Goal: Transaction & Acquisition: Purchase product/service

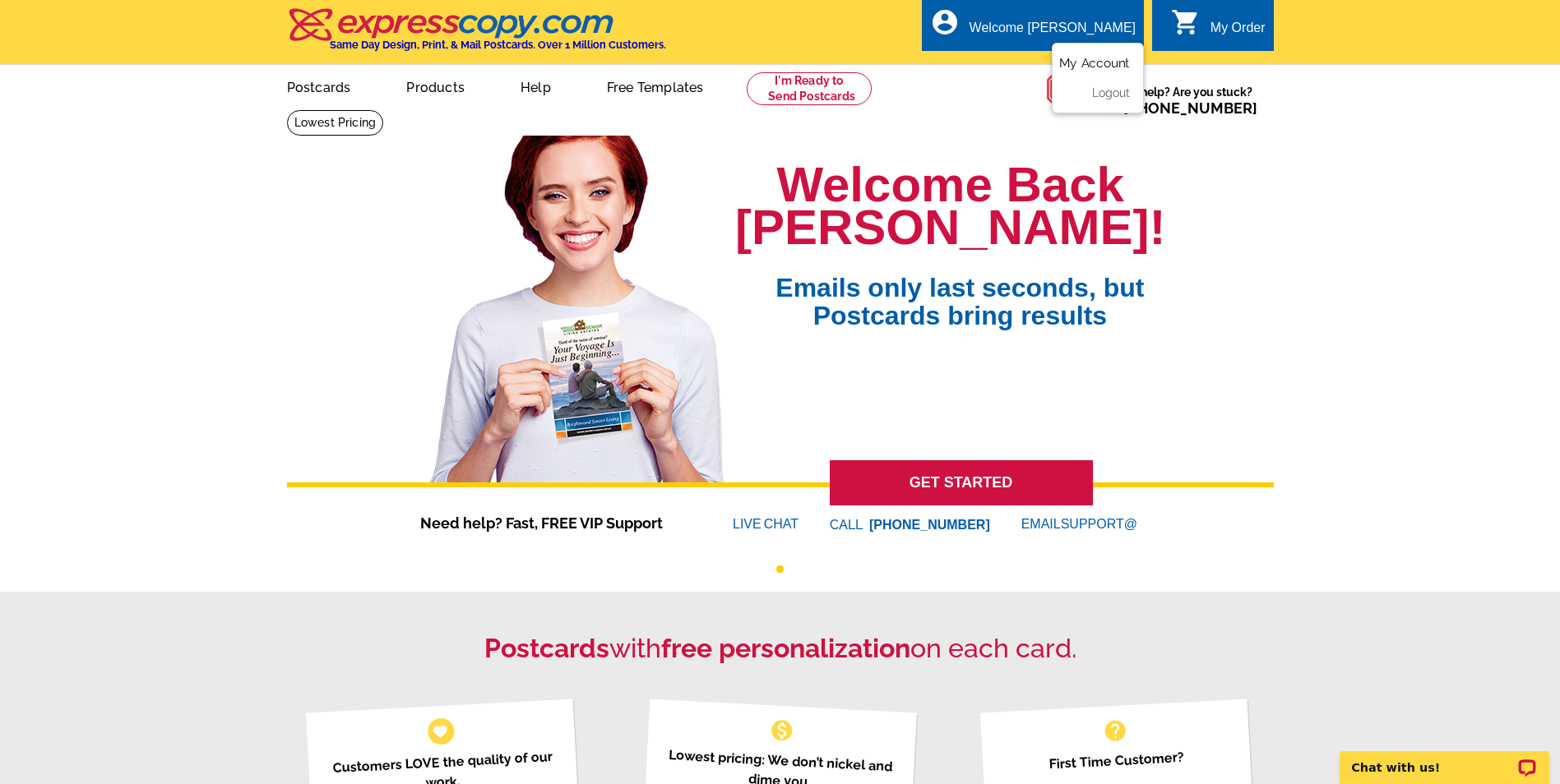
click at [1082, 69] on link "My Account" at bounding box center [1094, 64] width 70 height 15
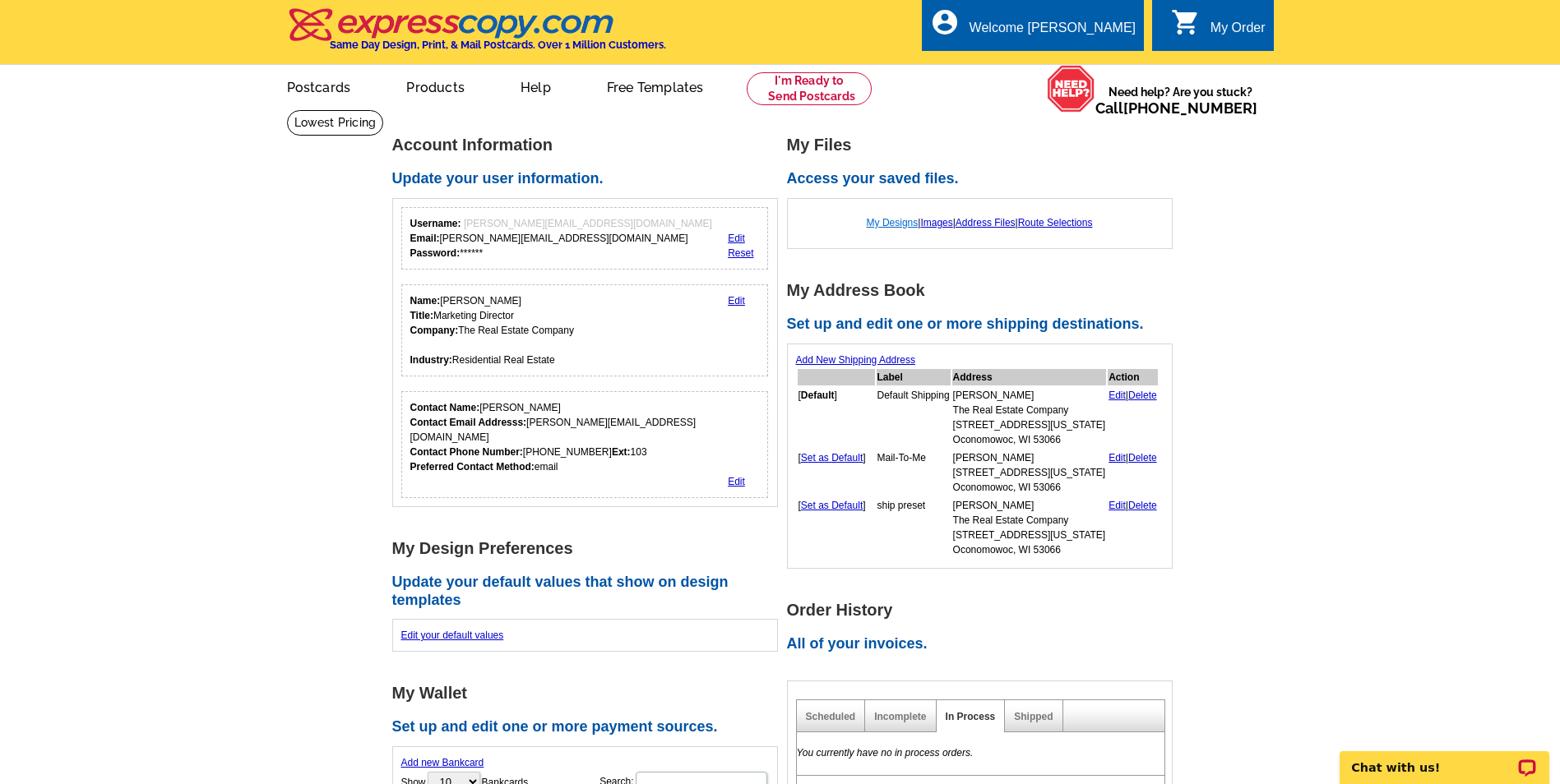
click at [898, 225] on link "My Designs" at bounding box center [892, 223] width 52 height 11
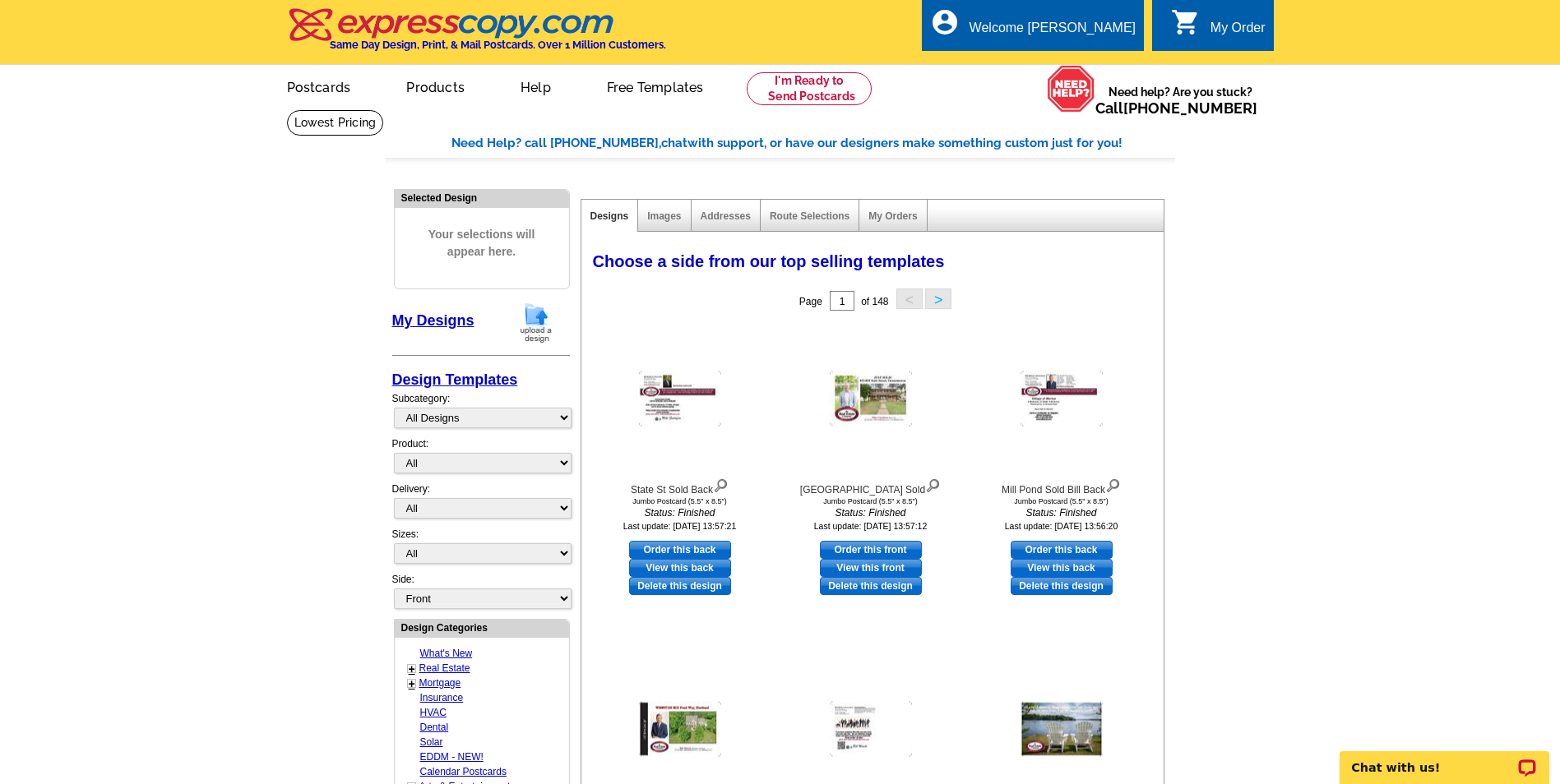
click at [530, 315] on img at bounding box center [536, 322] width 43 height 42
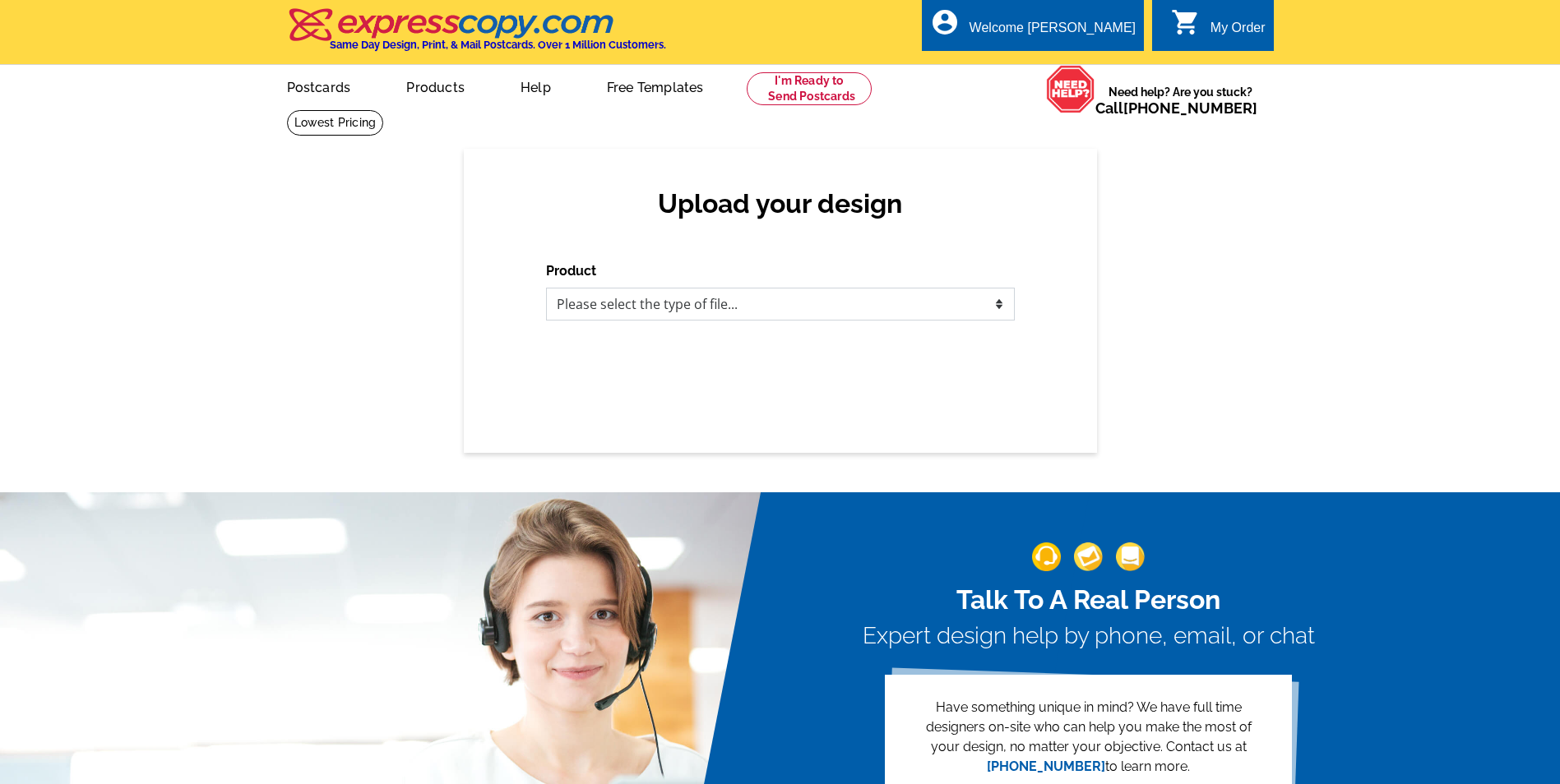
click at [629, 305] on select "Please select the type of file... Postcards Business Cards Letters and flyers G…" at bounding box center [780, 304] width 469 height 33
select select "1"
click at [546, 288] on select "Please select the type of file... Postcards Business Cards Letters and flyers G…" at bounding box center [780, 304] width 469 height 33
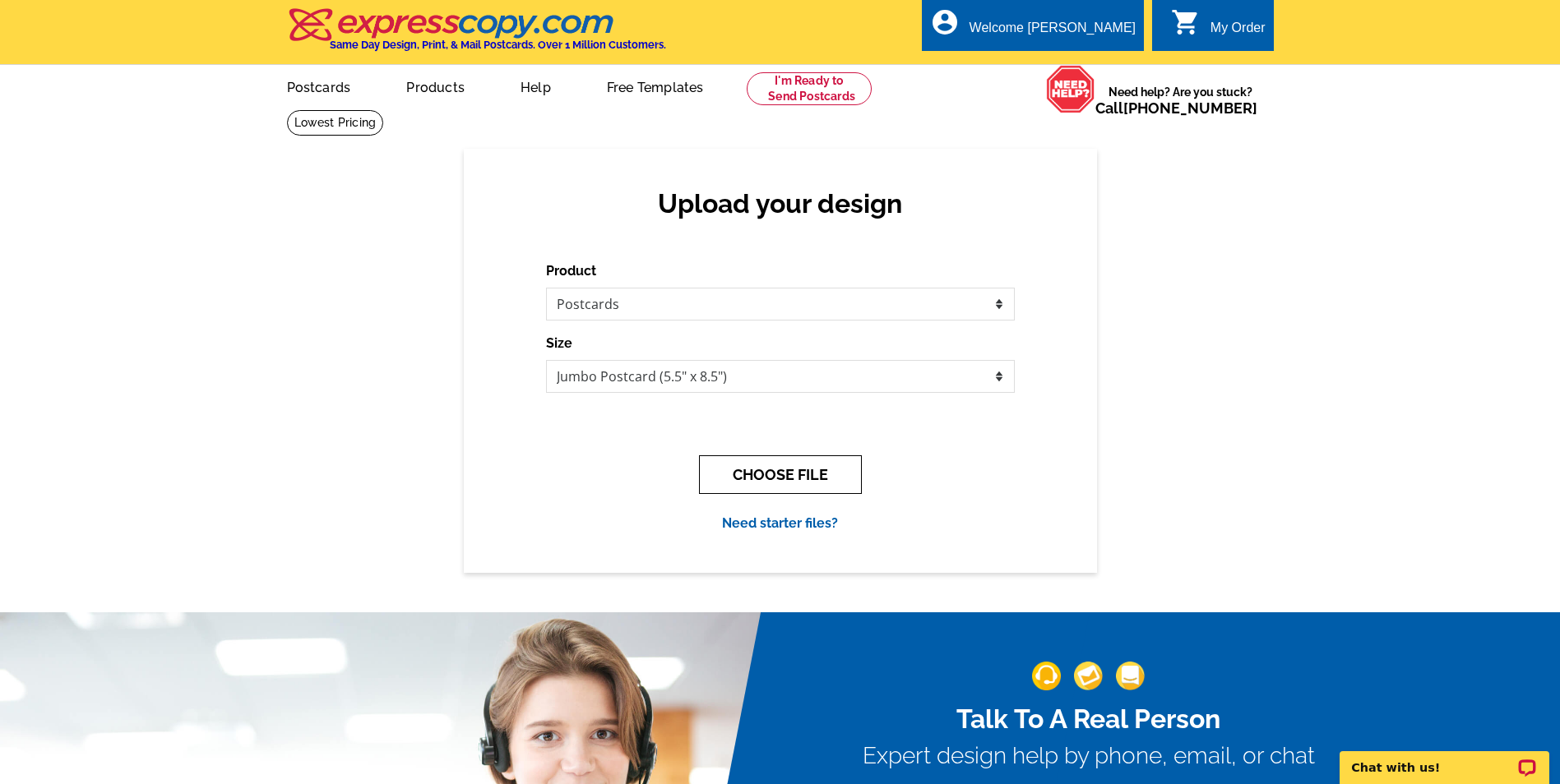
click at [792, 479] on button "CHOOSE FILE" at bounding box center [780, 474] width 162 height 38
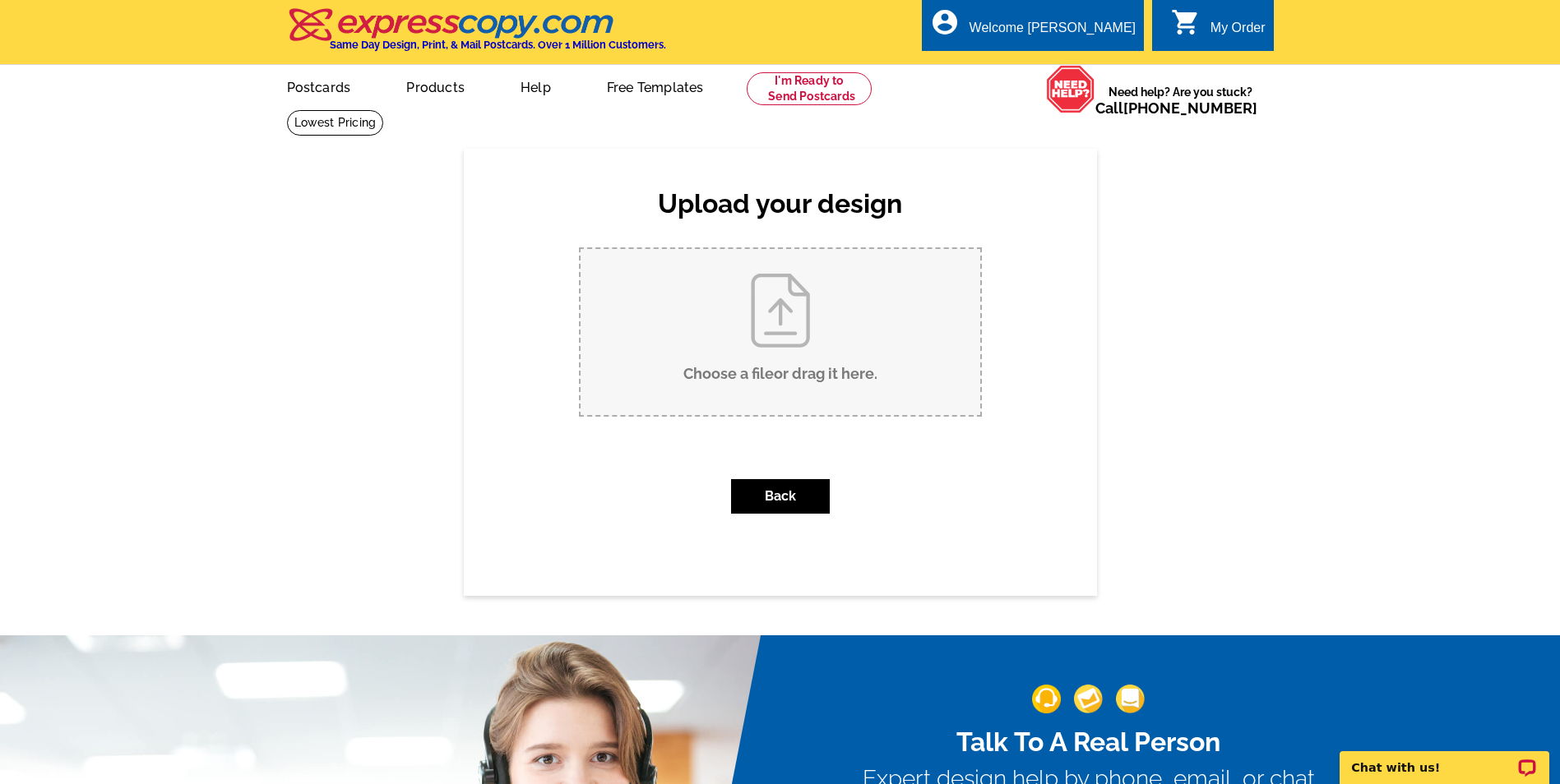
click at [781, 321] on input "Choose a file or drag it here ." at bounding box center [780, 331] width 400 height 166
type input "C:\fakepath\South Shore Sold Front.pdf"
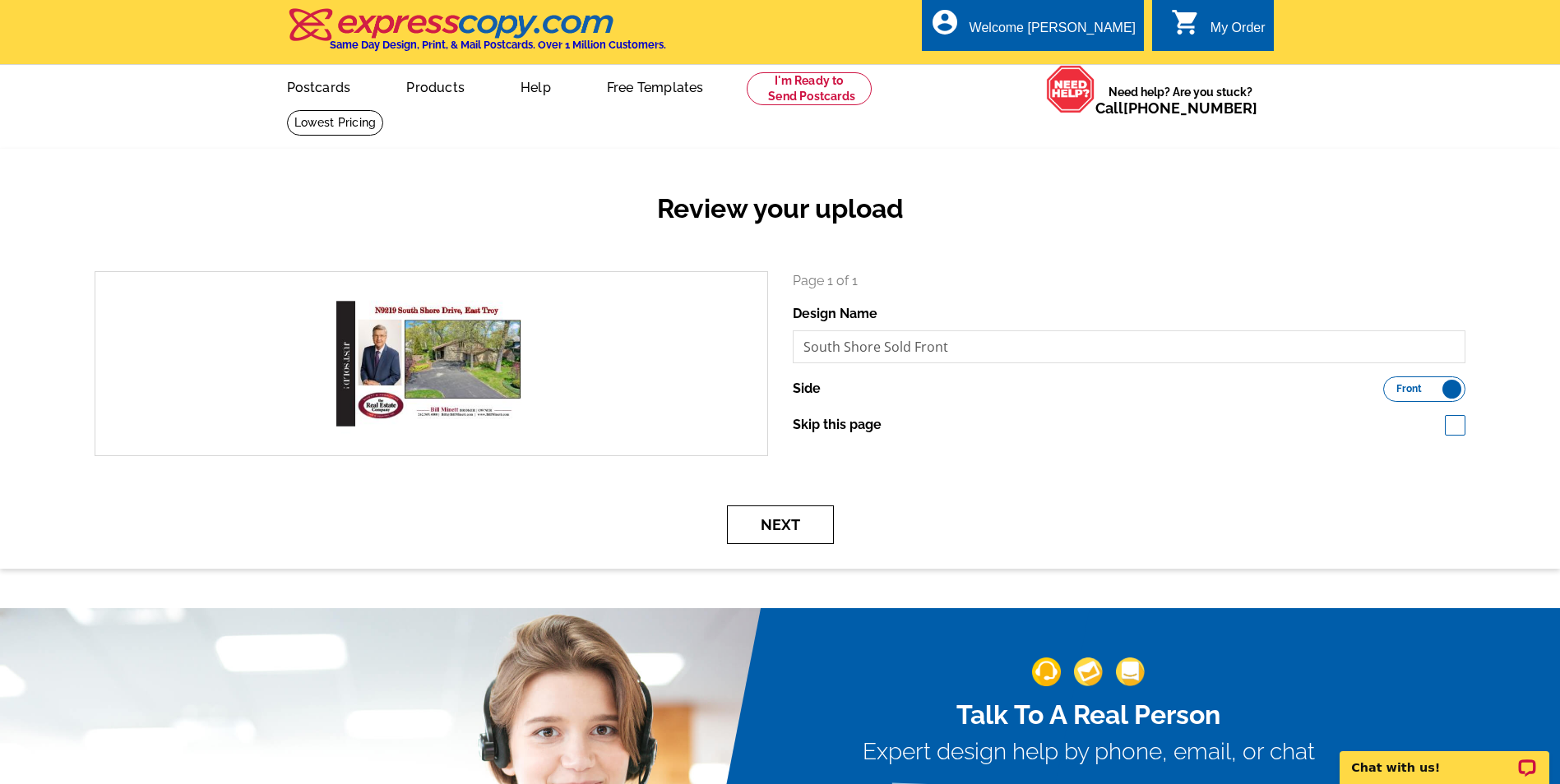
click at [787, 526] on button "Next" at bounding box center [780, 525] width 107 height 38
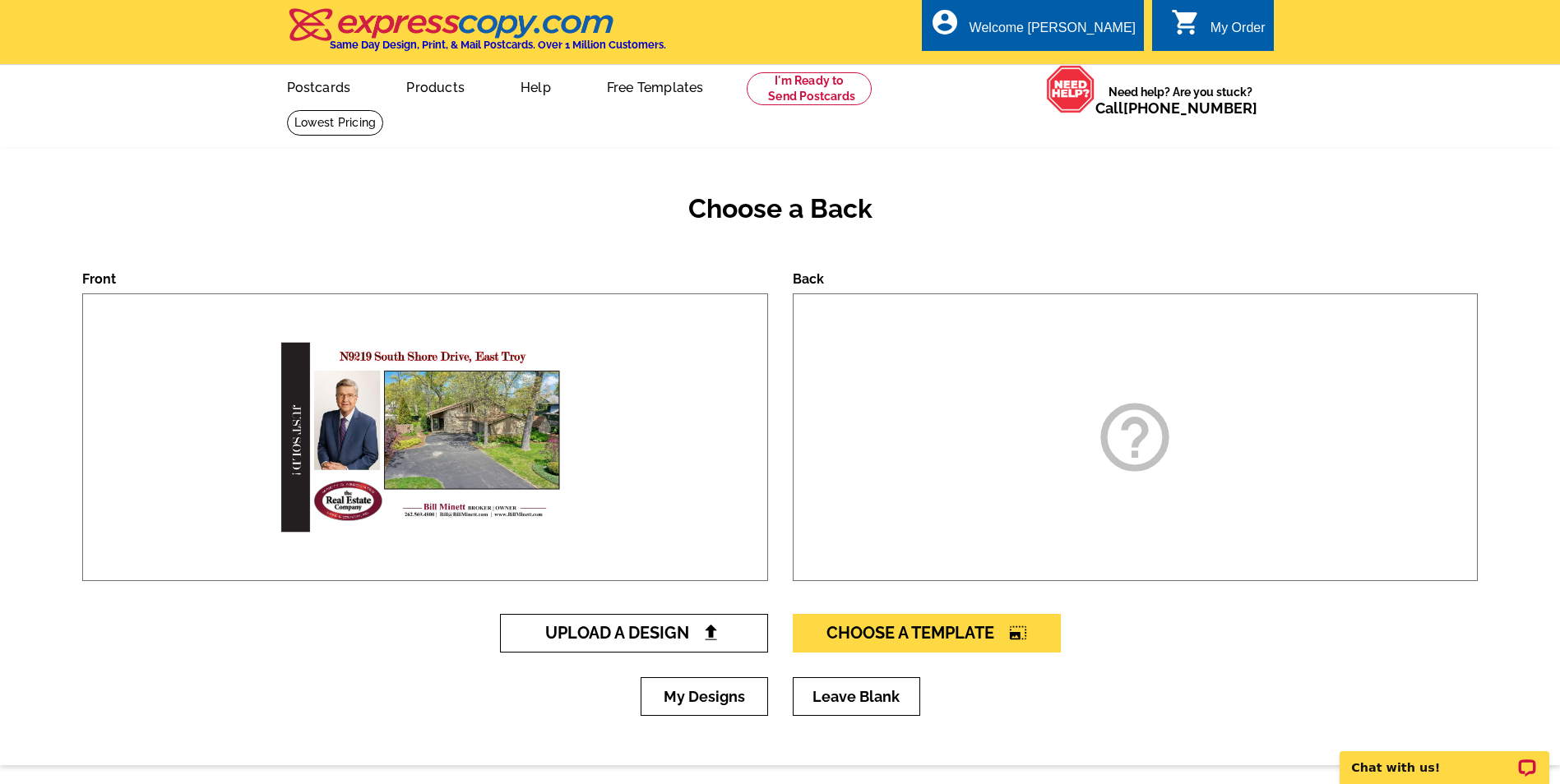
click at [652, 630] on span "Upload A Design" at bounding box center [634, 633] width 177 height 20
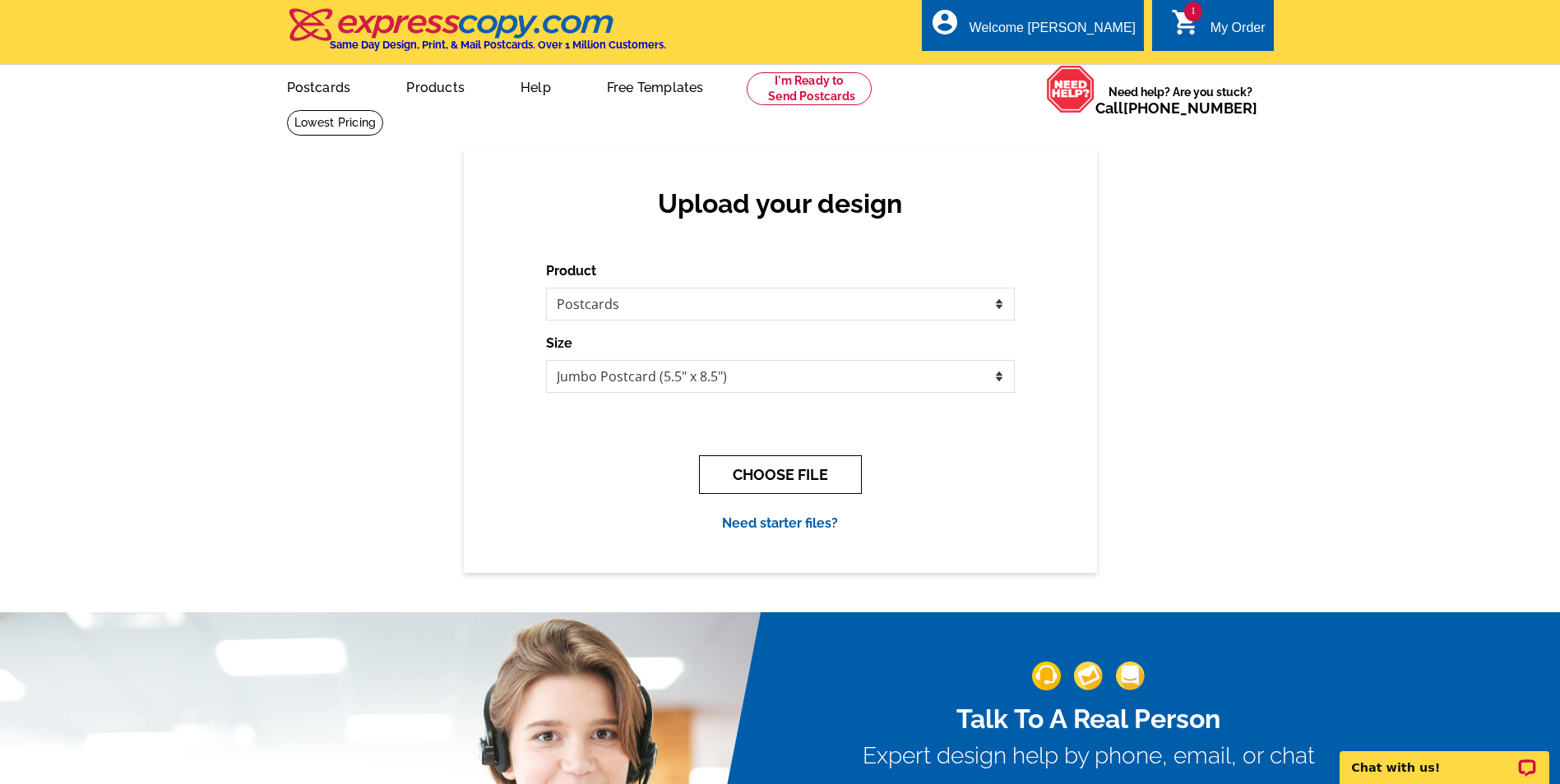
click at [731, 469] on button "CHOOSE FILE" at bounding box center [780, 474] width 162 height 38
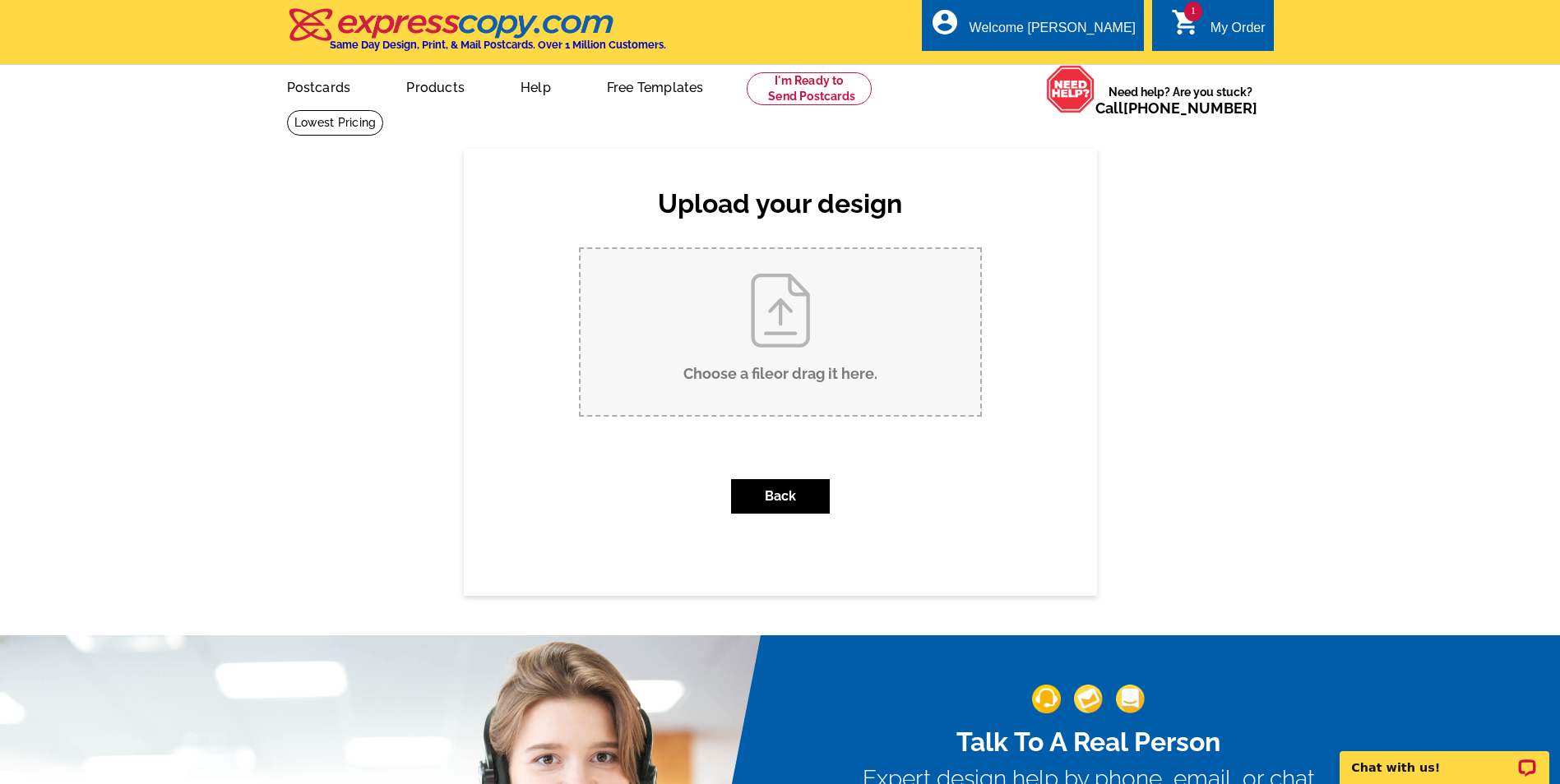
click at [788, 334] on input "Choose a file or drag it here ." at bounding box center [780, 331] width 400 height 166
type input "C:\fakepath\South Shore Sold Back.pdf"
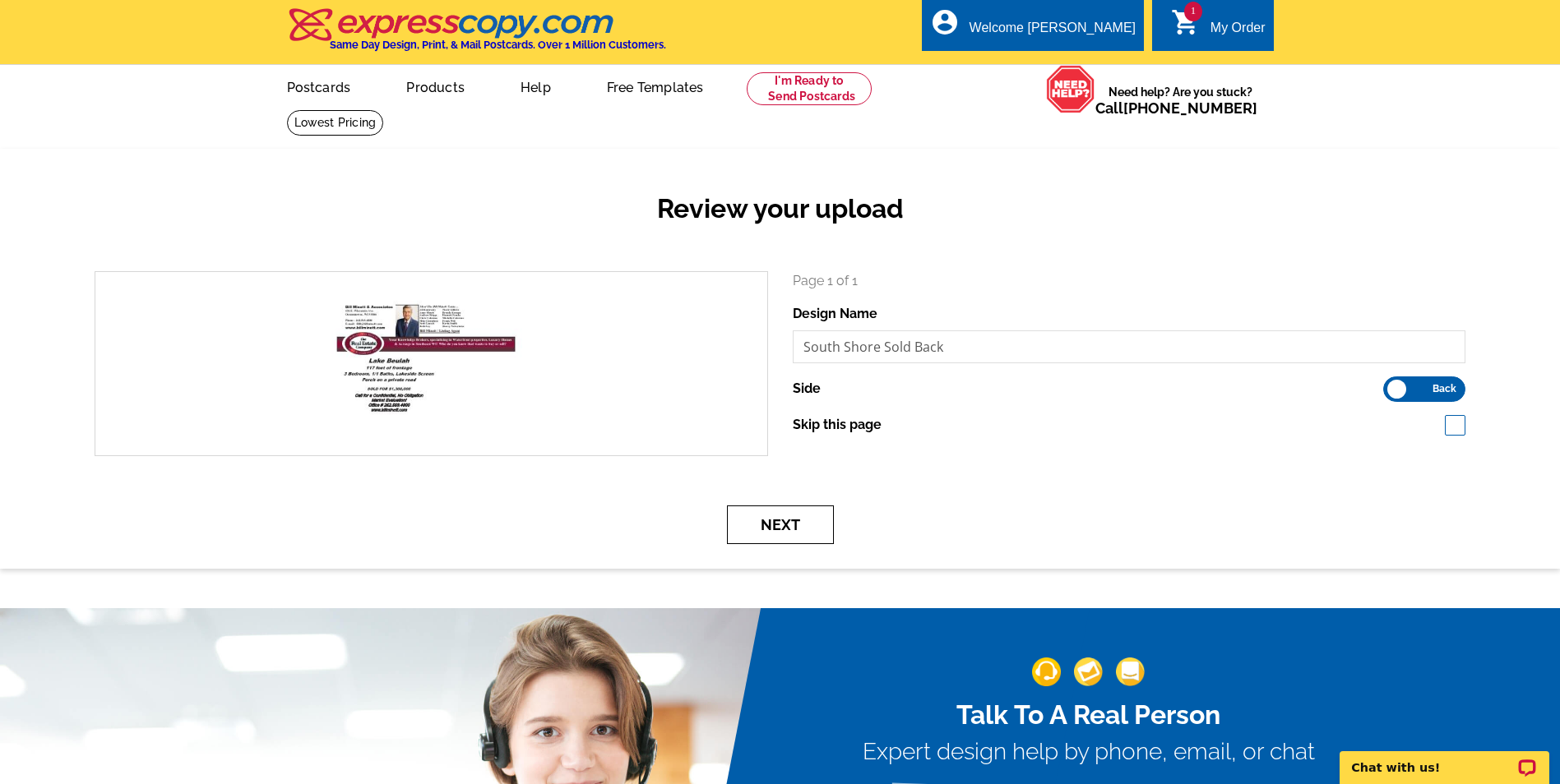
click at [776, 524] on button "Next" at bounding box center [780, 525] width 107 height 38
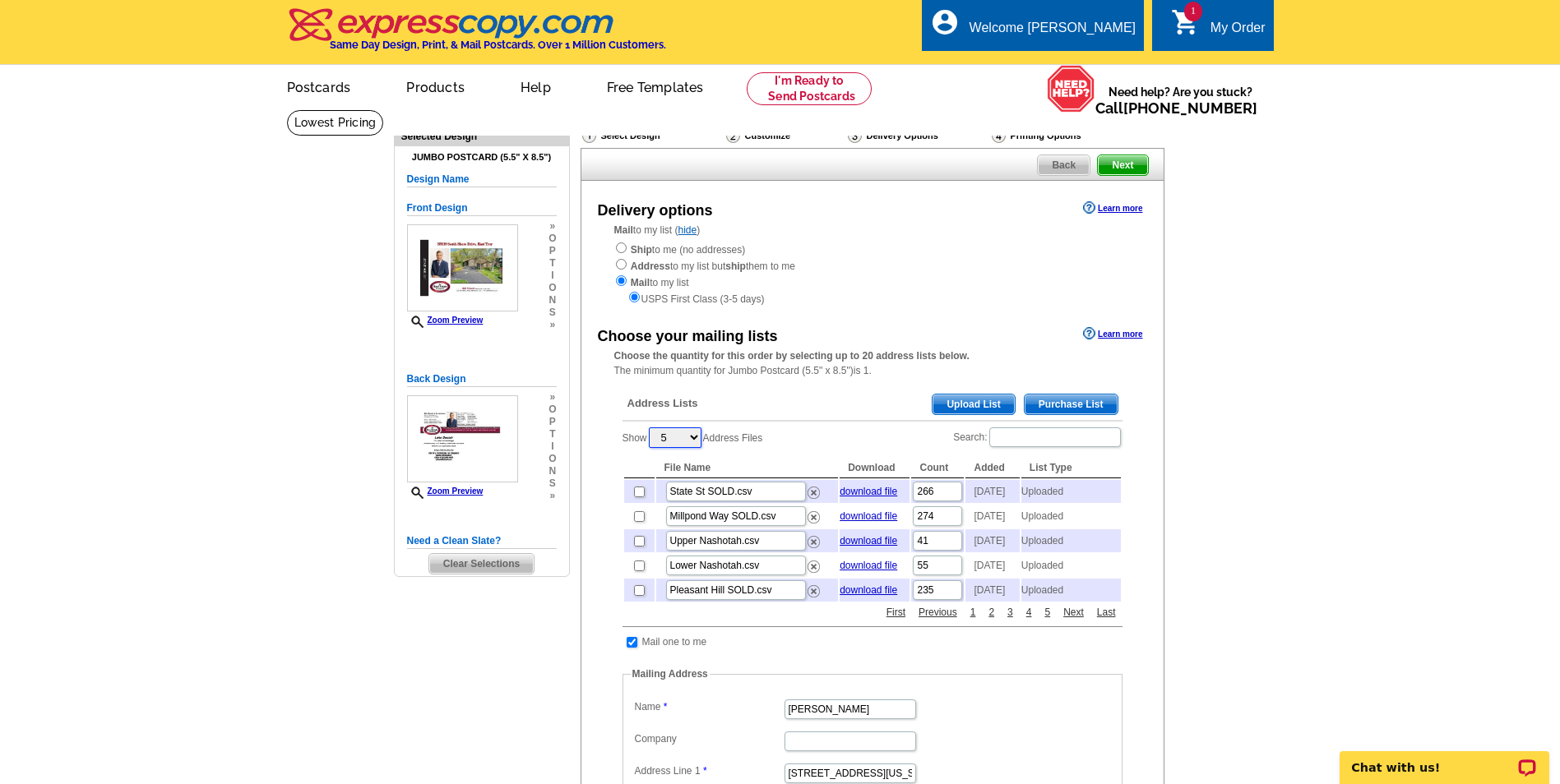
click at [693, 438] on select "5 10 25 50 100" at bounding box center [675, 438] width 53 height 21
select select "25"
click at [651, 429] on select "5 10 25 50 100" at bounding box center [675, 438] width 53 height 21
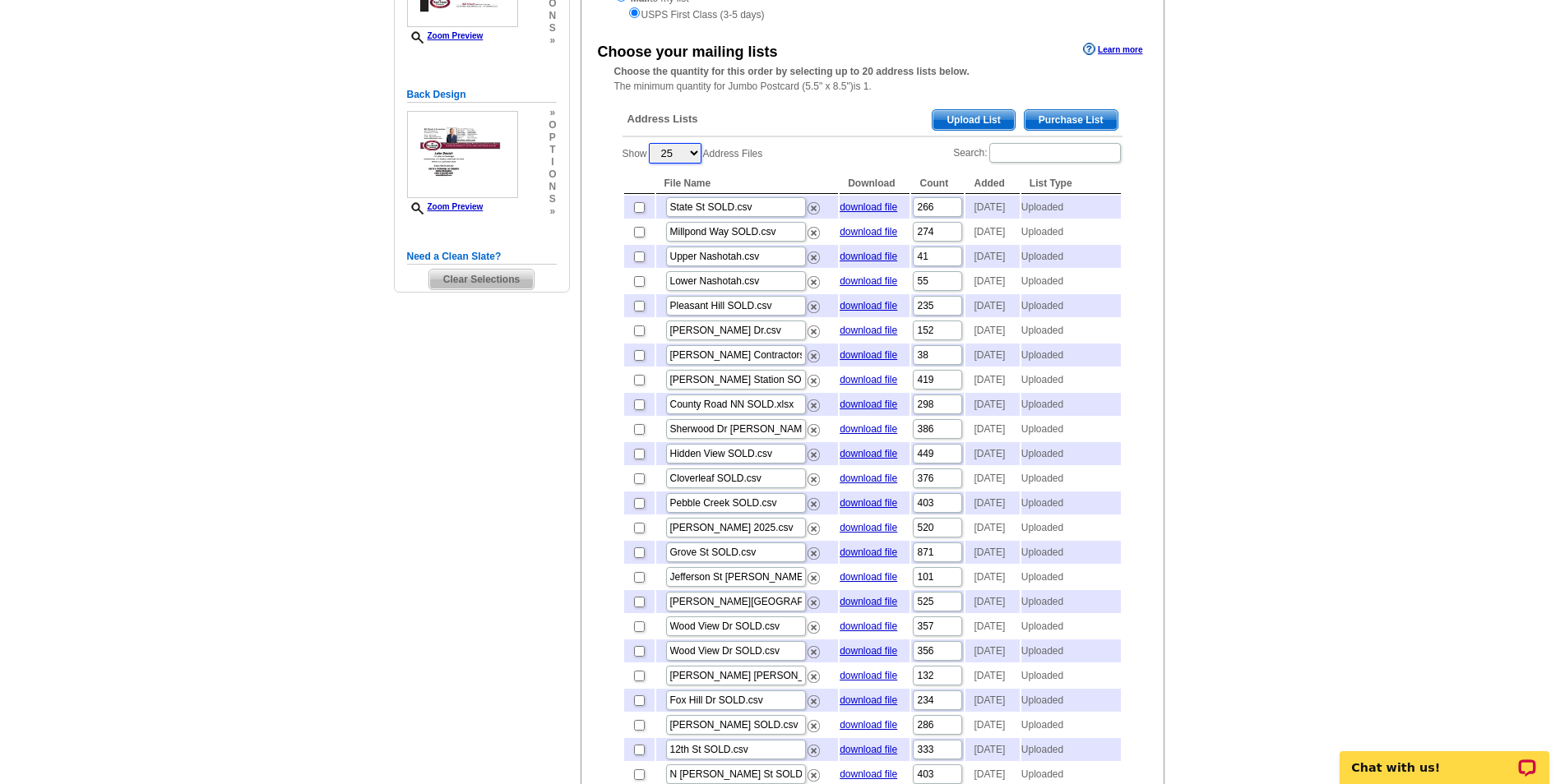
scroll to position [329, 0]
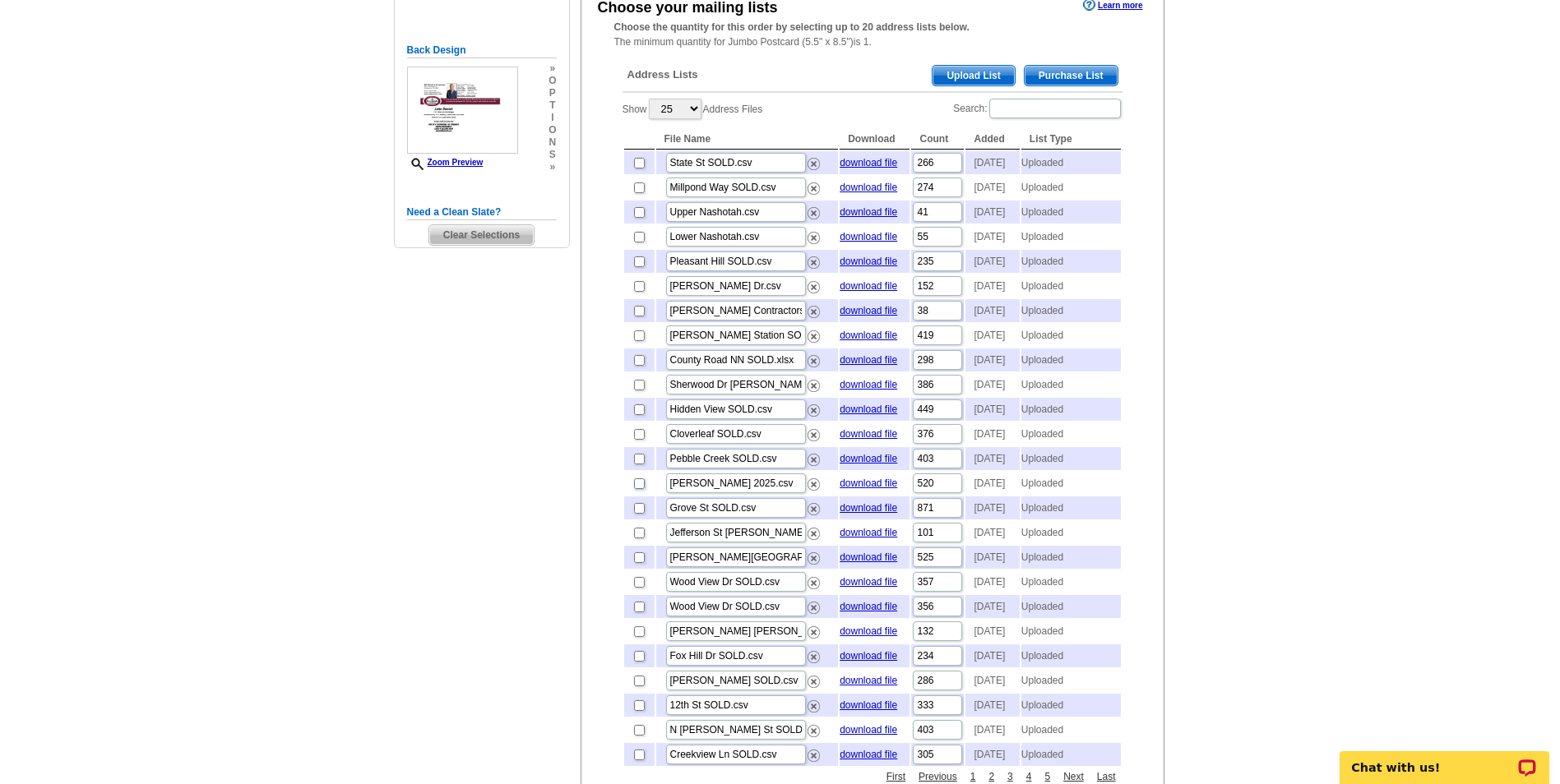
click at [642, 489] on input "checkbox" at bounding box center [639, 484] width 10 height 10
checkbox input "true"
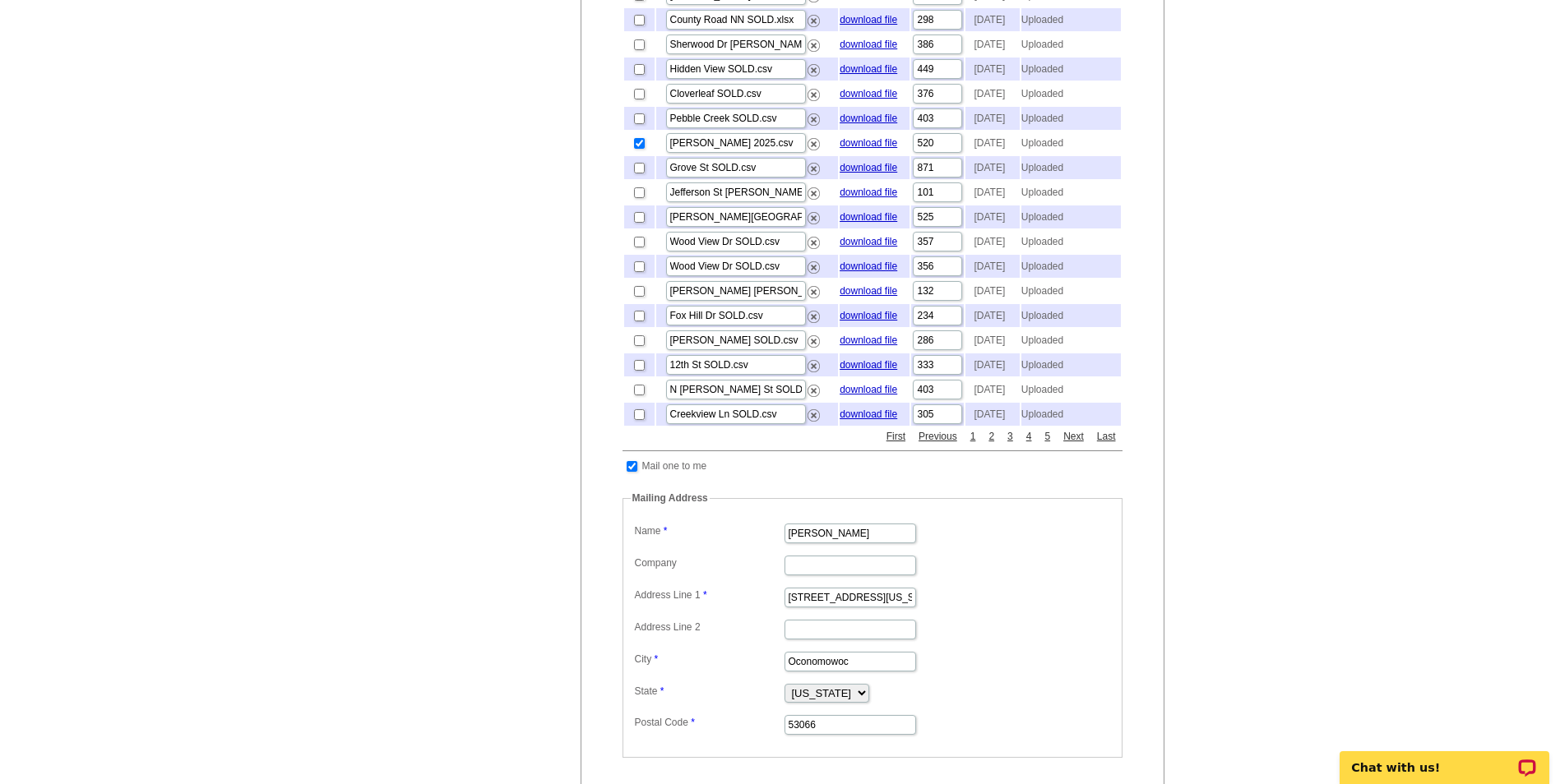
scroll to position [740, 0]
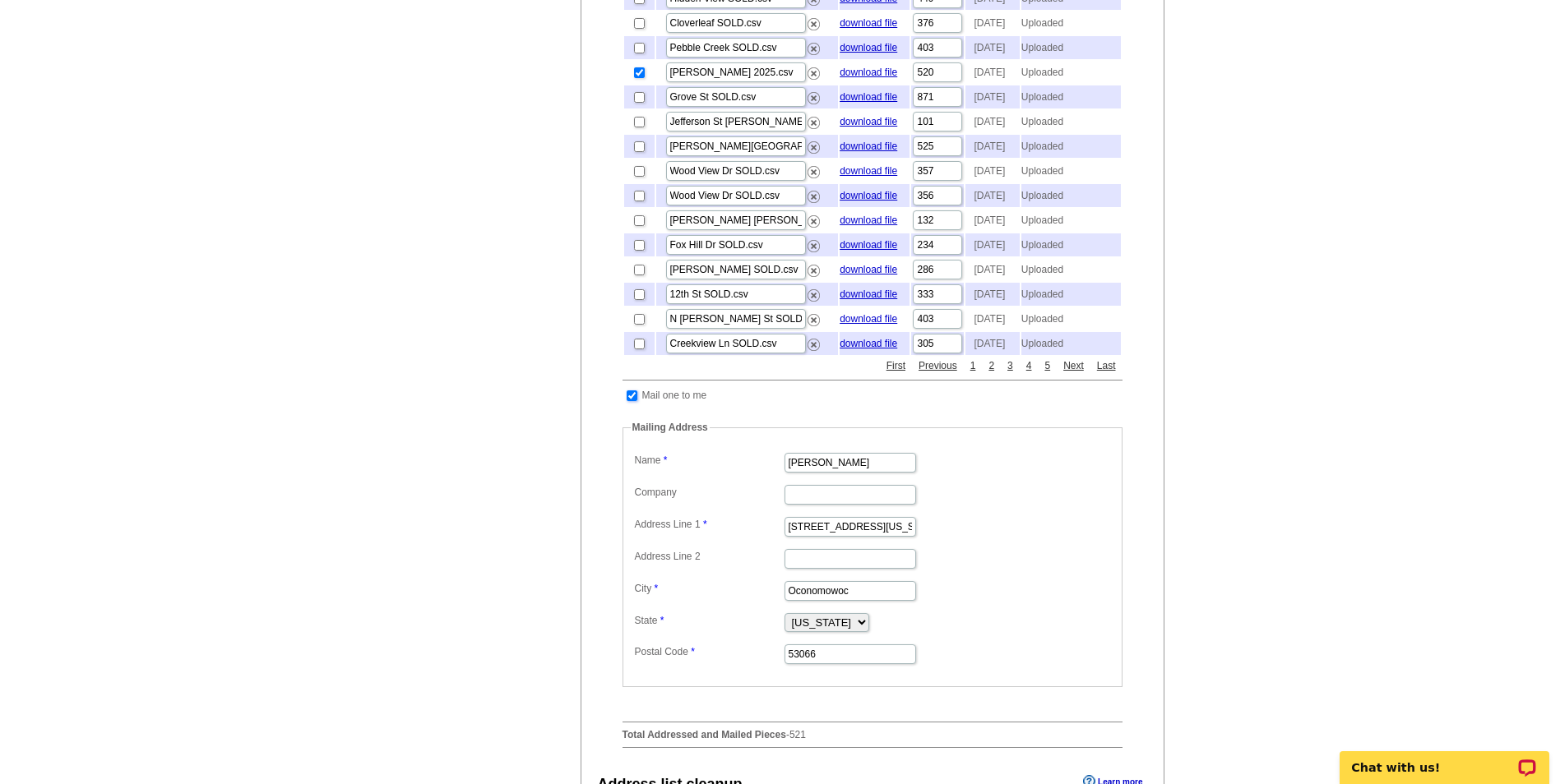
click at [632, 401] on input "checkbox" at bounding box center [631, 395] width 10 height 10
checkbox input "false"
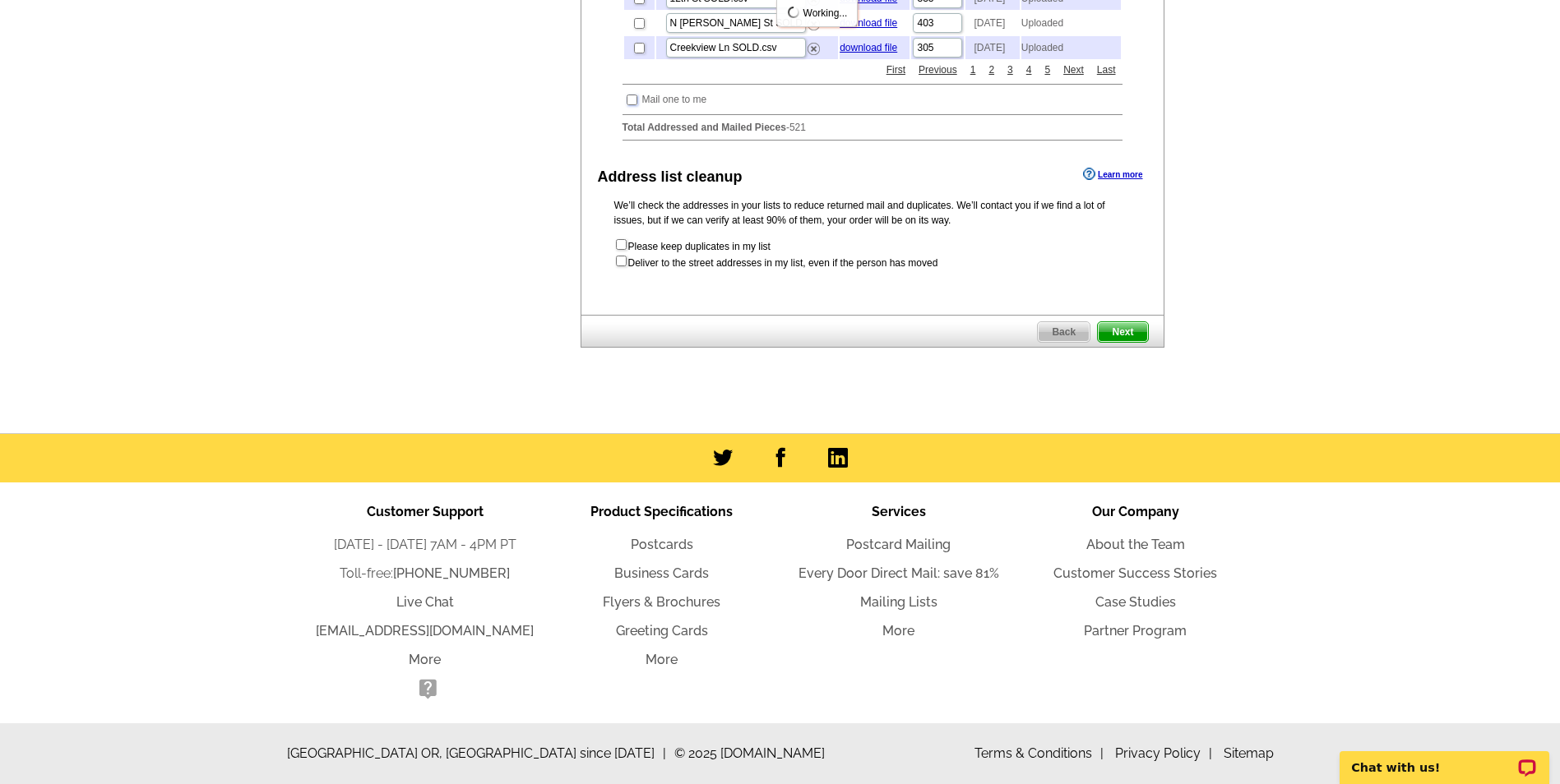
scroll to position [1068, 0]
click at [1129, 342] on span "Next" at bounding box center [1122, 331] width 50 height 20
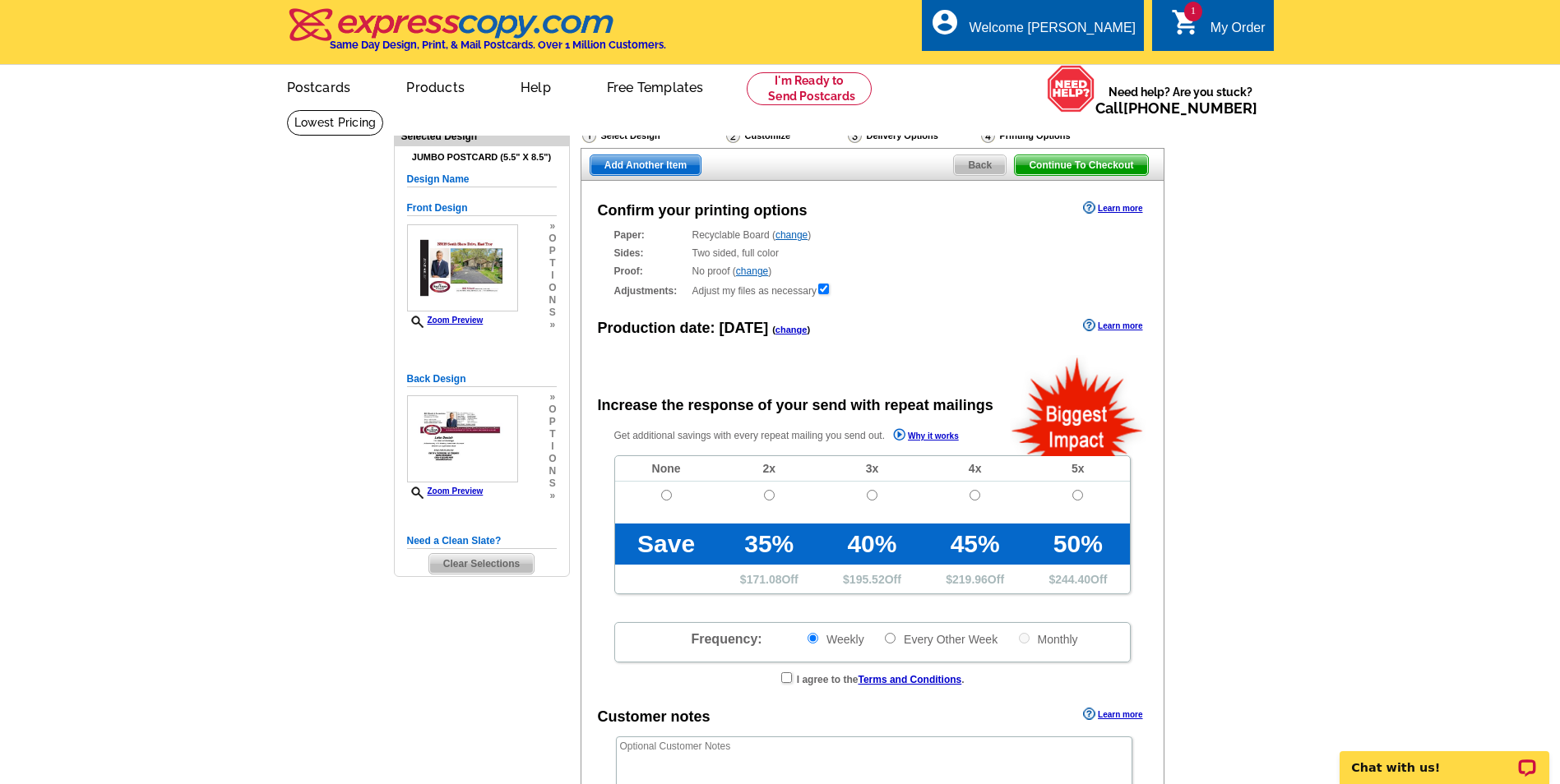
radio input "false"
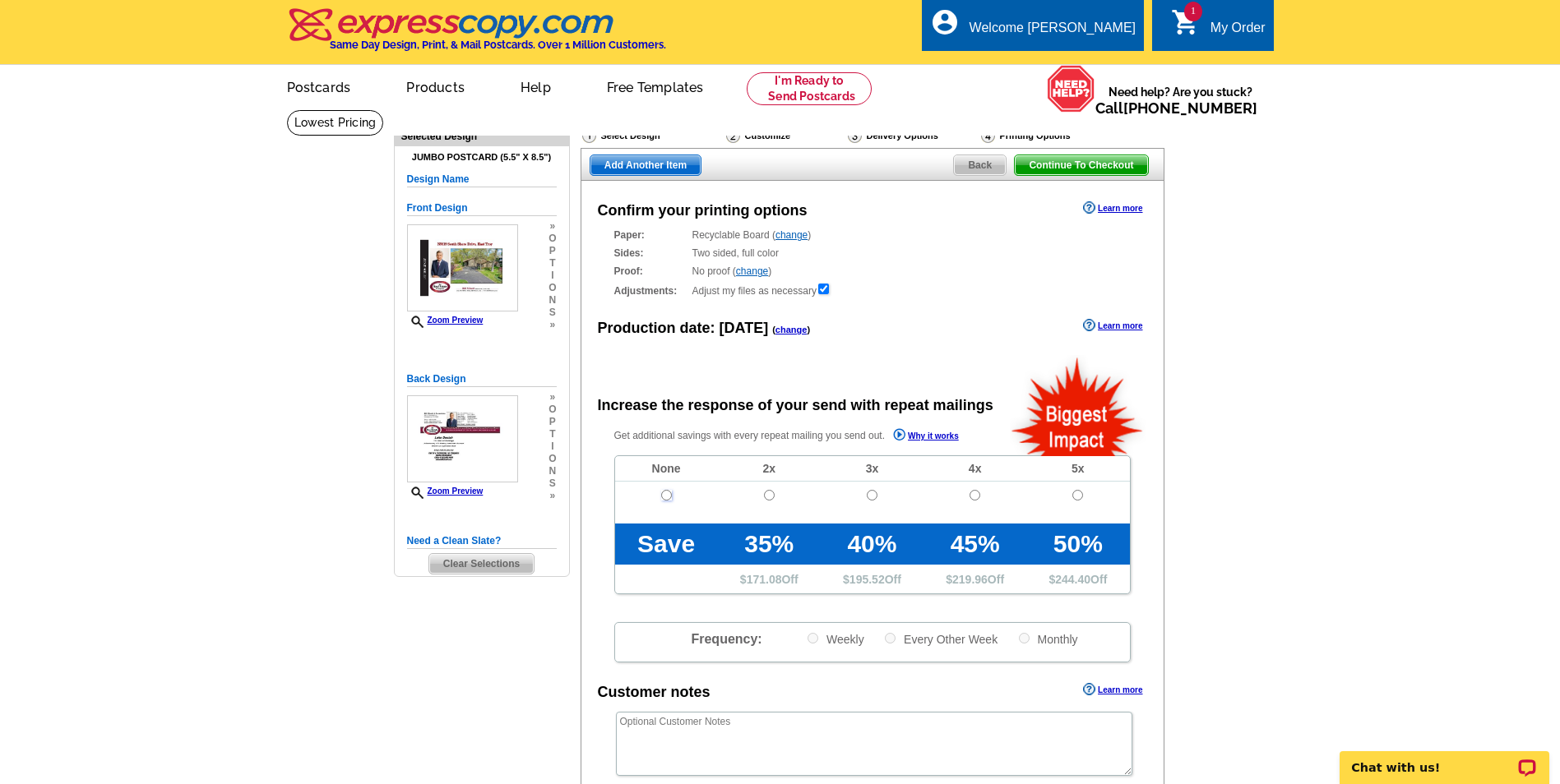
click at [665, 496] on input "radio" at bounding box center [666, 495] width 10 height 10
radio input "true"
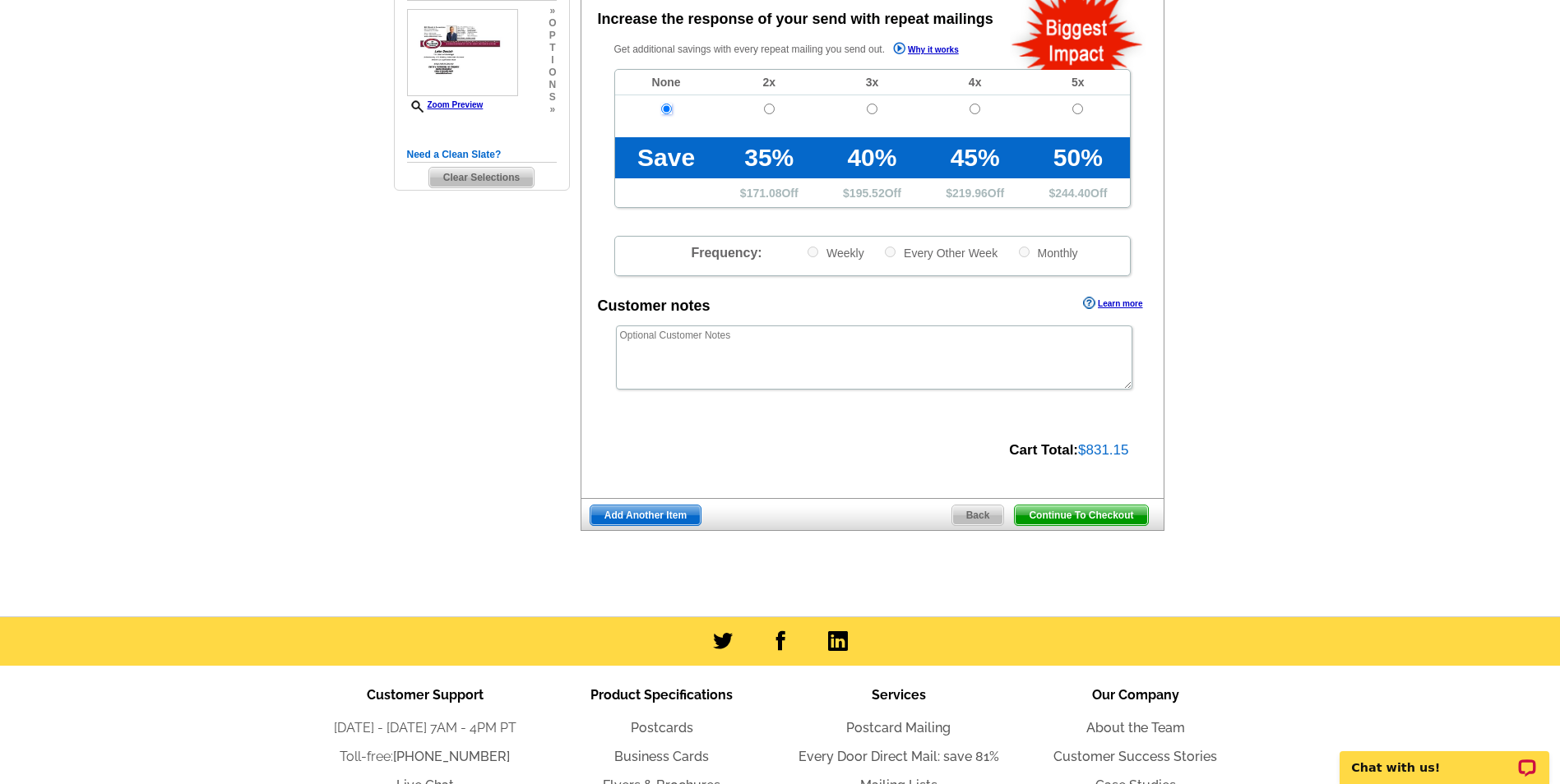
scroll to position [411, 0]
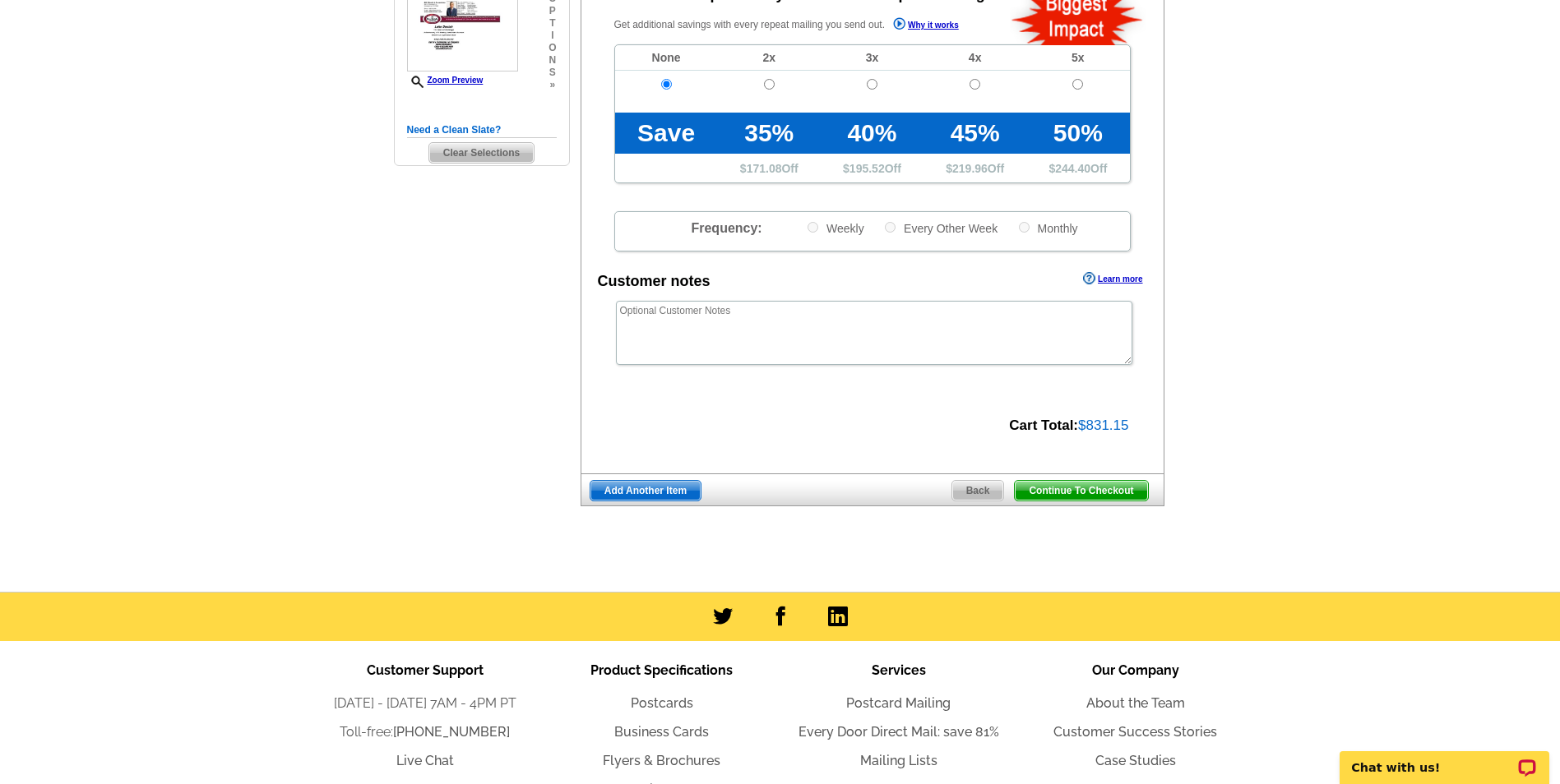
click at [645, 497] on span "Add Another Item" at bounding box center [645, 490] width 110 height 20
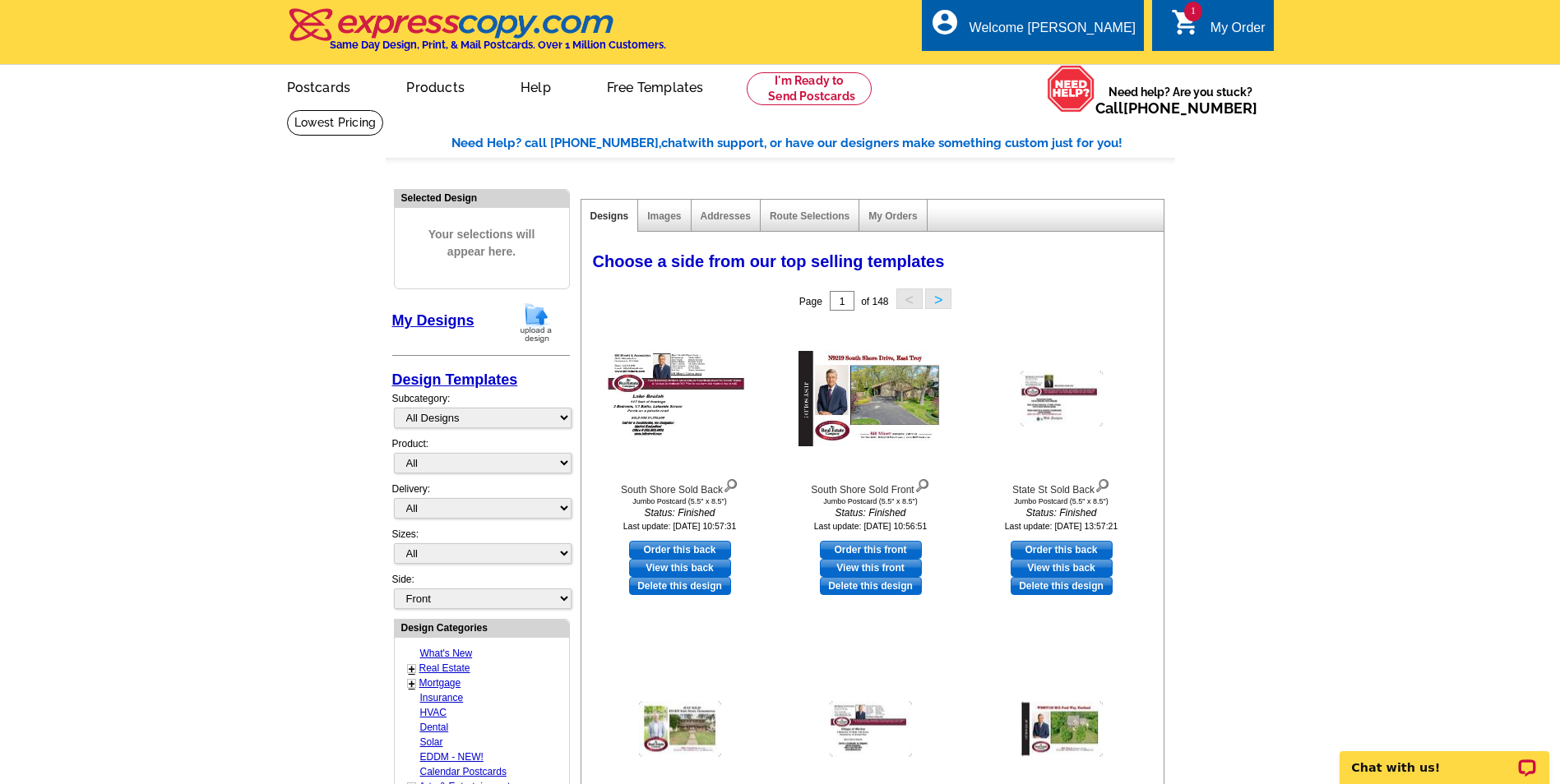
click at [533, 319] on img at bounding box center [536, 322] width 43 height 42
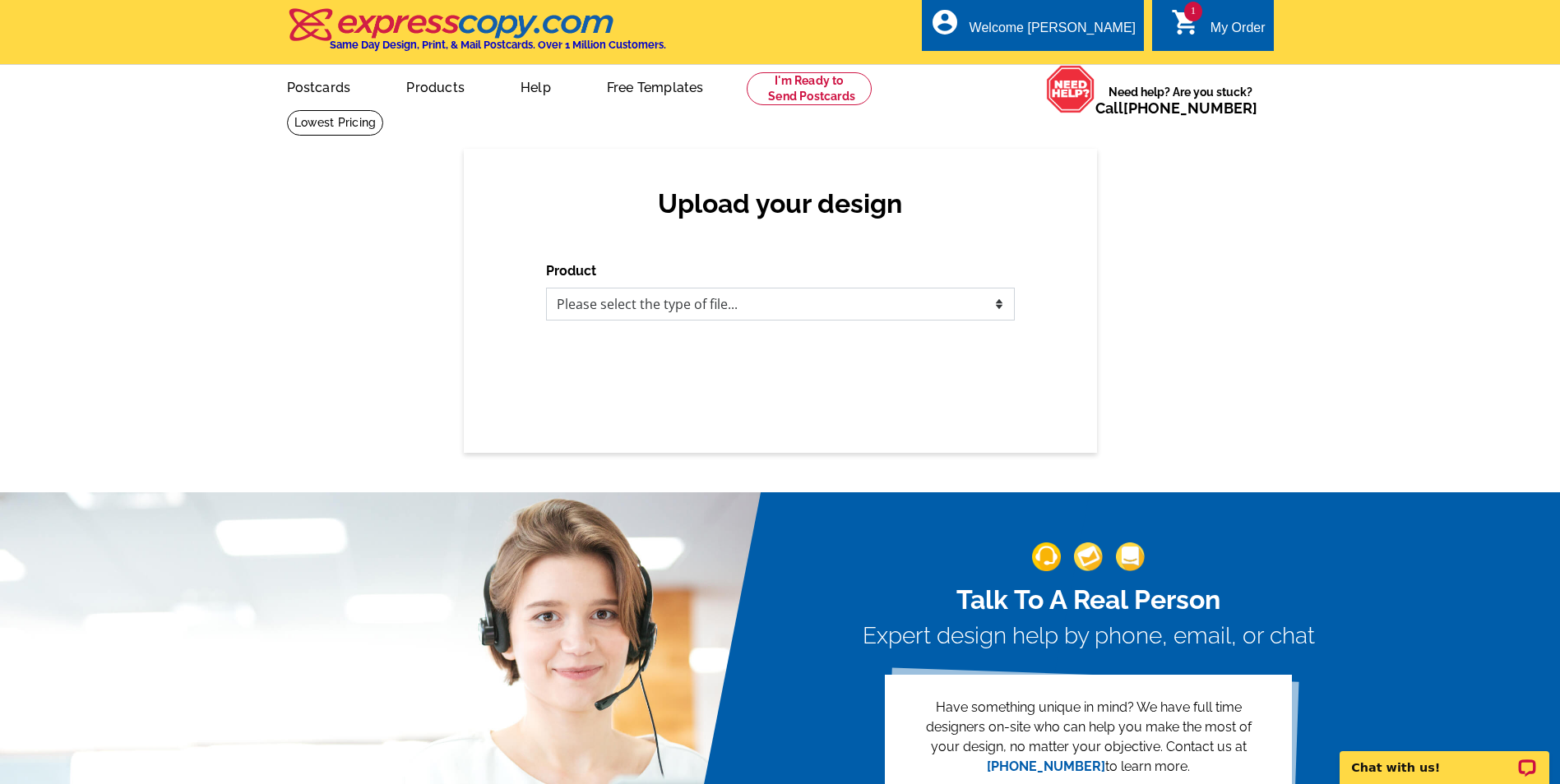
click at [593, 308] on select "Please select the type of file... Postcards Business Cards Letters and flyers G…" at bounding box center [780, 304] width 469 height 33
select select "1"
click at [546, 288] on select "Please select the type of file... Postcards Business Cards Letters and flyers G…" at bounding box center [780, 304] width 469 height 33
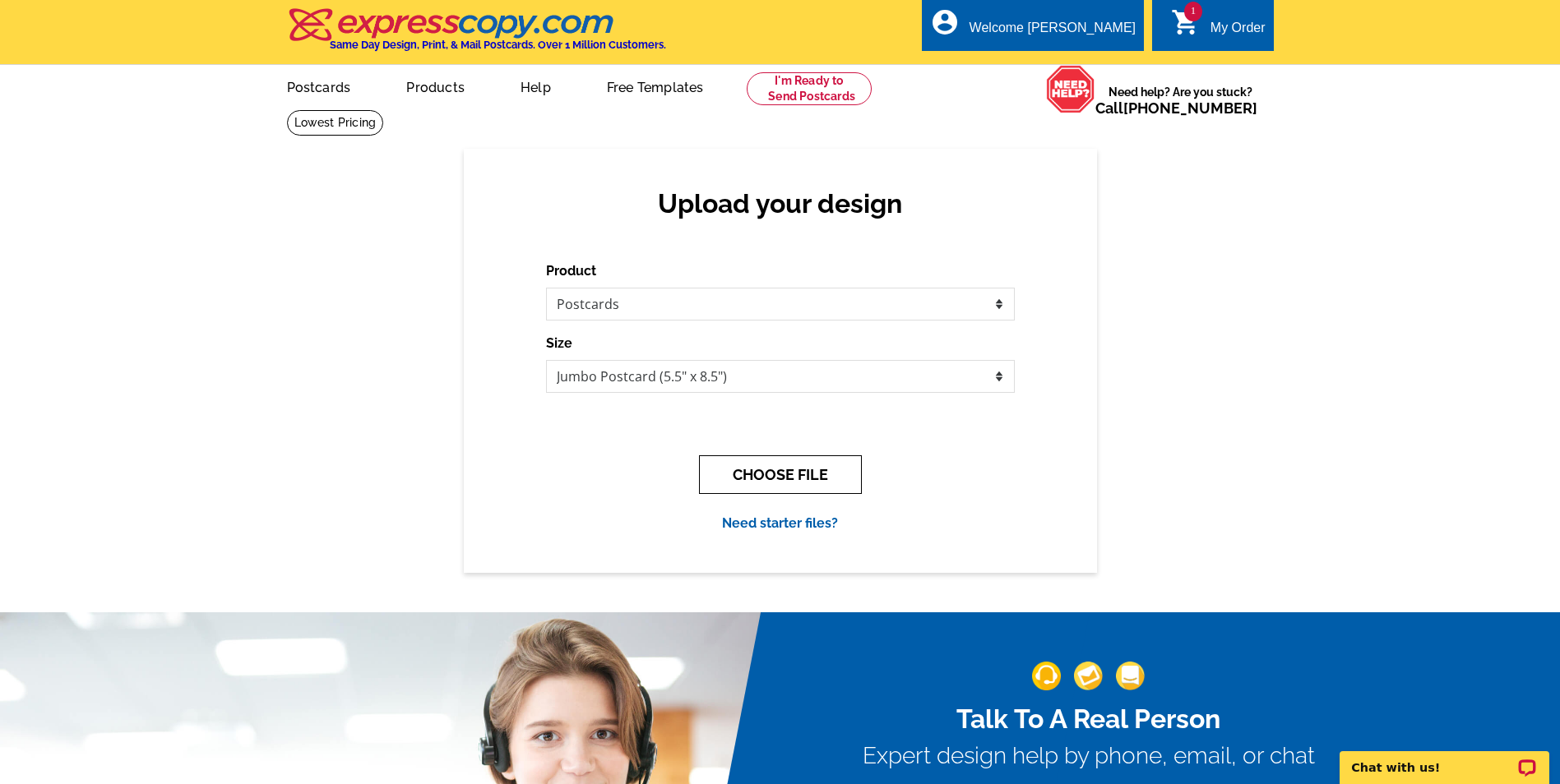
click at [754, 468] on button "CHOOSE FILE" at bounding box center [780, 474] width 162 height 38
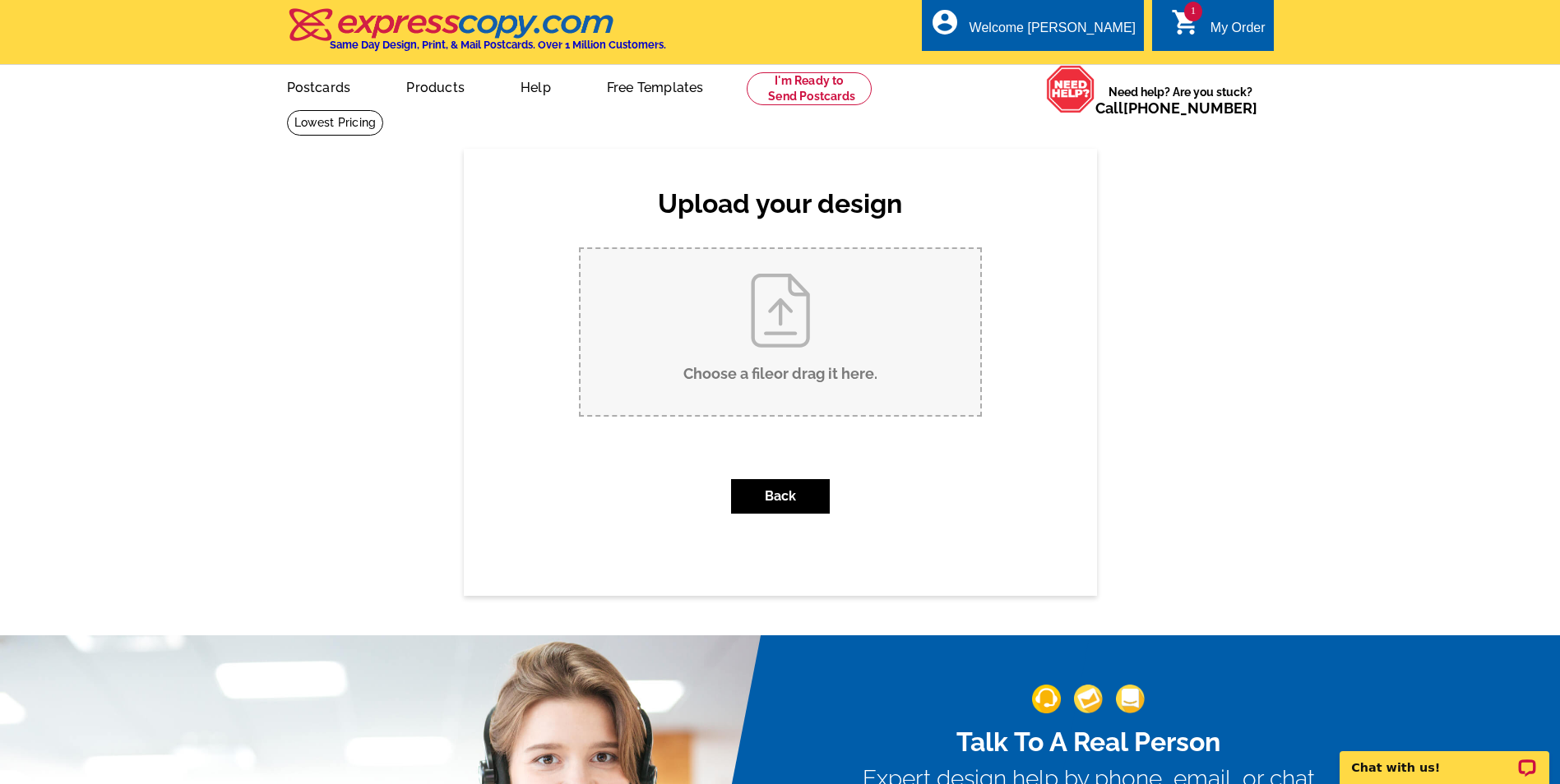
click at [773, 318] on input "Choose a file or drag it here ." at bounding box center [780, 331] width 400 height 166
type input "C:\fakepath\Pleasant St 304 Sold Front.pdf"
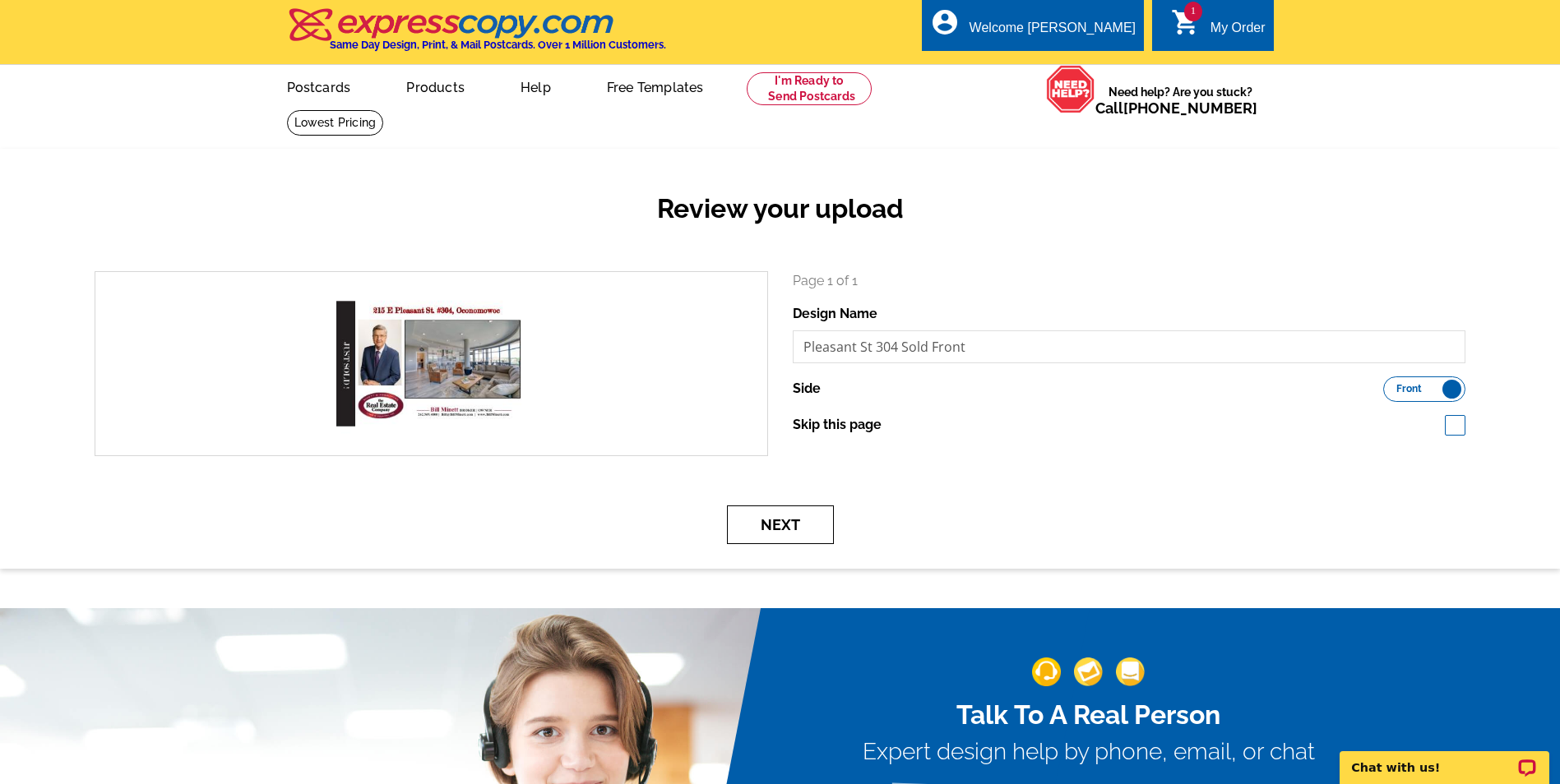
click at [765, 531] on button "Next" at bounding box center [780, 525] width 107 height 38
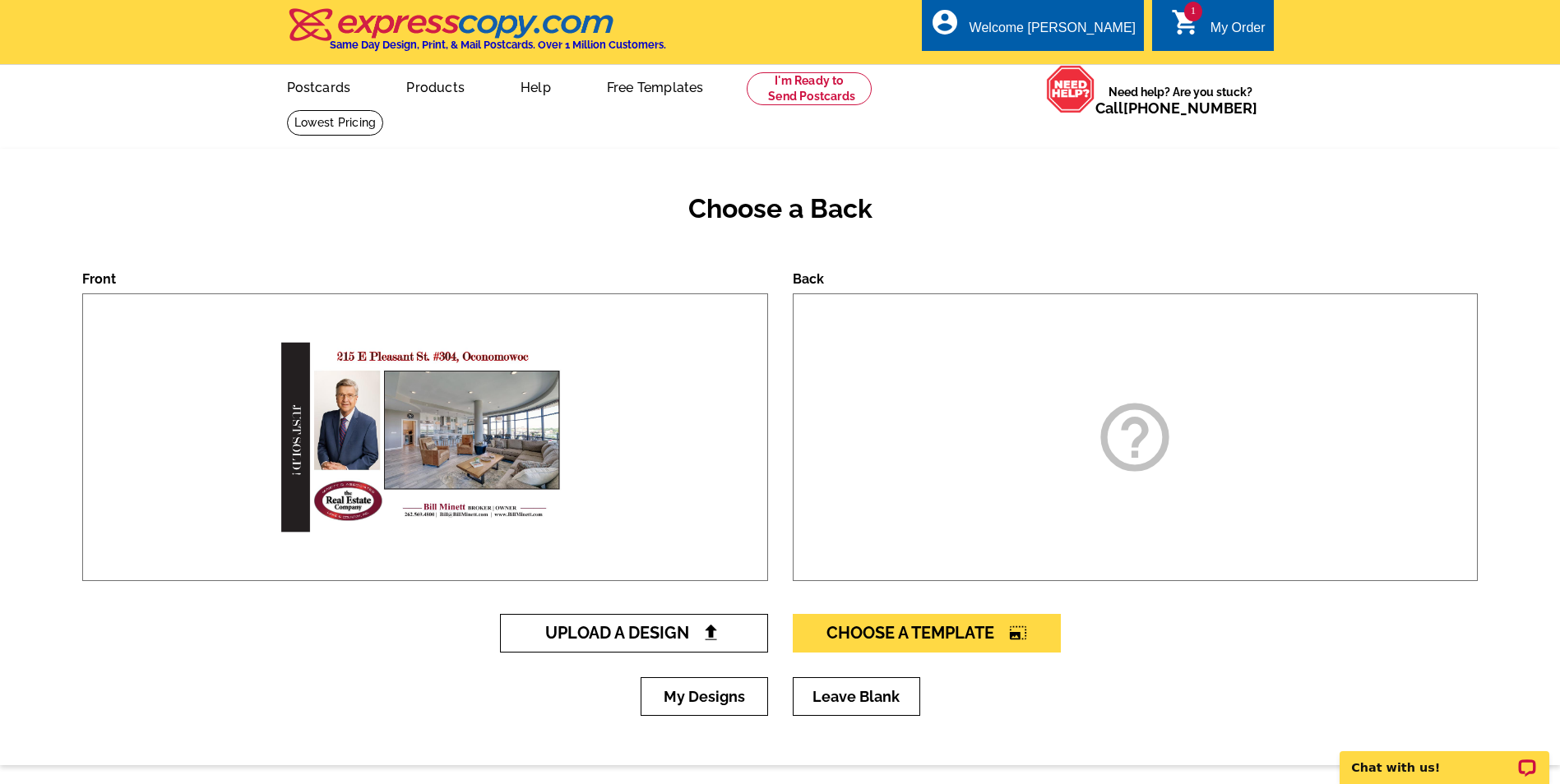
click at [704, 633] on img at bounding box center [711, 633] width 17 height 17
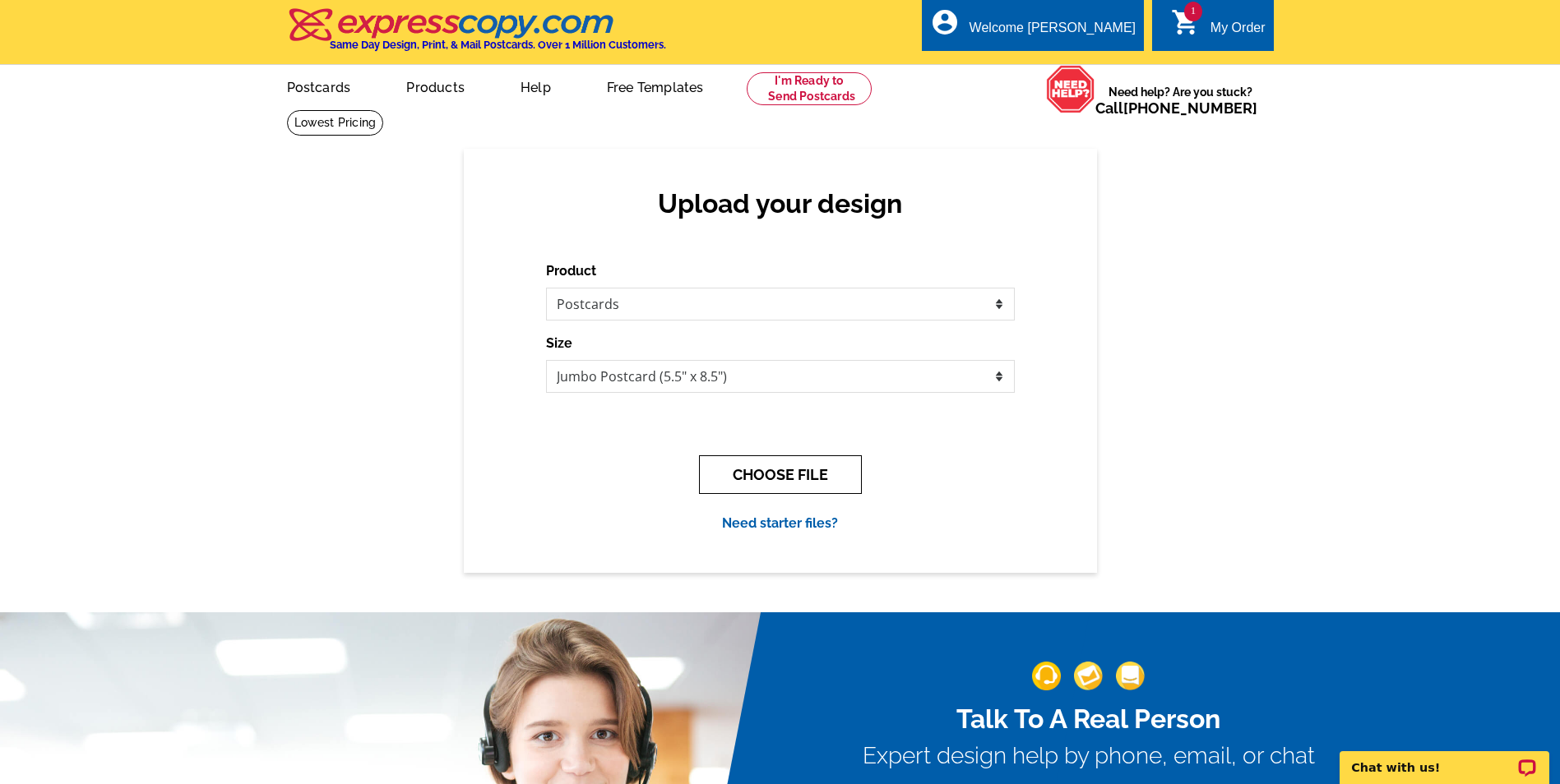
click at [769, 479] on button "CHOOSE FILE" at bounding box center [780, 474] width 162 height 38
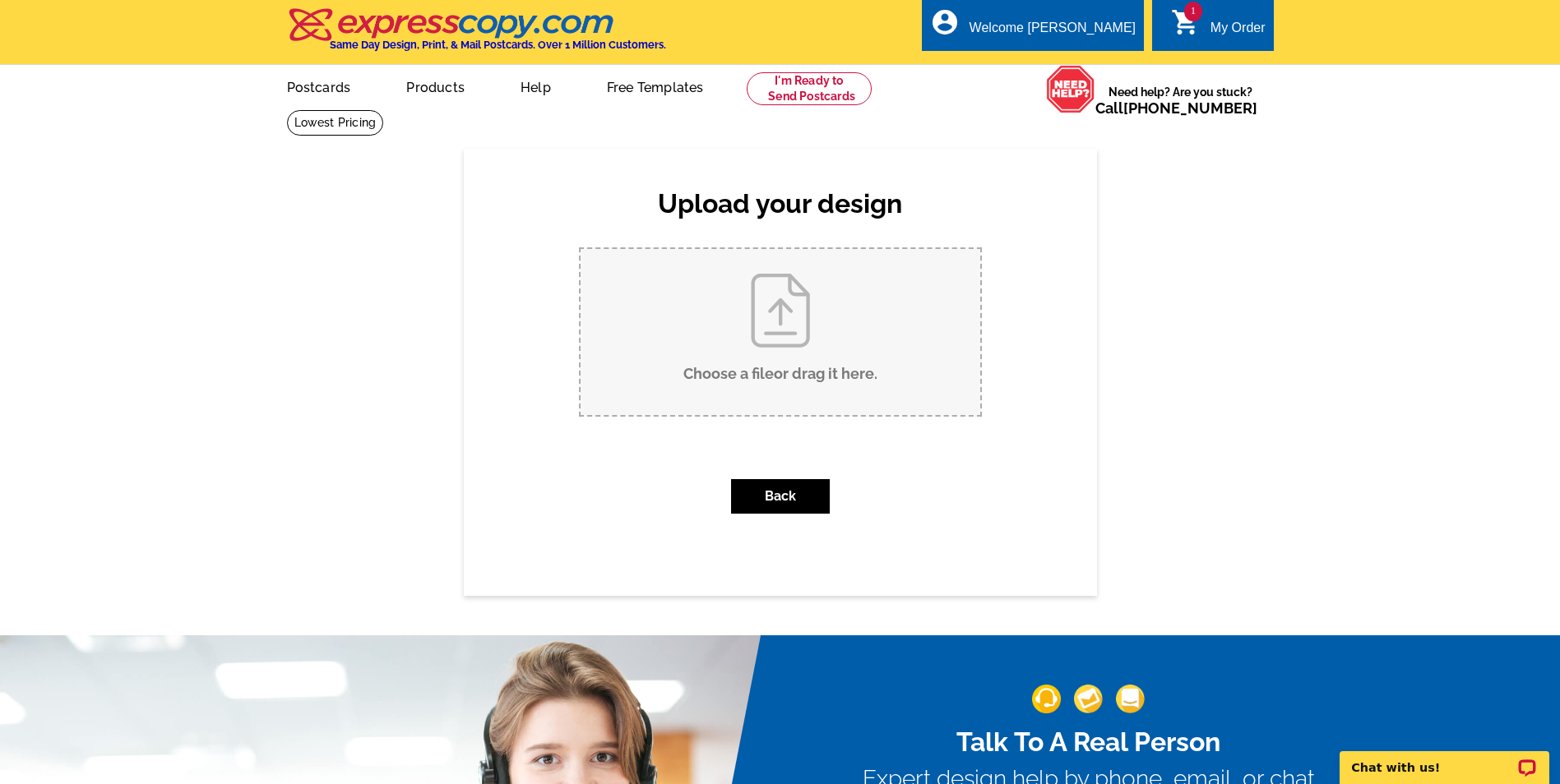
click at [779, 315] on input "Choose a file or drag it here ." at bounding box center [780, 331] width 400 height 166
type input "C:\fakepath\Pleasant St 304 Sold Back.pdf"
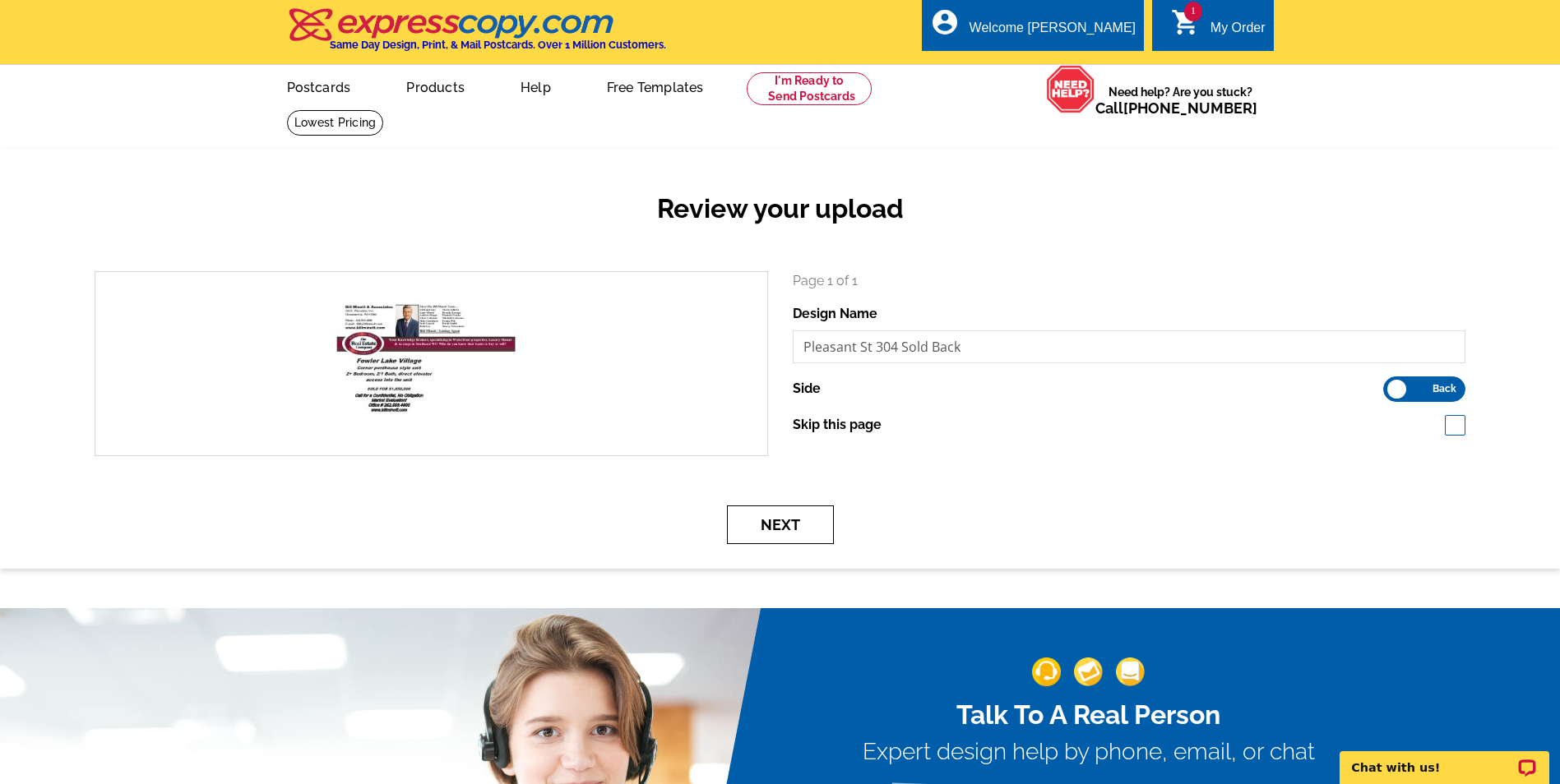
click at [787, 523] on button "Next" at bounding box center [780, 525] width 107 height 38
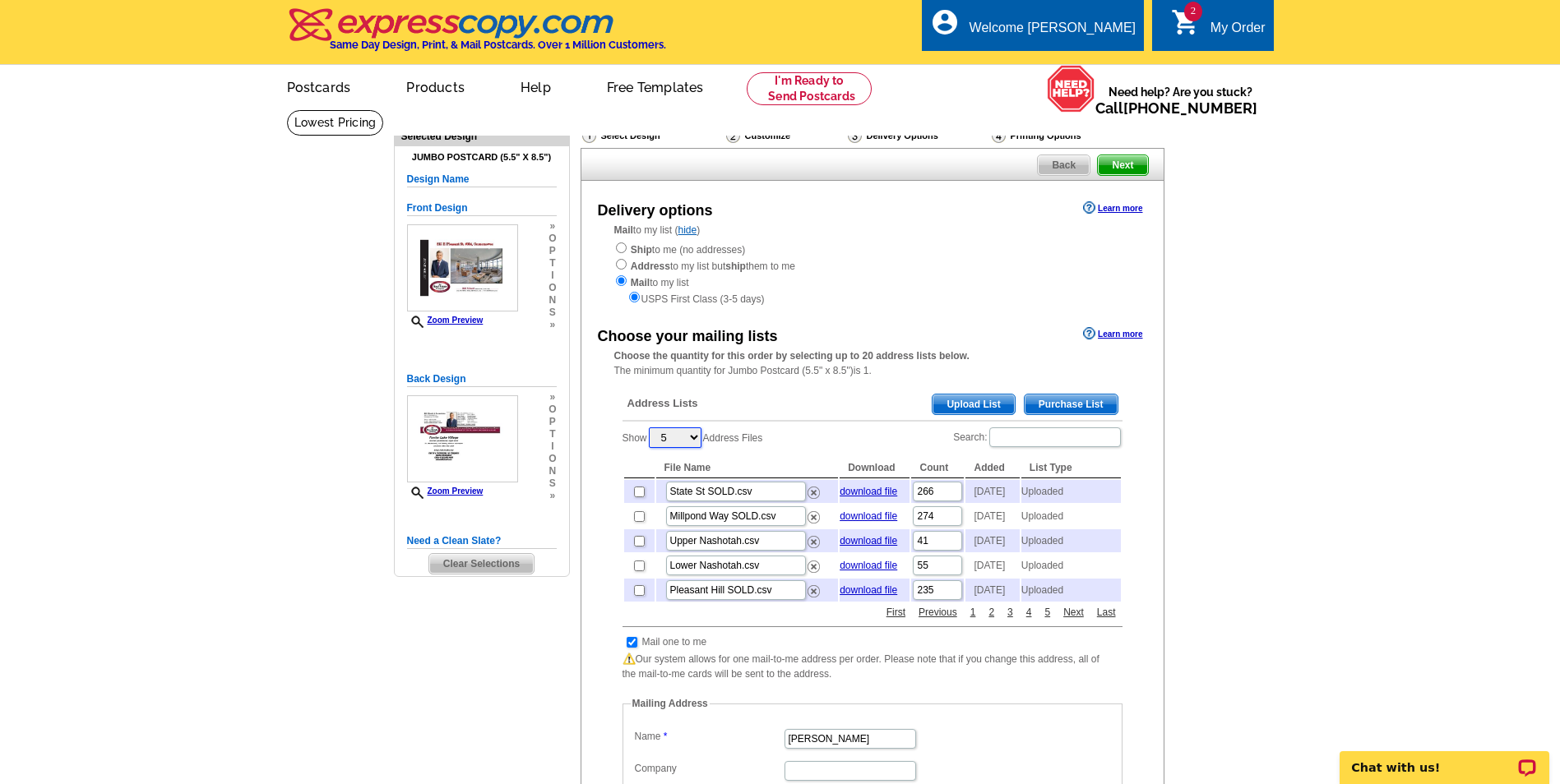
click at [698, 438] on select "5 10 25 50 100" at bounding box center [675, 438] width 53 height 21
select select "25"
click at [651, 429] on select "5 10 25 50 100" at bounding box center [675, 438] width 53 height 21
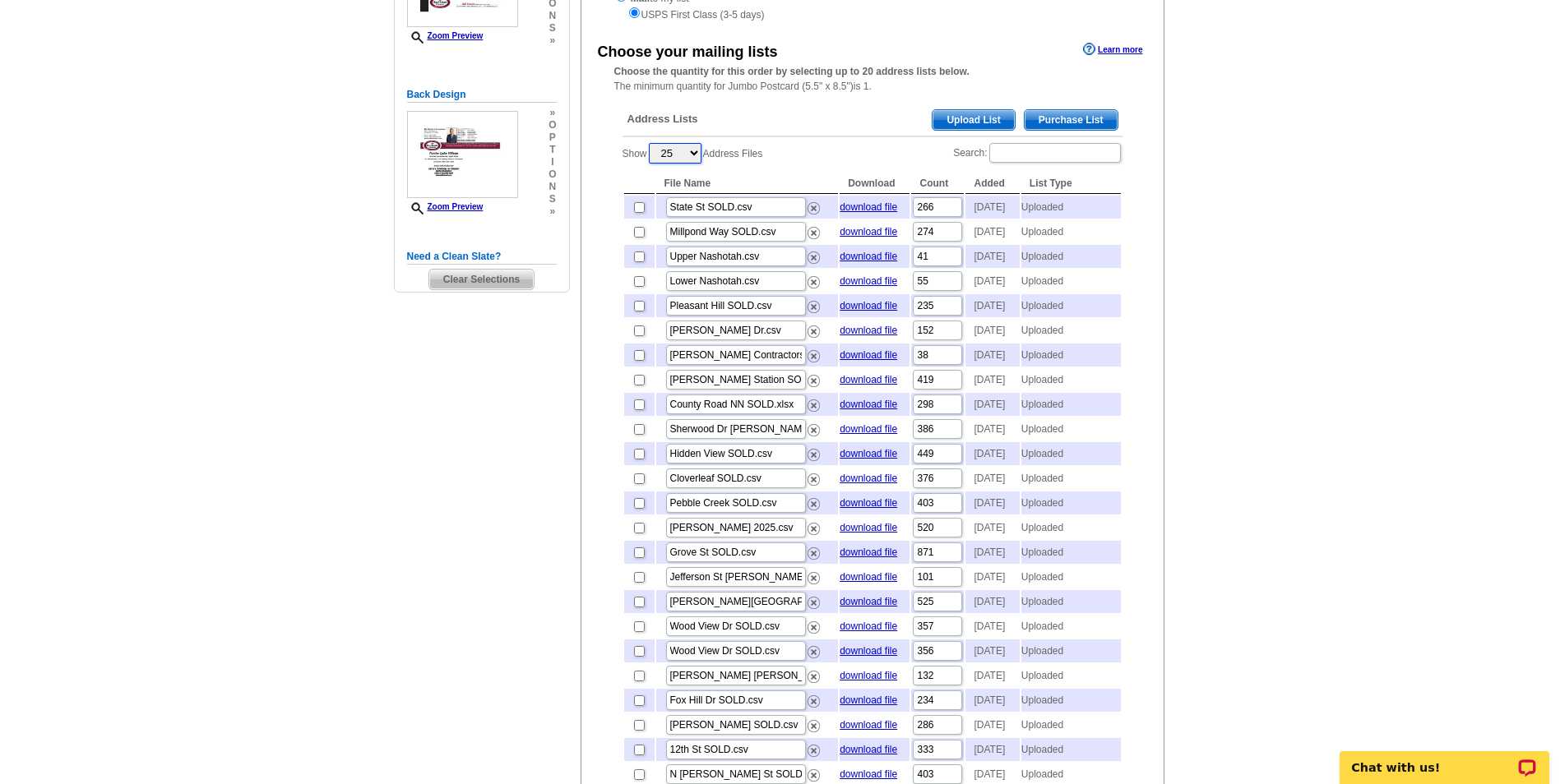
scroll to position [411, 0]
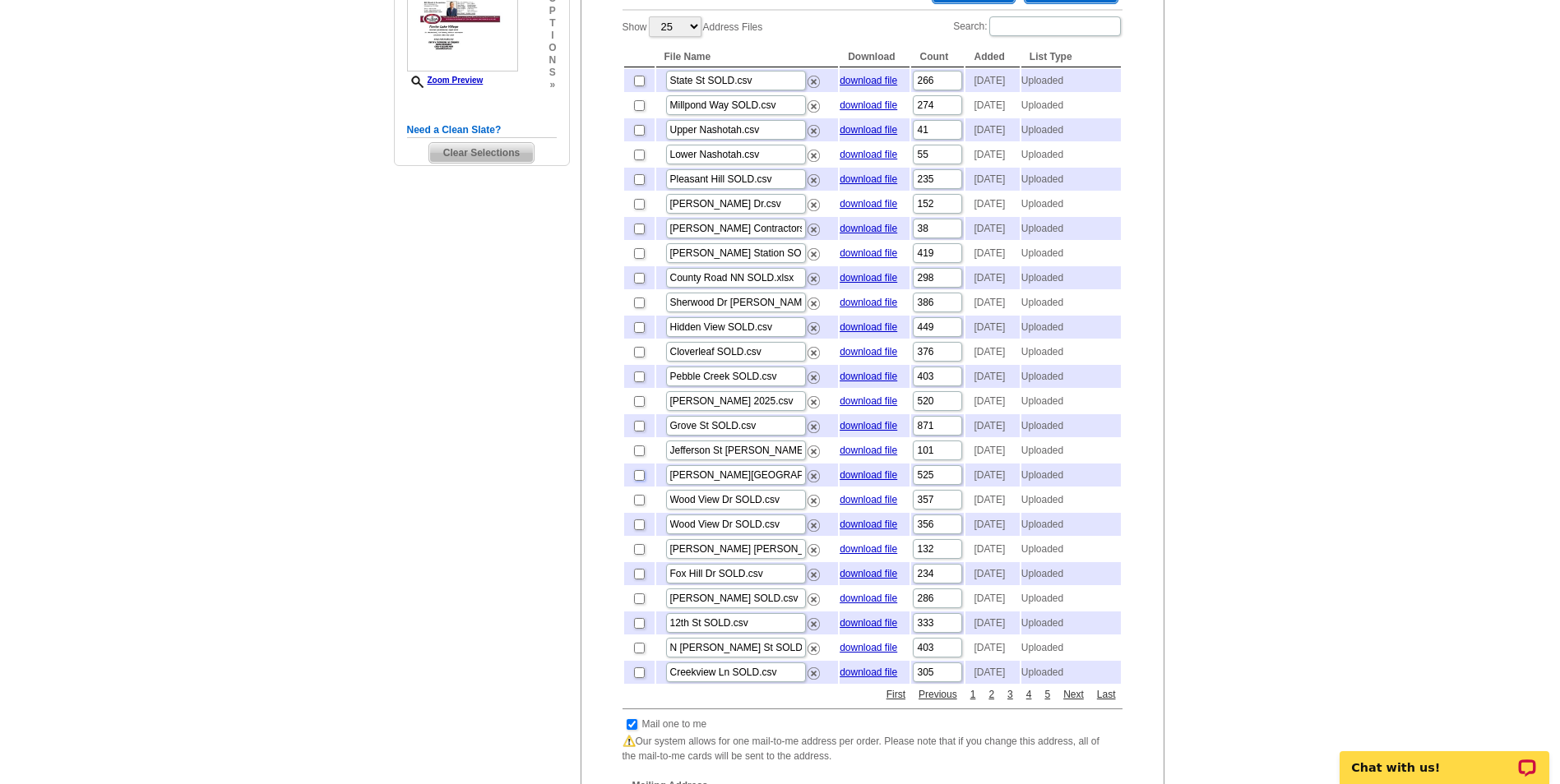
click at [638, 481] on input "checkbox" at bounding box center [639, 475] width 10 height 10
checkbox input "true"
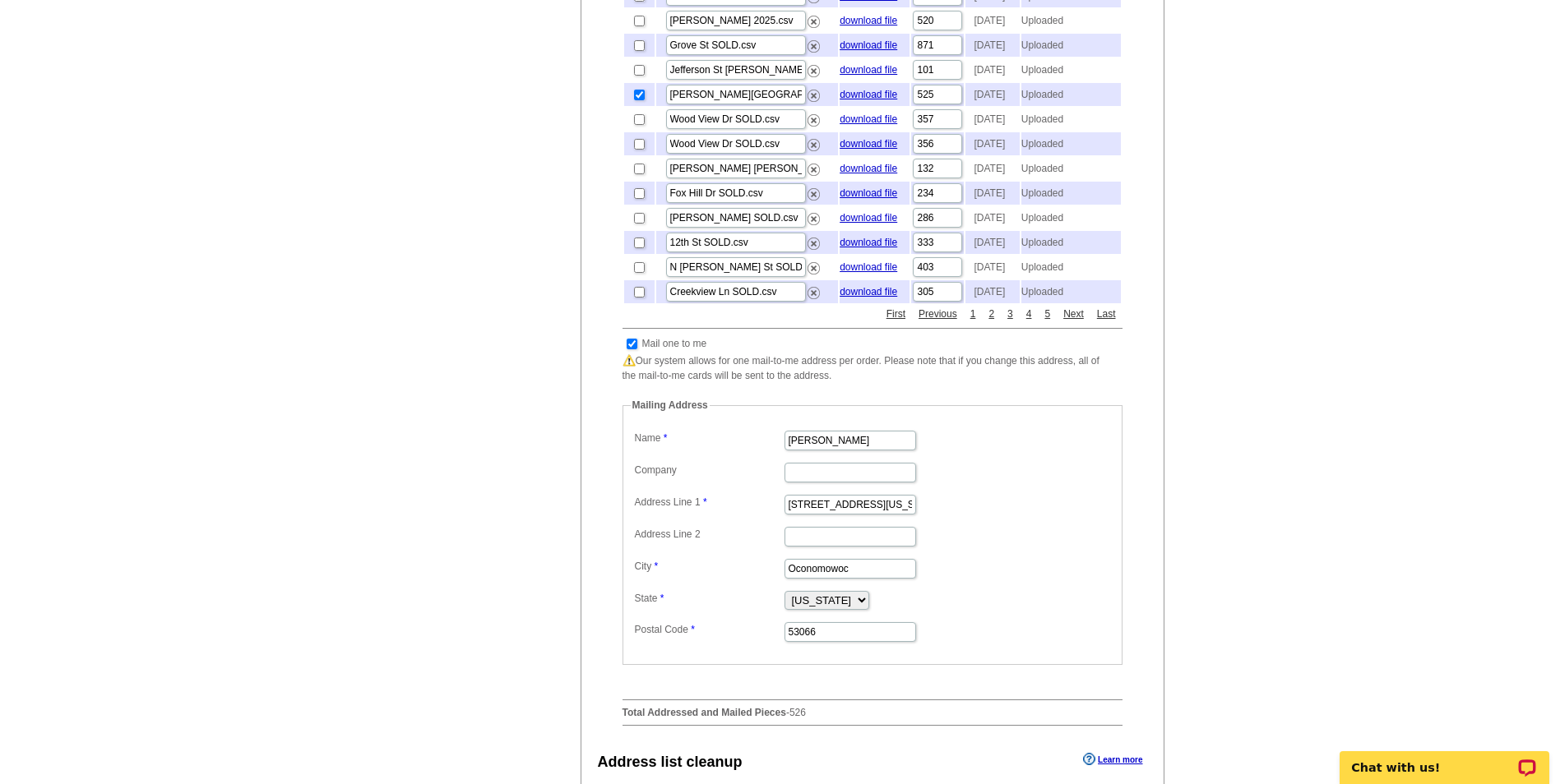
scroll to position [822, 0]
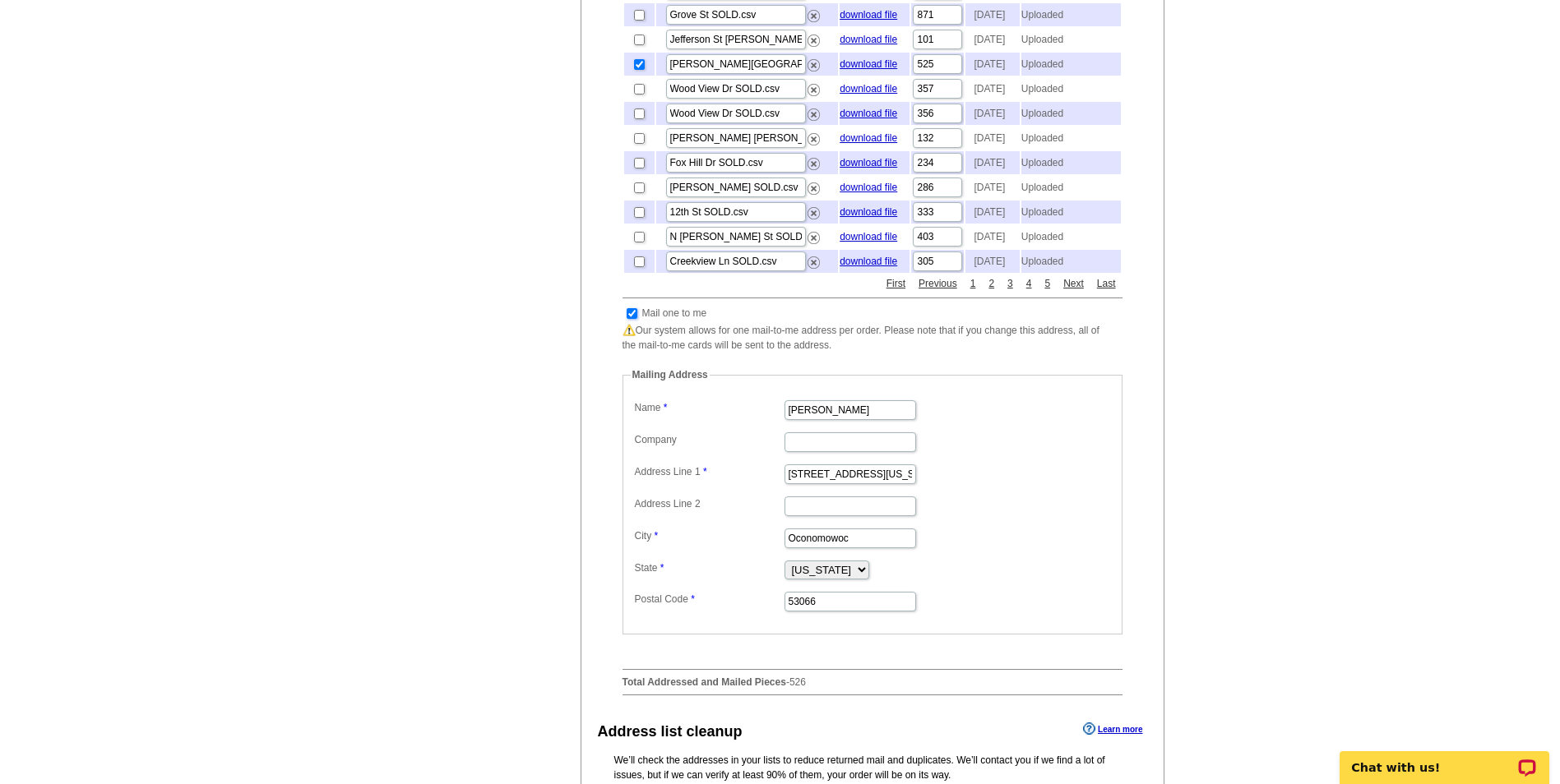
click at [637, 319] on input "checkbox" at bounding box center [631, 313] width 10 height 10
checkbox input "false"
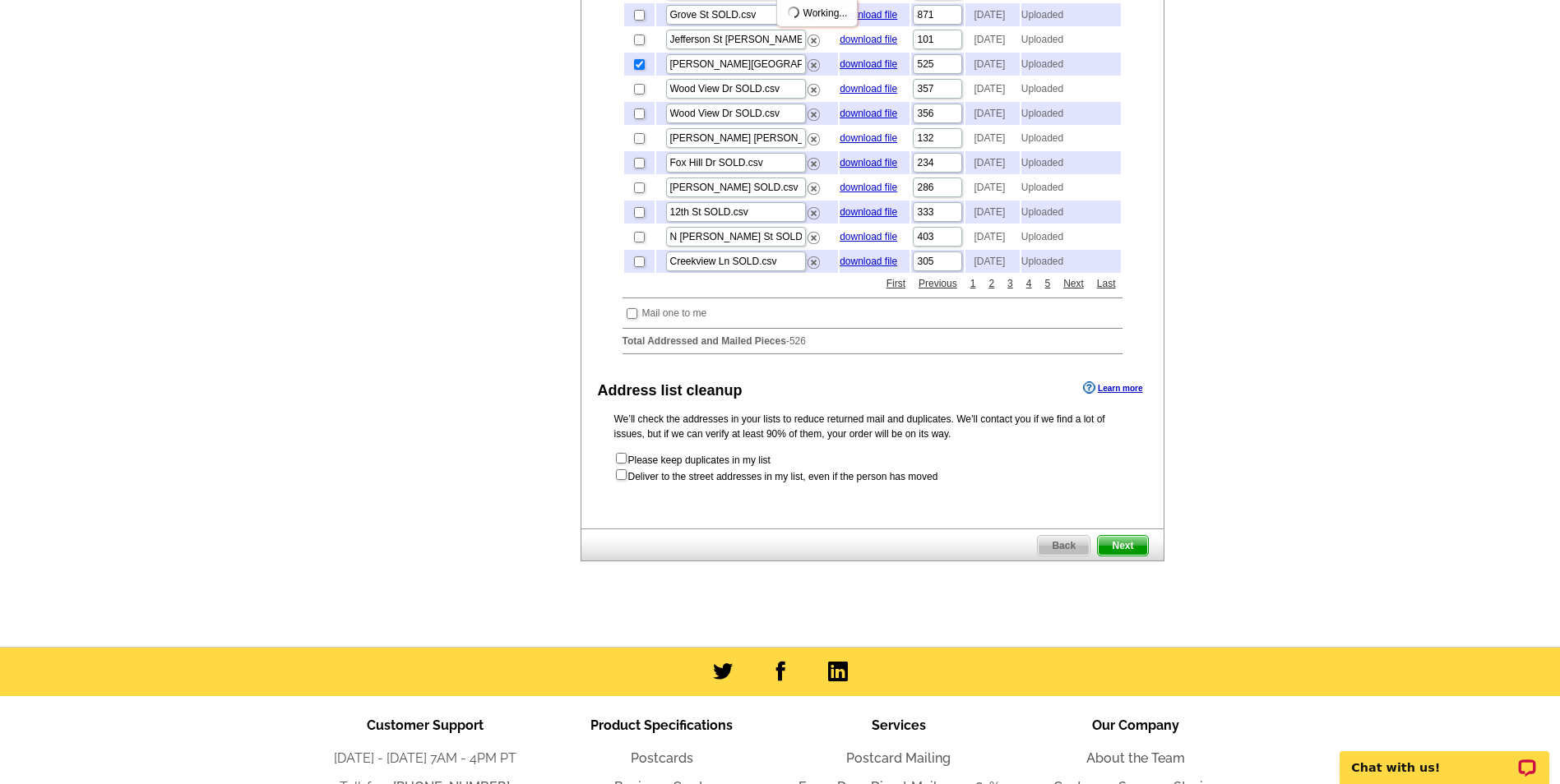
click at [1124, 556] on span "Next" at bounding box center [1122, 546] width 50 height 20
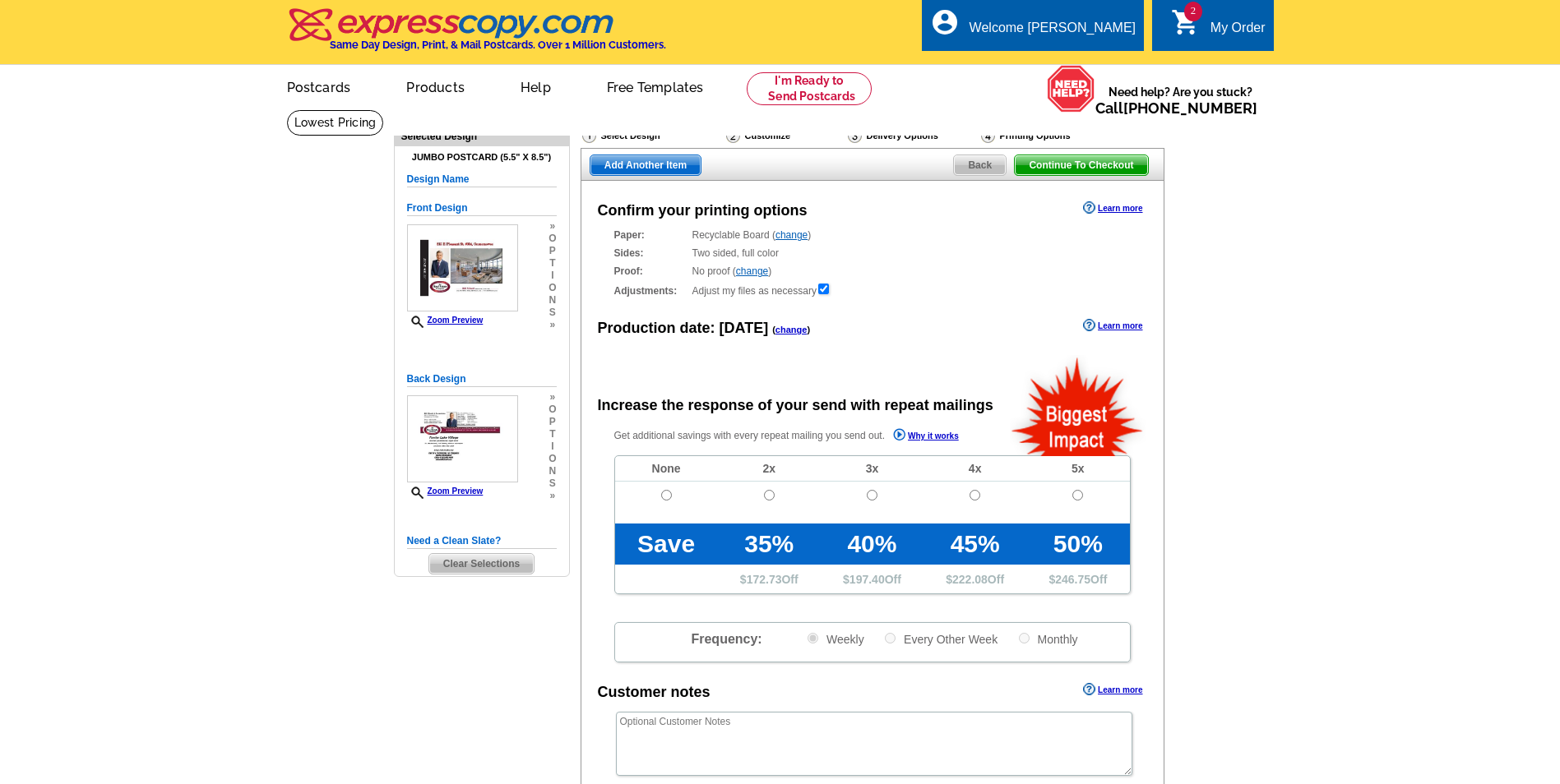
radio input "false"
click at [669, 500] on input "radio" at bounding box center [666, 495] width 10 height 10
radio input "true"
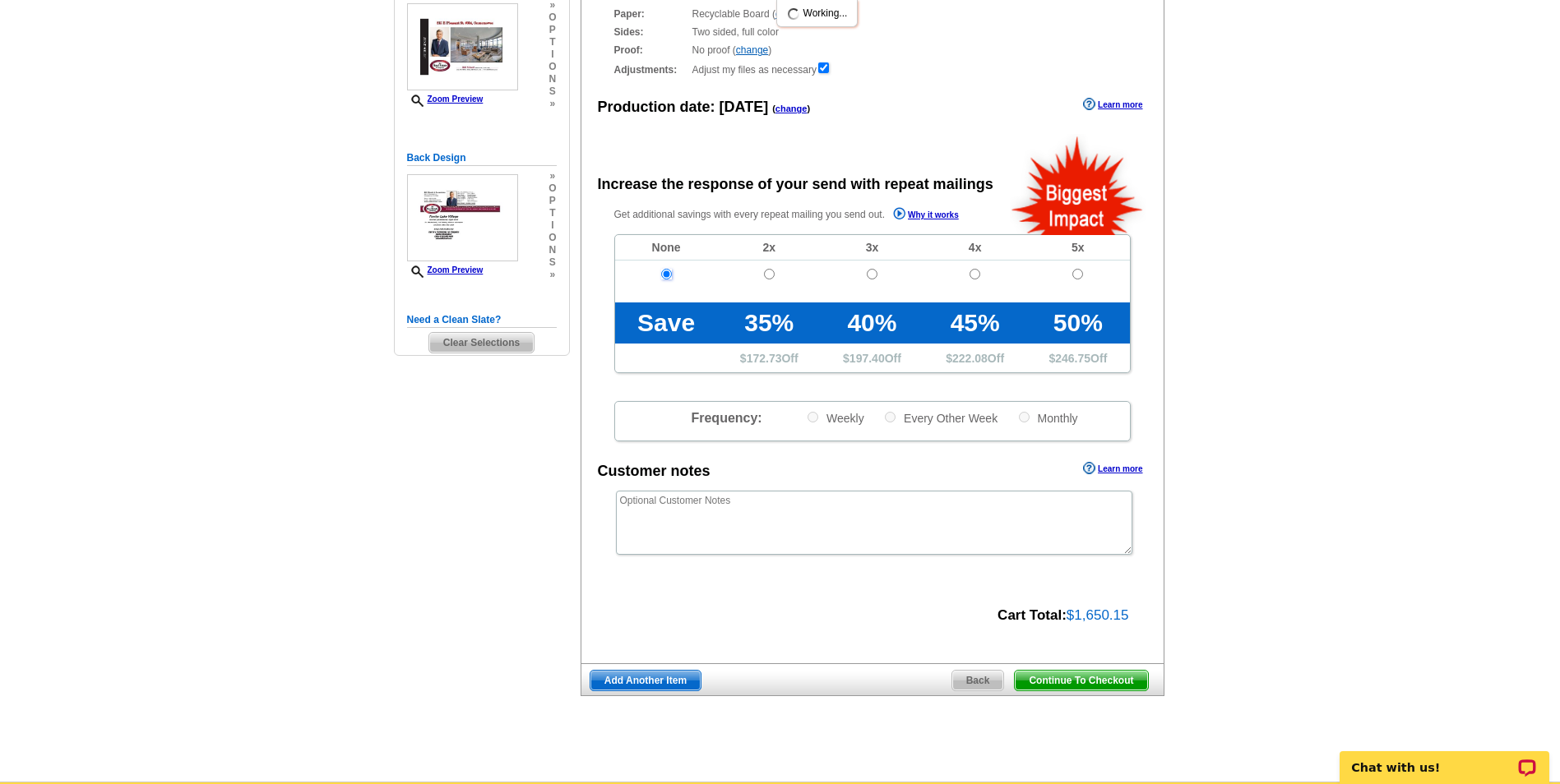
scroll to position [247, 0]
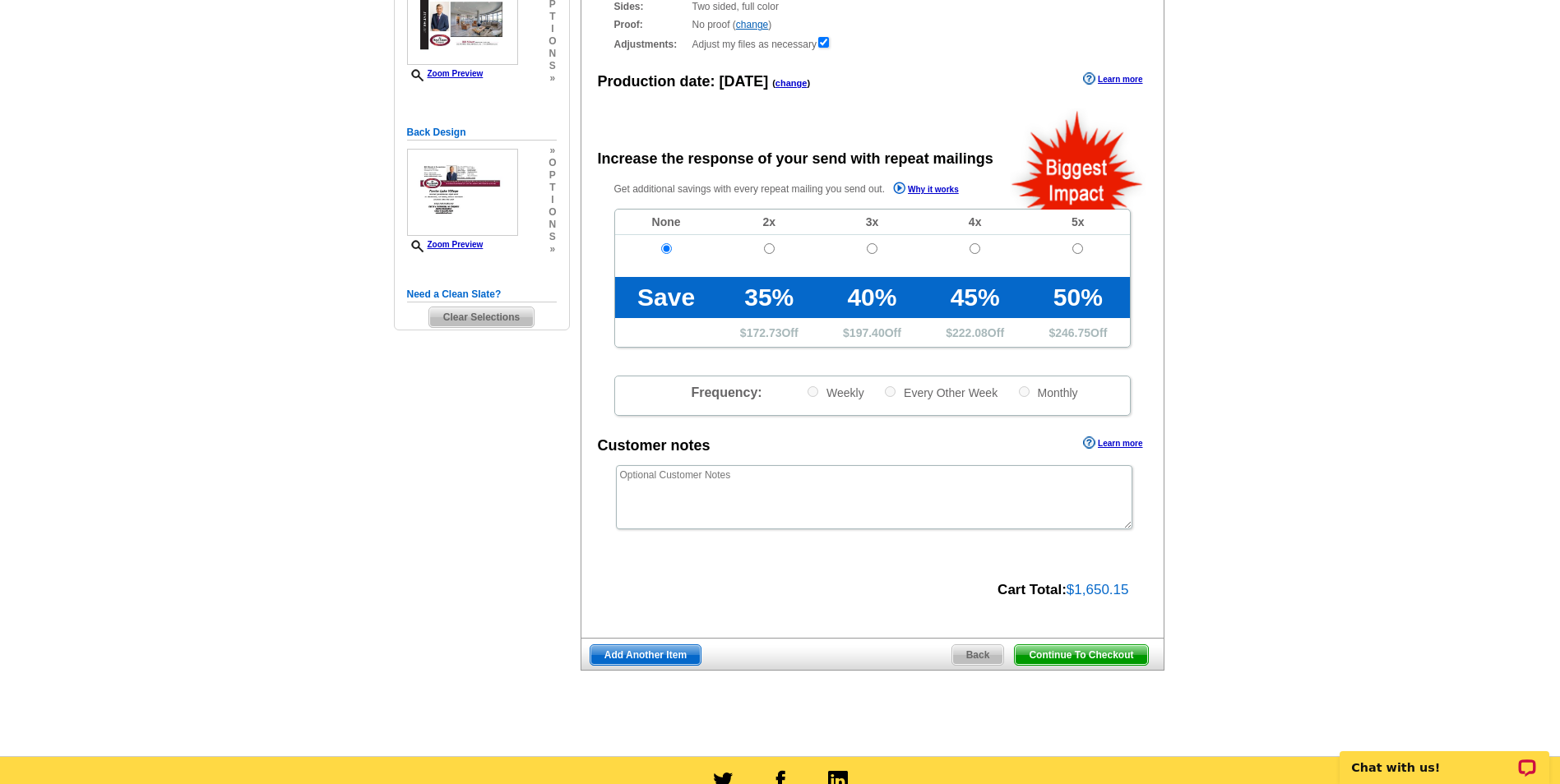
click at [606, 656] on span "Add Another Item" at bounding box center [645, 654] width 110 height 20
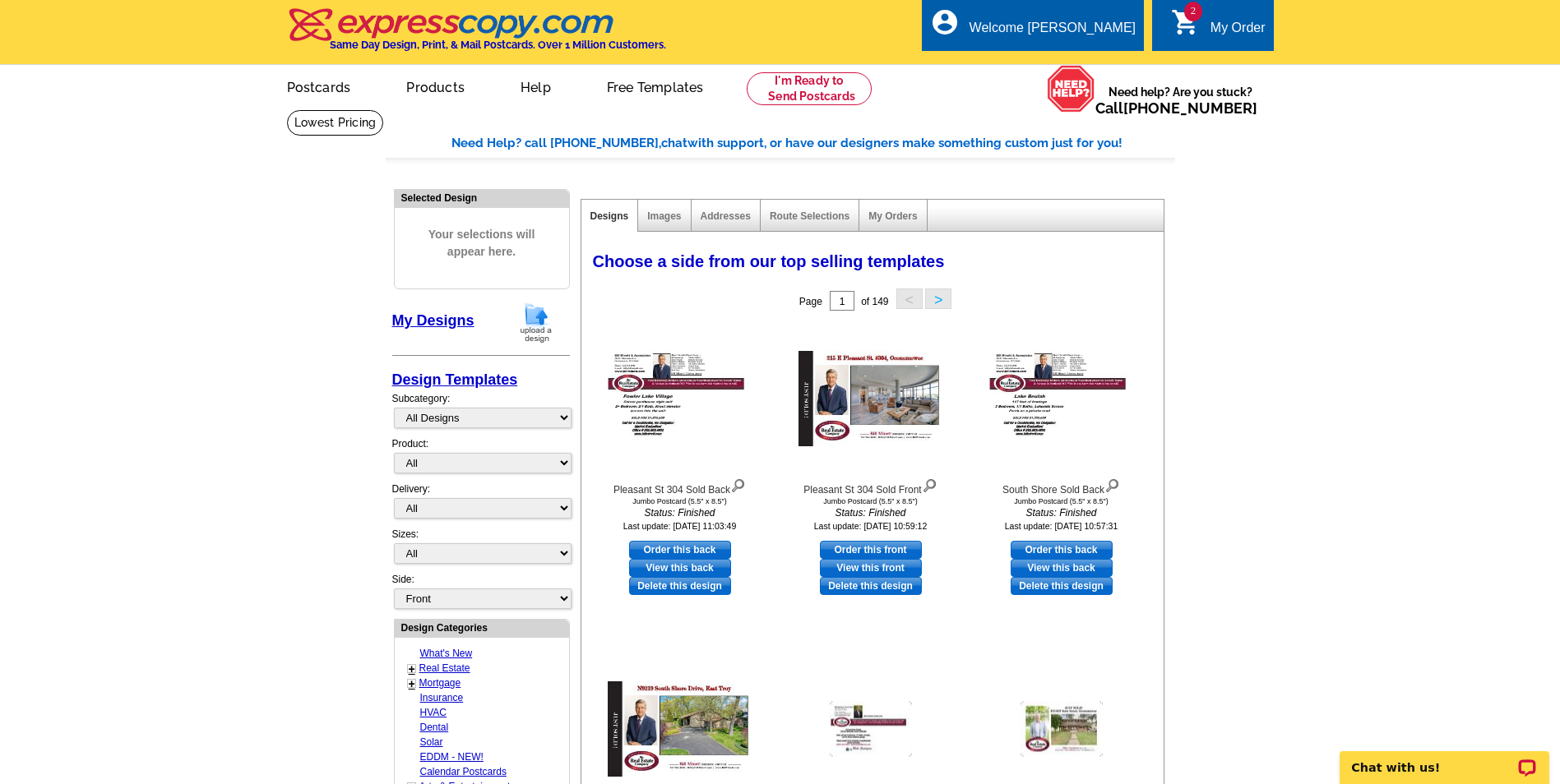
click at [536, 321] on img at bounding box center [536, 322] width 43 height 42
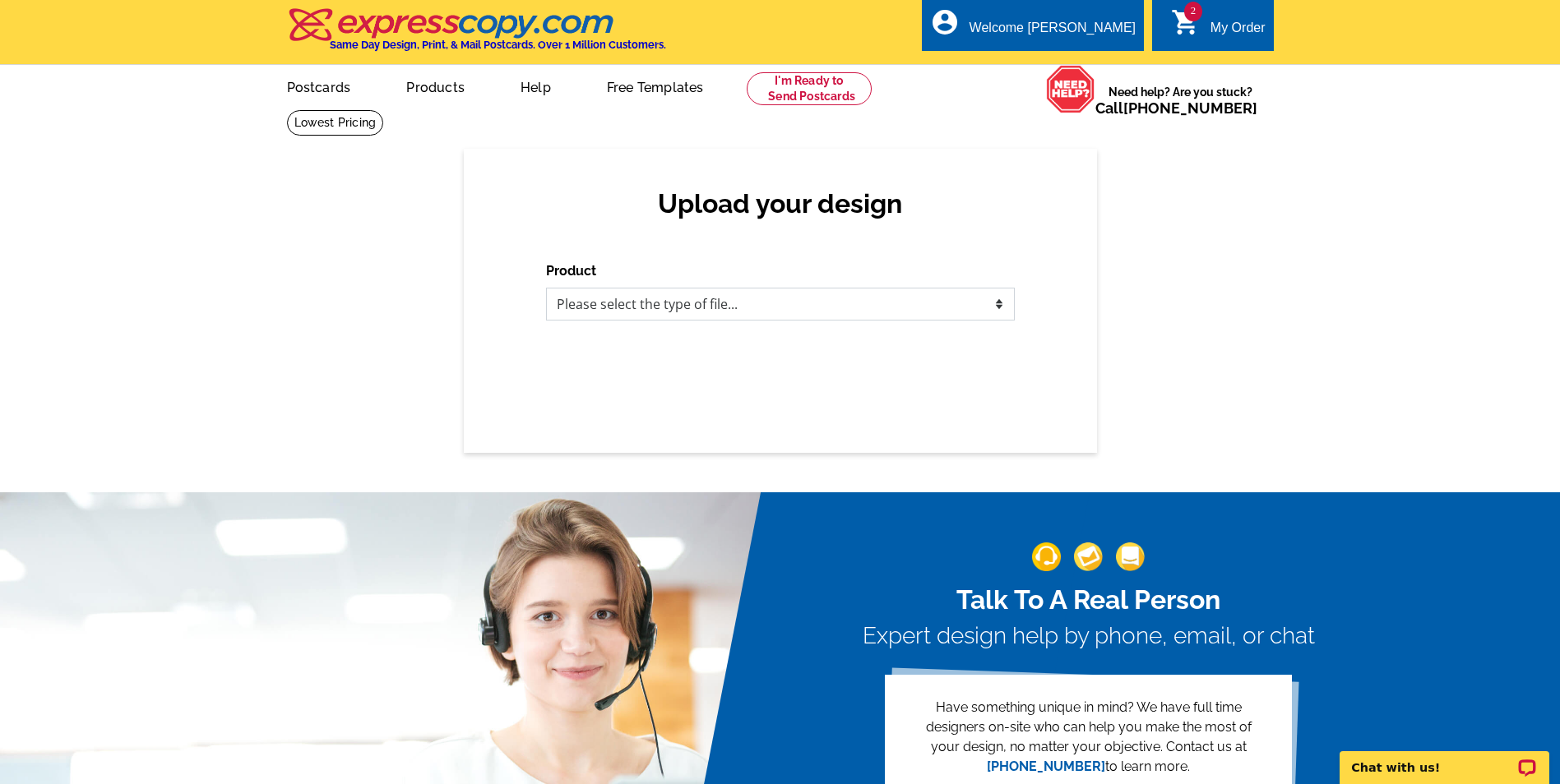
click at [672, 308] on select "Please select the type of file... Postcards Business Cards Letters and flyers G…" at bounding box center [780, 304] width 469 height 33
select select "1"
click at [546, 288] on select "Please select the type of file... Postcards Business Cards Letters and flyers G…" at bounding box center [780, 304] width 469 height 33
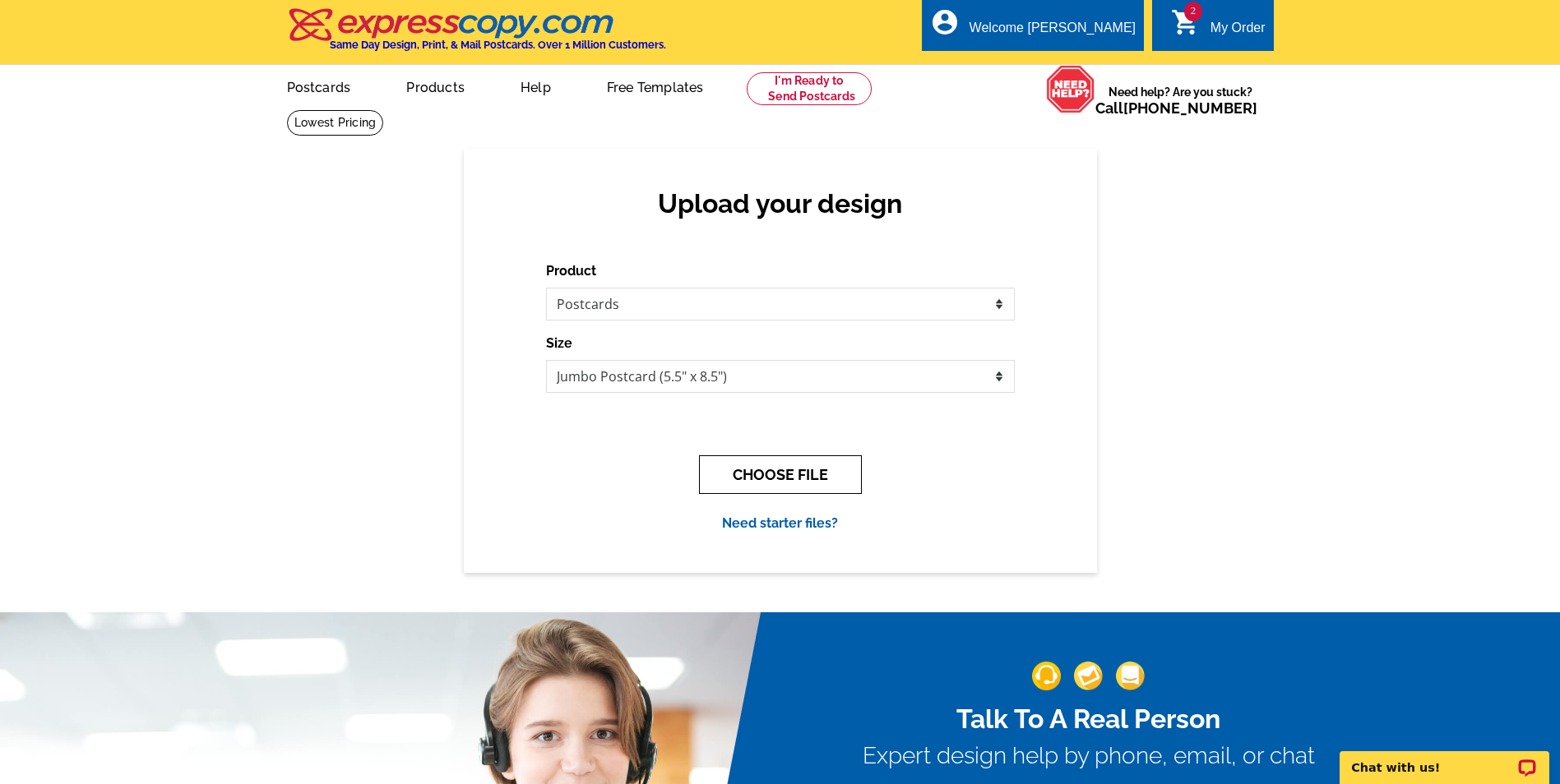
click at [789, 478] on button "CHOOSE FILE" at bounding box center [780, 474] width 162 height 38
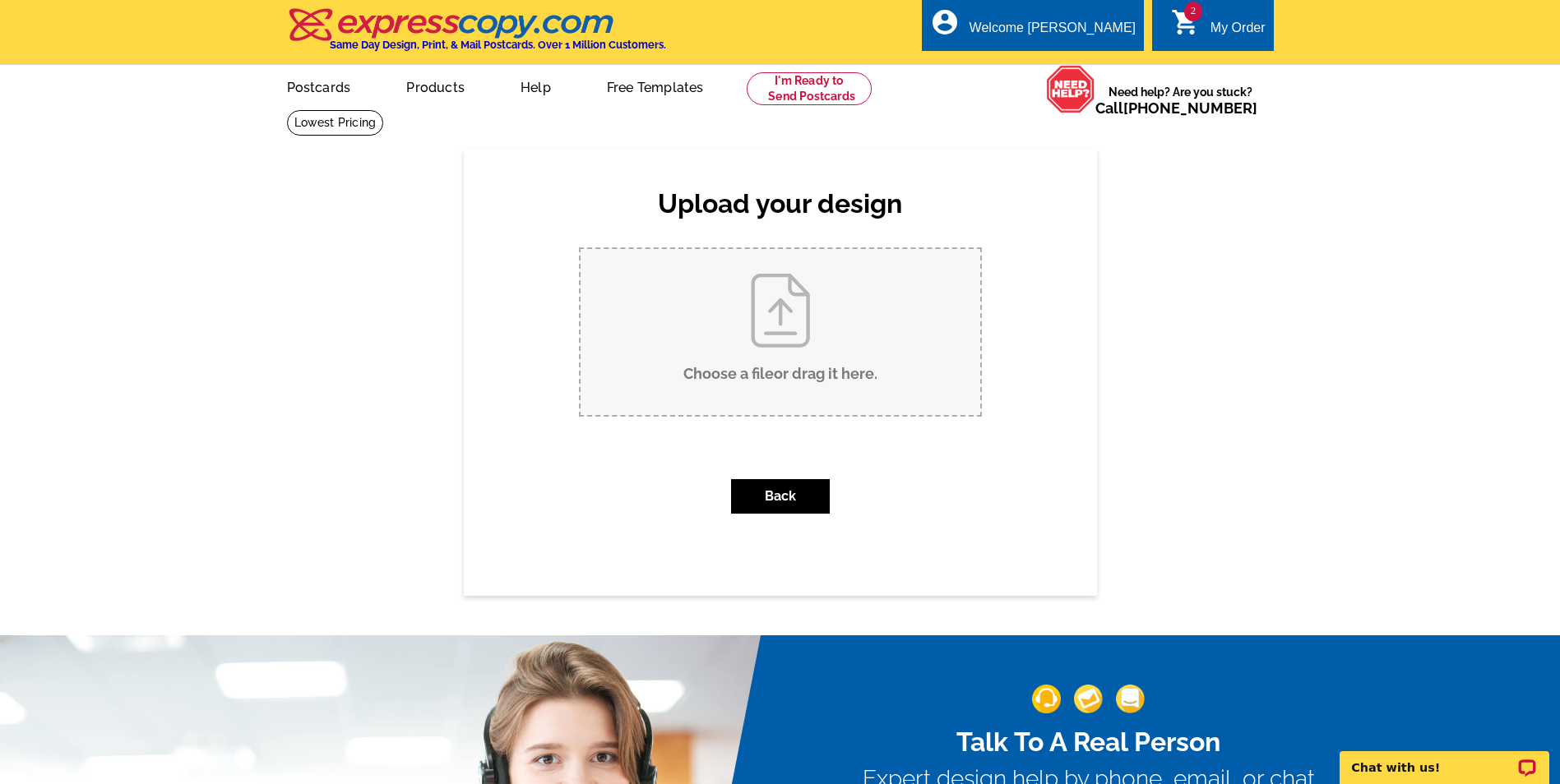
click at [782, 322] on input "Choose a file or drag it here ." at bounding box center [780, 331] width 400 height 166
type input "C:\fakepath\Roosevelt Sold Front.pdf"
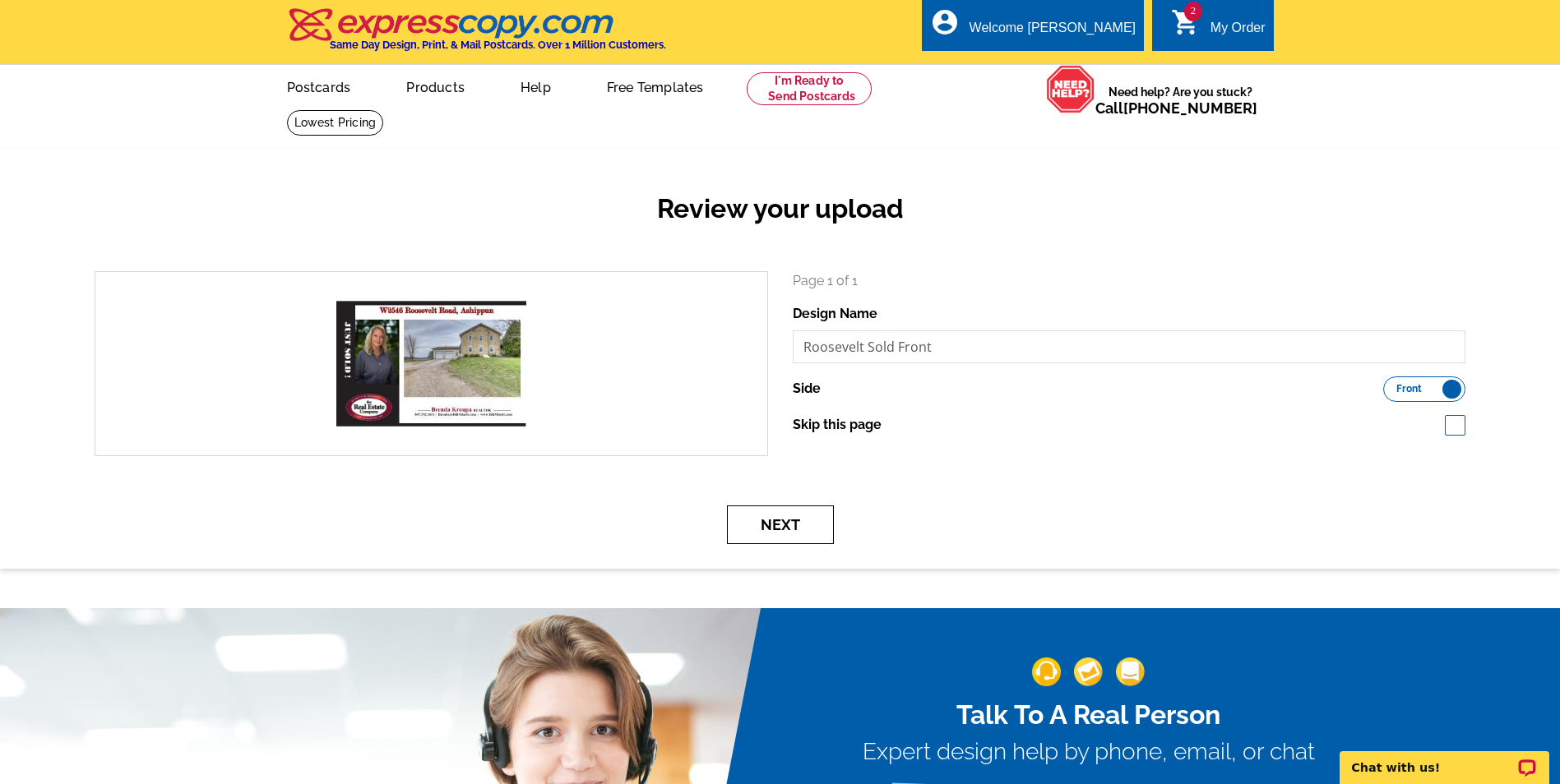
click at [779, 524] on button "Next" at bounding box center [780, 525] width 107 height 38
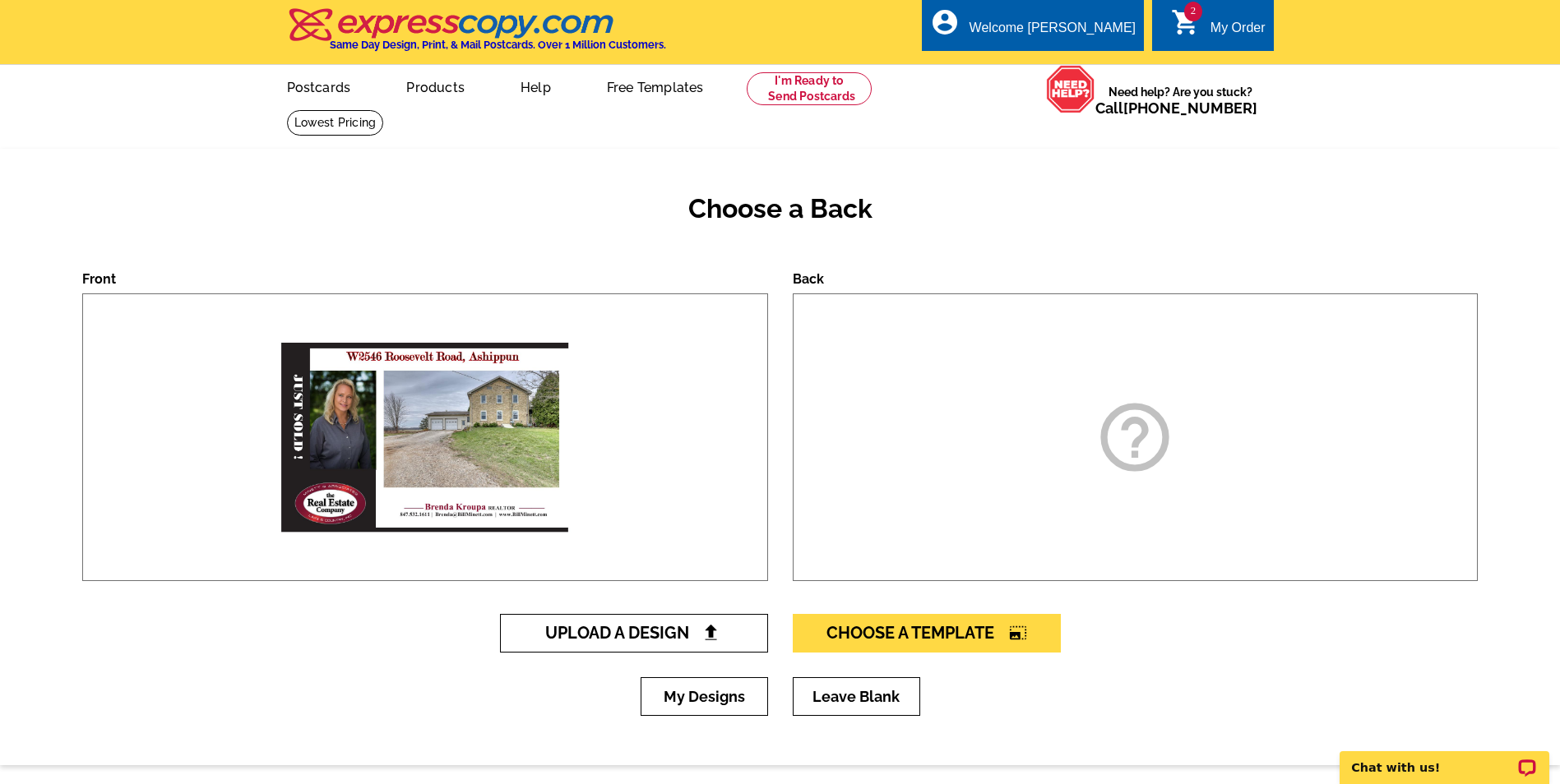
click at [678, 632] on span "Upload A Design" at bounding box center [634, 633] width 177 height 20
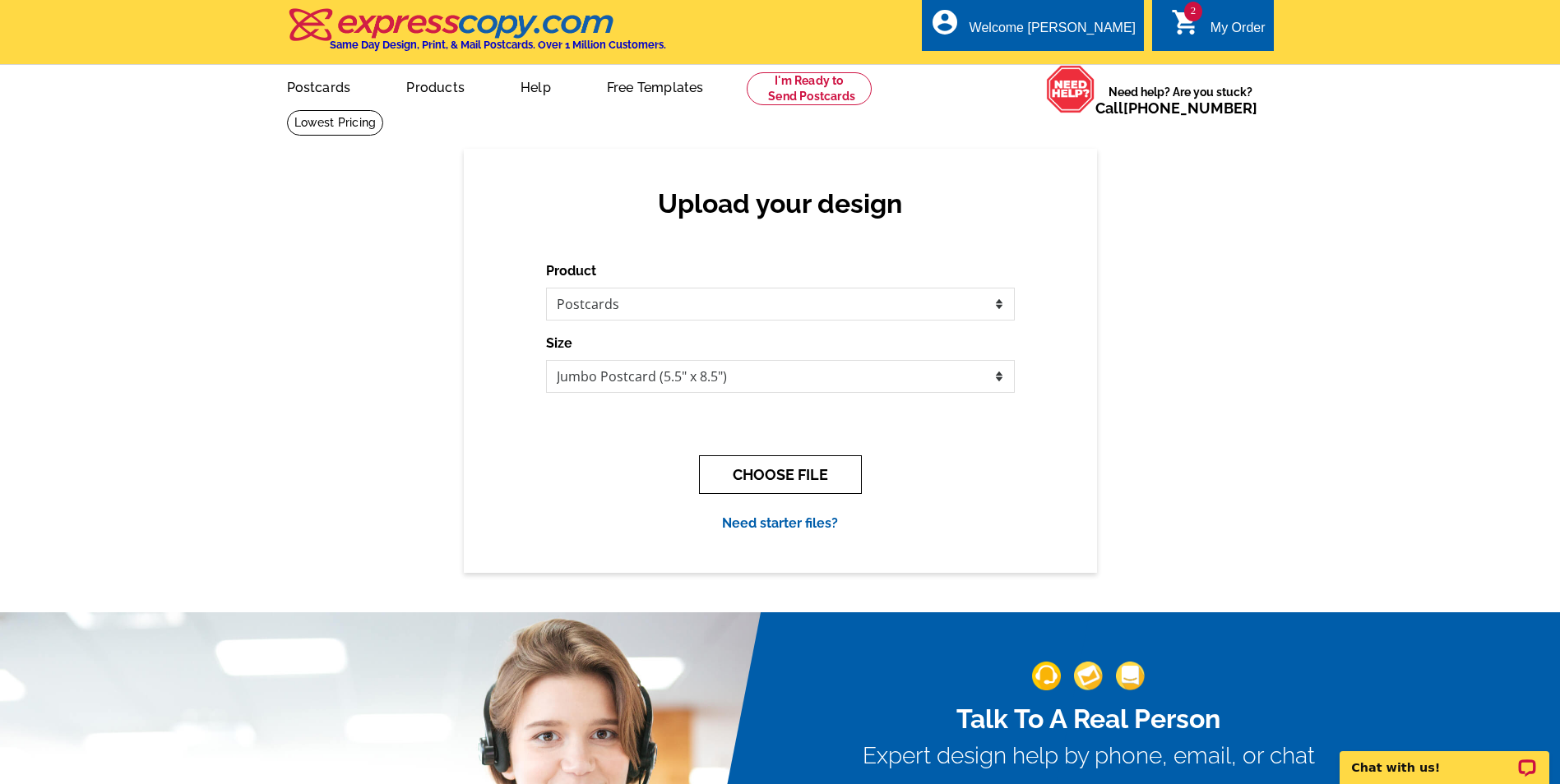
click at [790, 474] on button "CHOOSE FILE" at bounding box center [780, 474] width 162 height 38
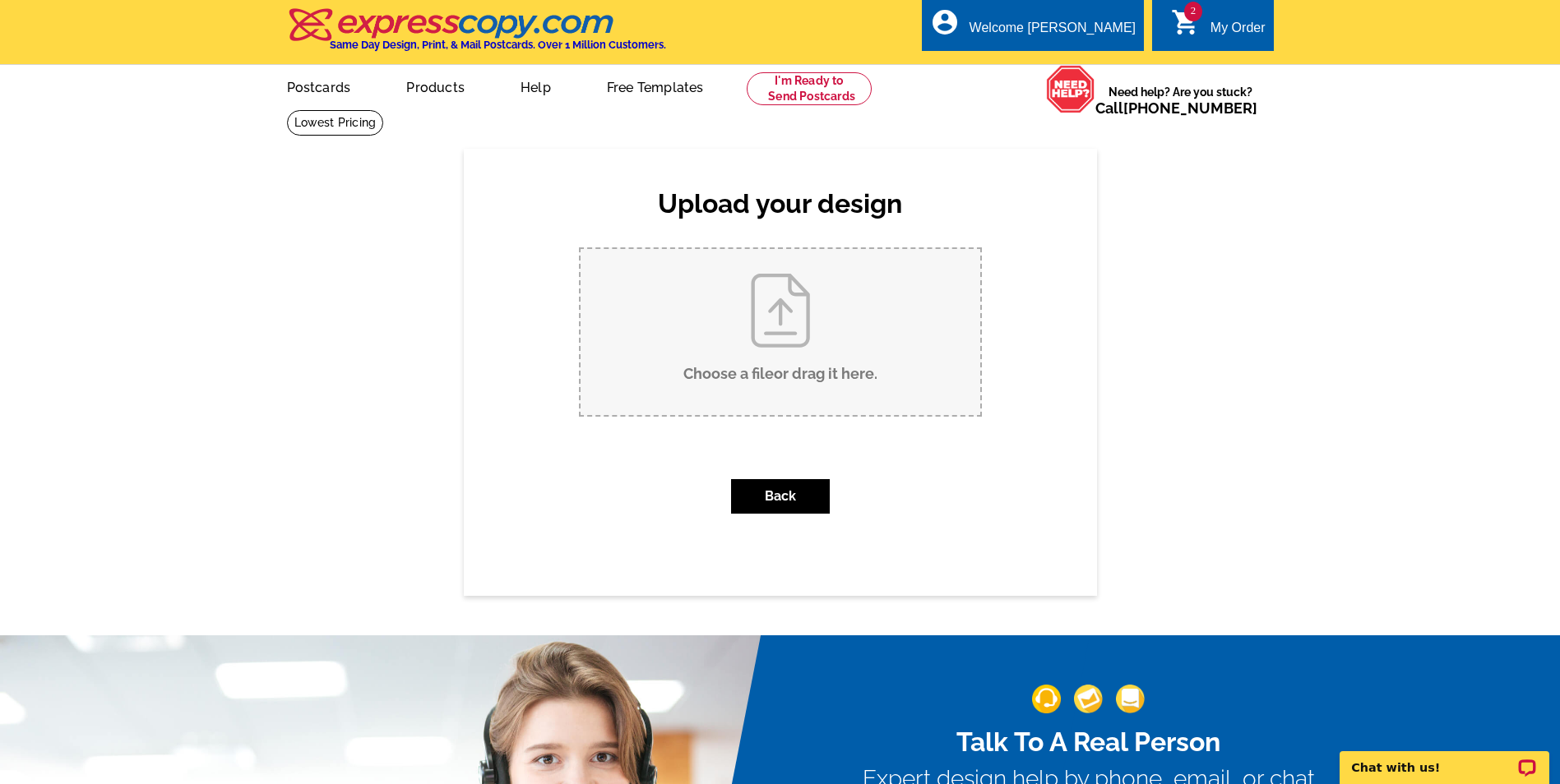
click at [785, 315] on input "Choose a file or drag it here ." at bounding box center [780, 331] width 400 height 166
type input "C:\fakepath\Roosevelt Sold Back.pdf"
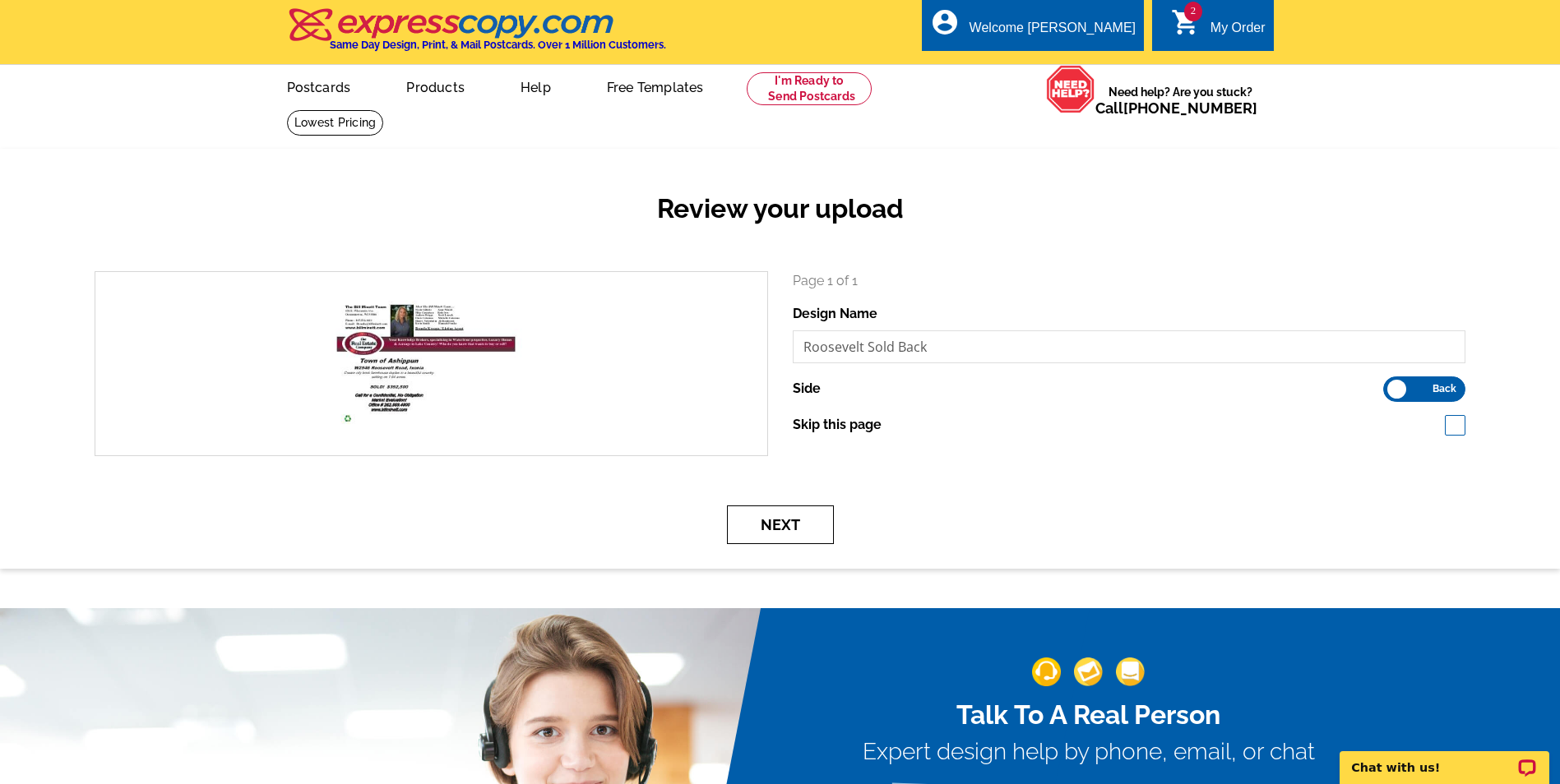
click at [792, 526] on button "Next" at bounding box center [780, 525] width 107 height 38
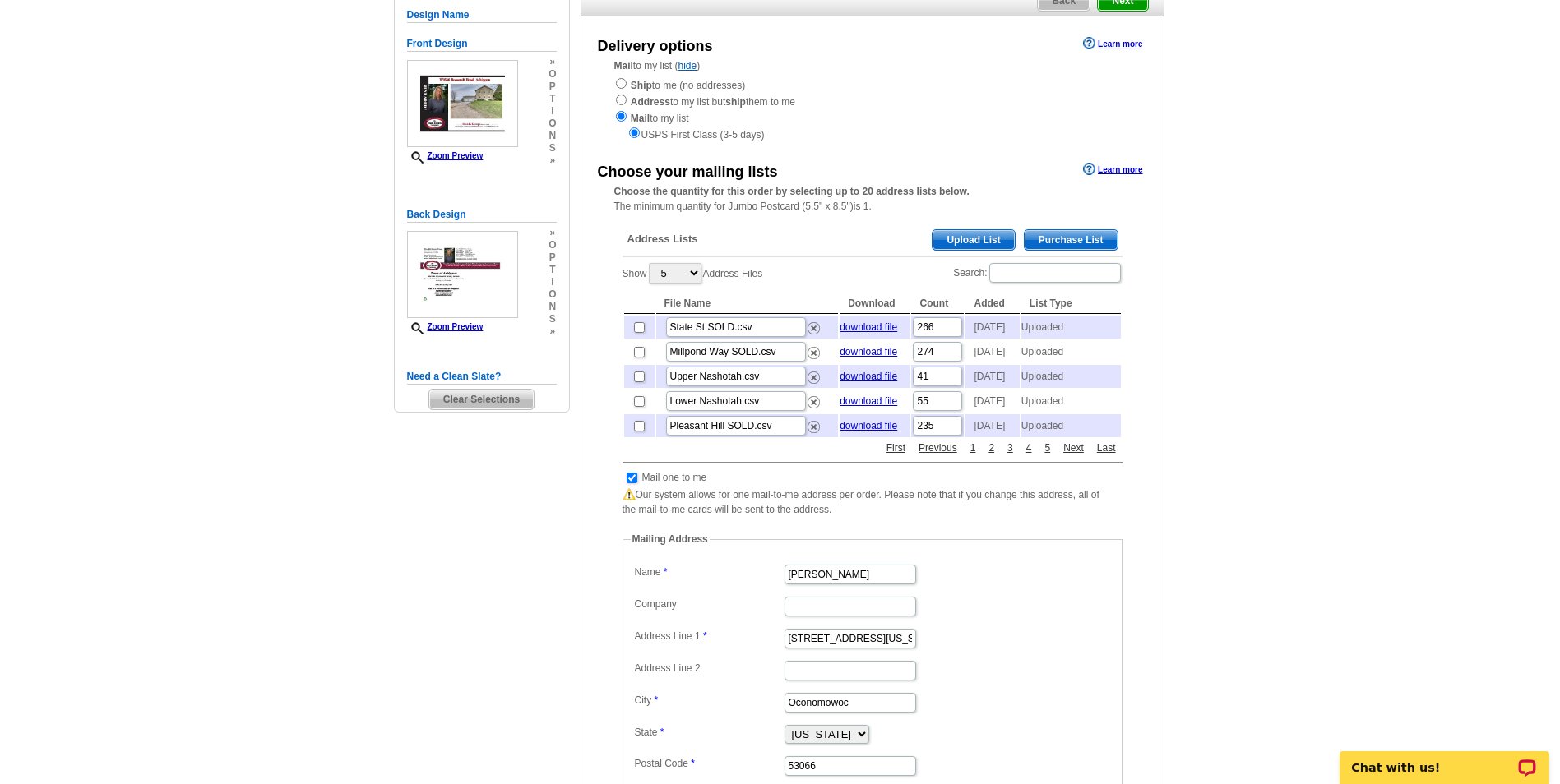
scroll to position [247, 0]
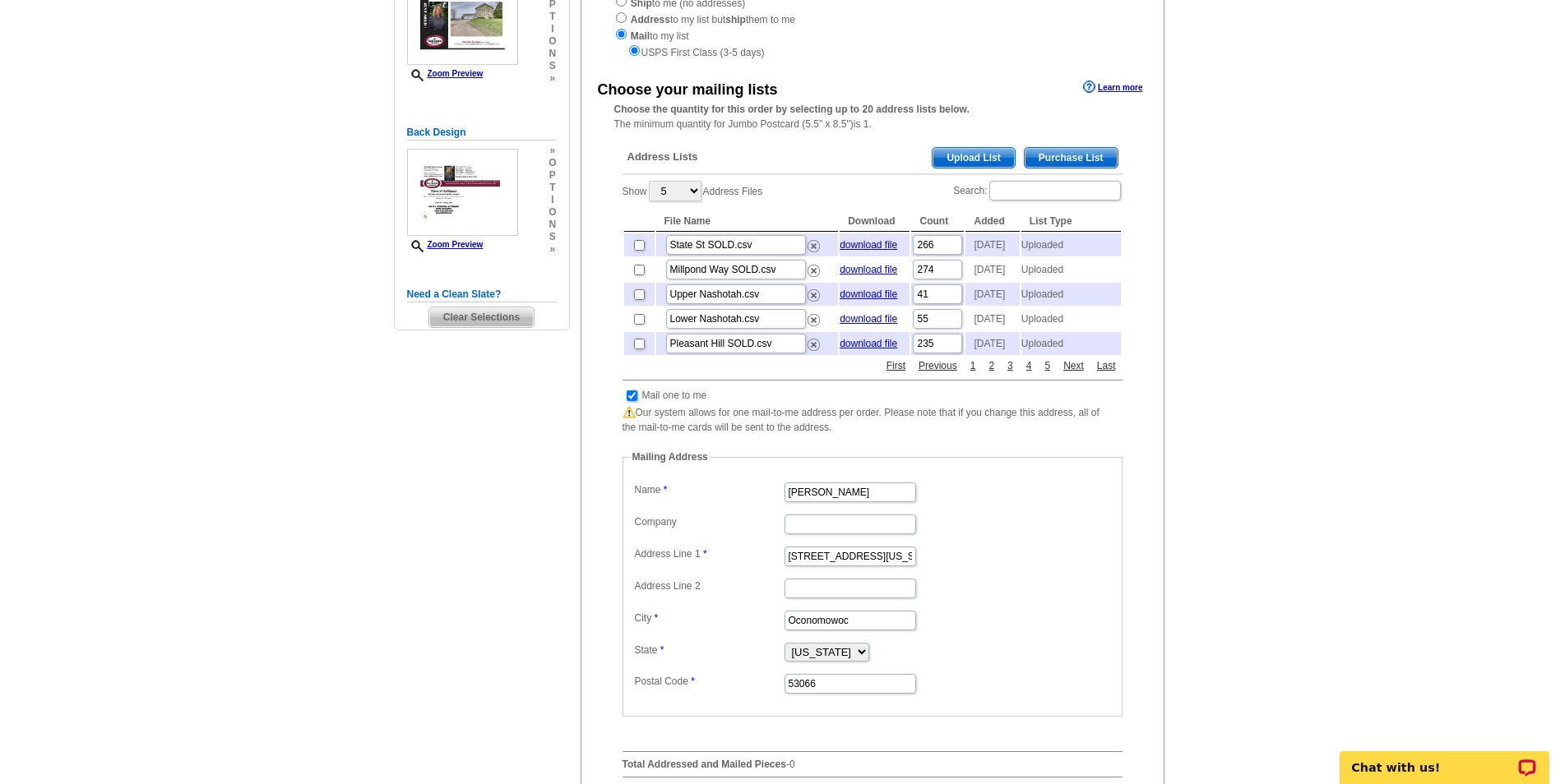
click at [632, 401] on input "checkbox" at bounding box center [631, 395] width 10 height 10
checkbox input "false"
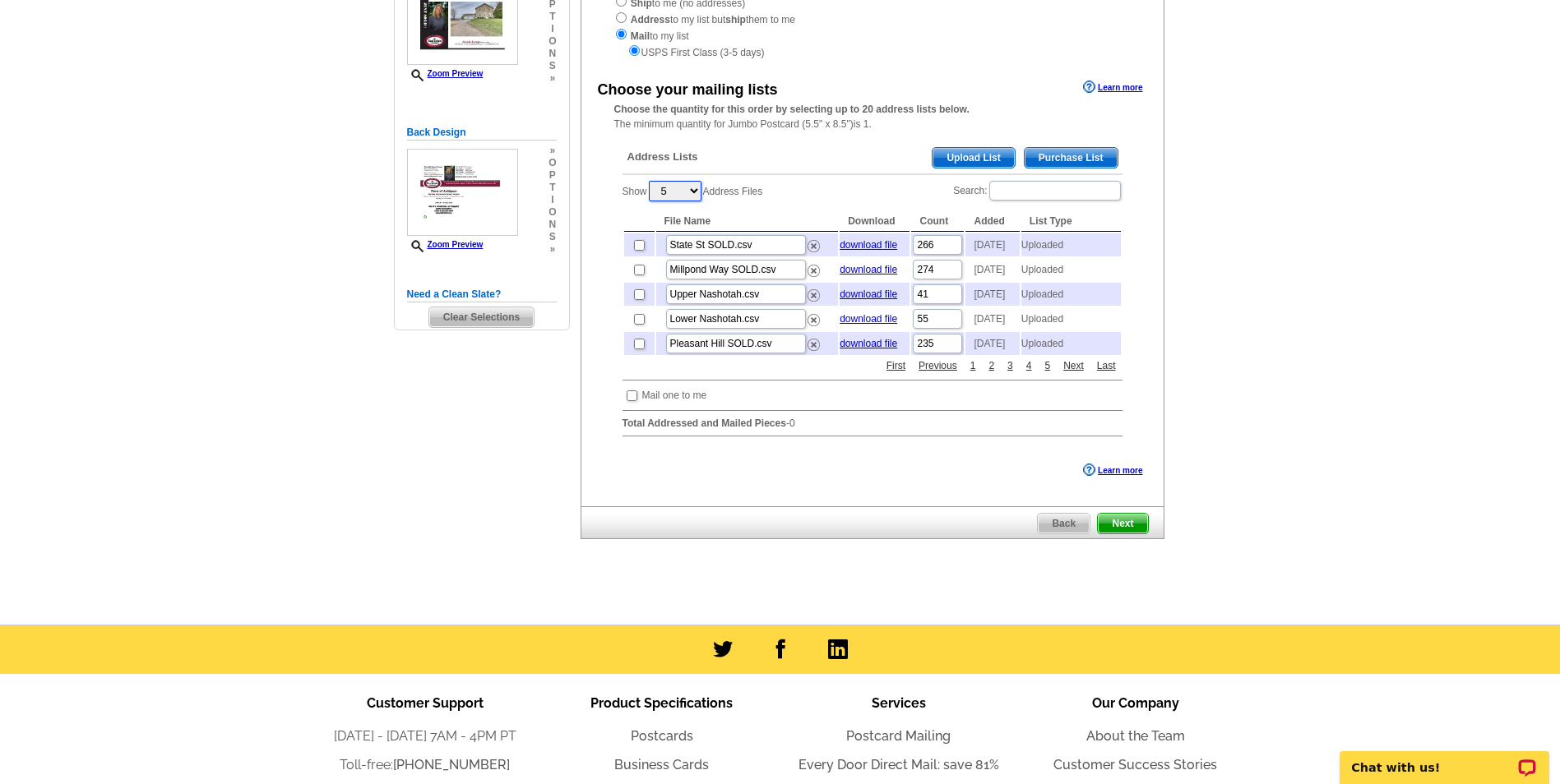
click at [699, 191] on select "5 10 25 50 100" at bounding box center [675, 192] width 53 height 21
select select "25"
click at [651, 182] on select "5 10 25 50 100" at bounding box center [675, 192] width 53 height 21
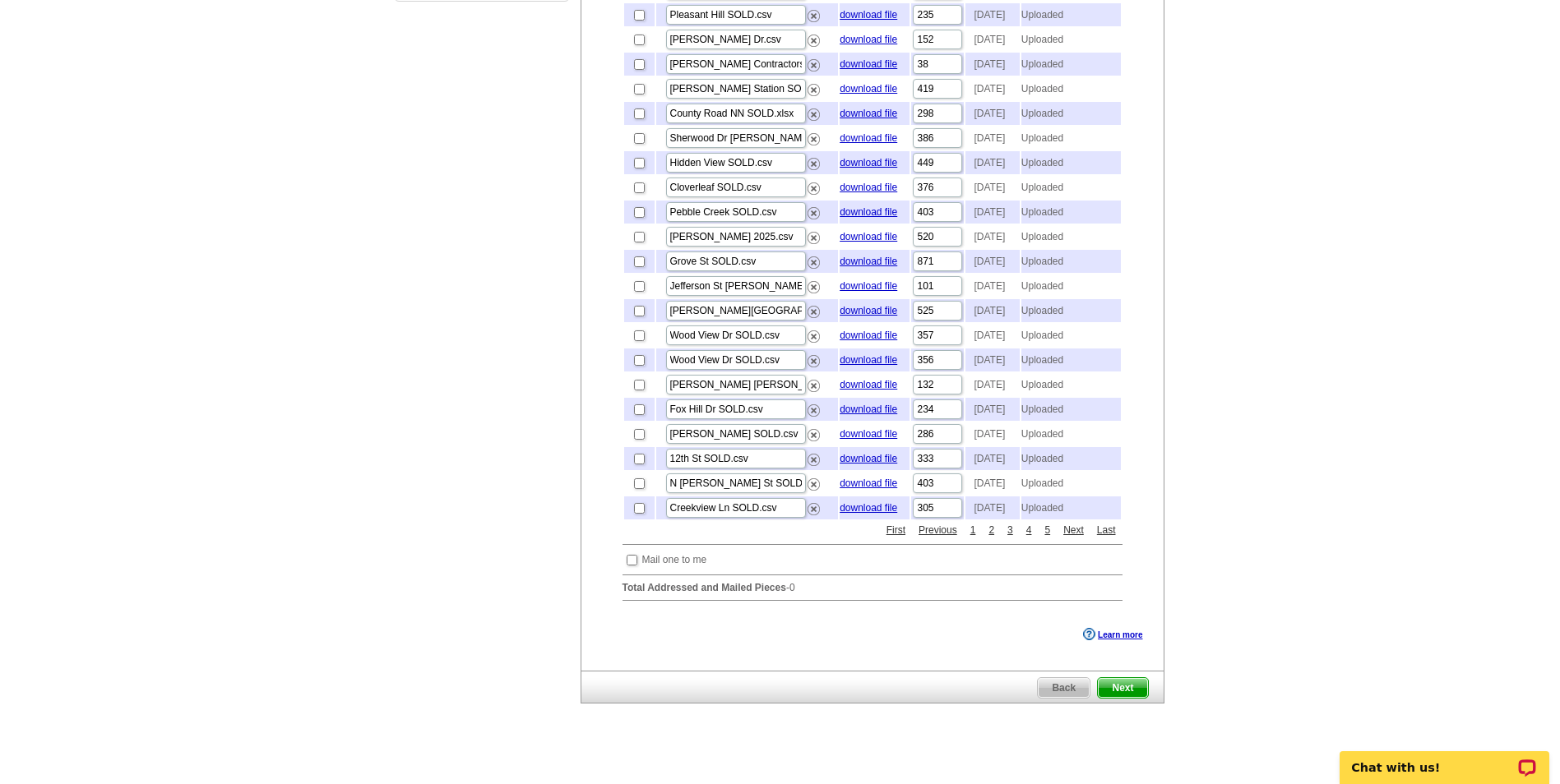
scroll to position [658, 0]
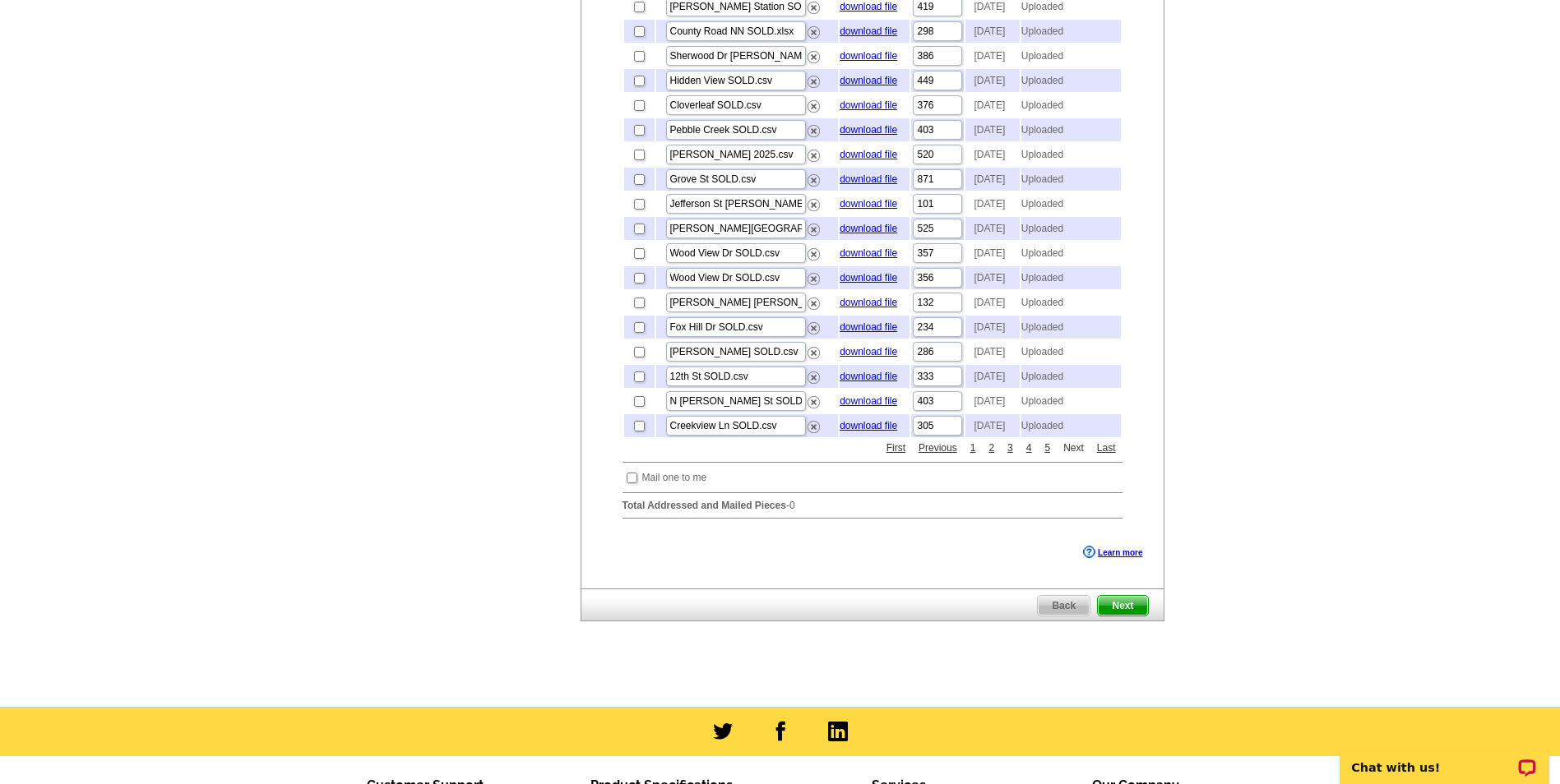
click at [1076, 455] on link "Next" at bounding box center [1073, 448] width 29 height 15
click at [642, 185] on input "checkbox" at bounding box center [639, 179] width 10 height 10
checkbox input "true"
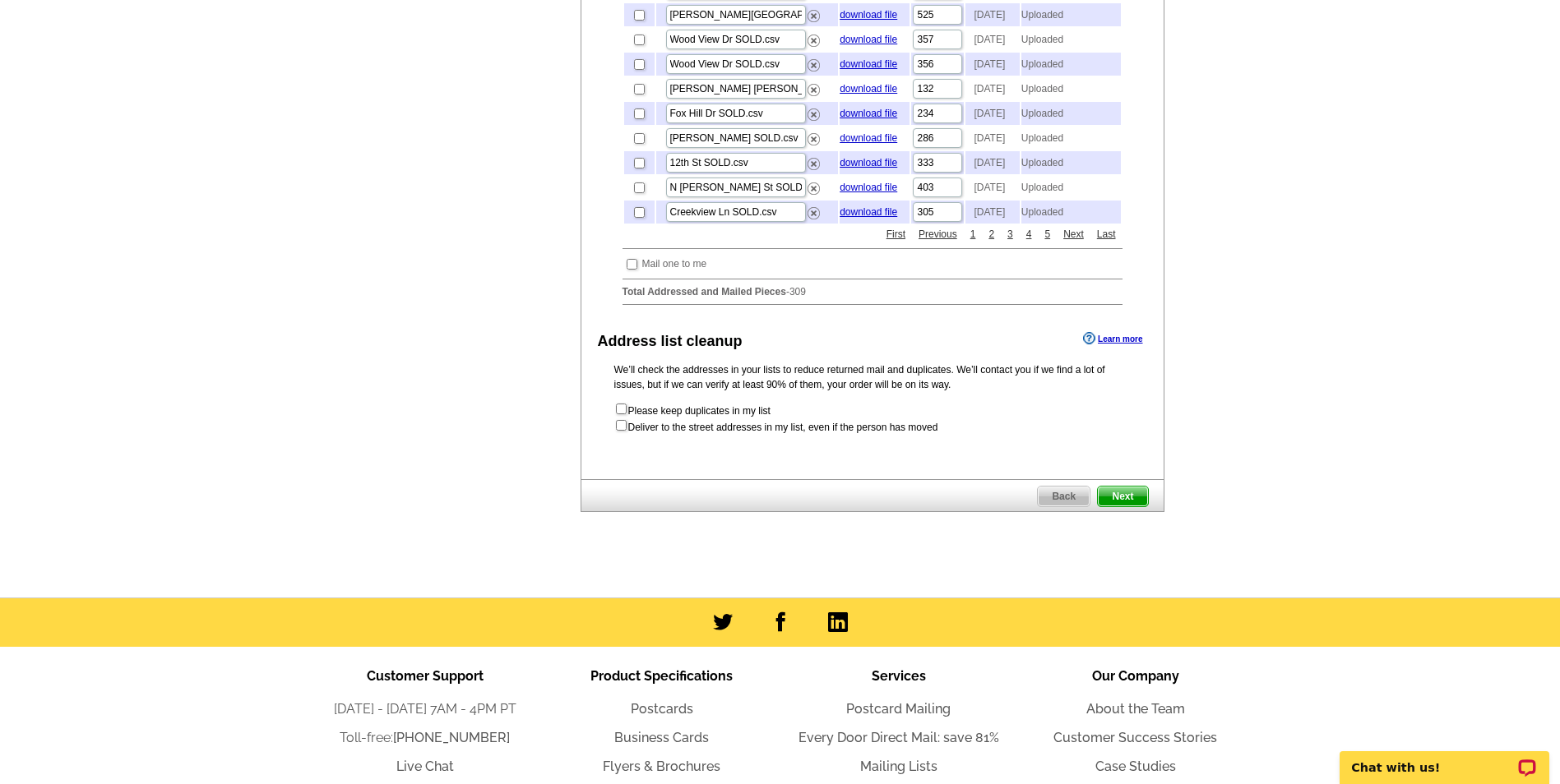
scroll to position [904, 0]
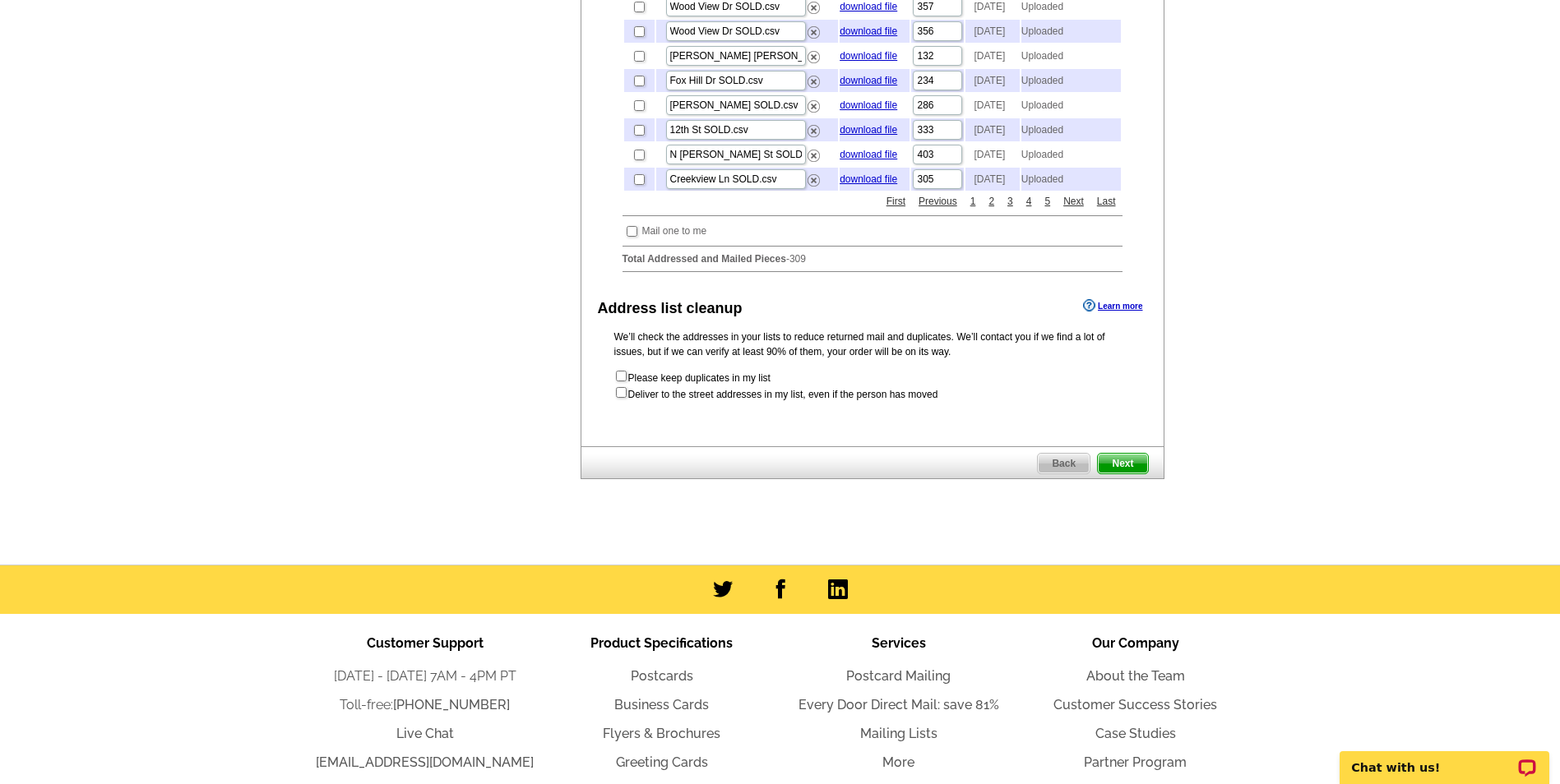
click at [1115, 473] on span "Next" at bounding box center [1122, 463] width 50 height 20
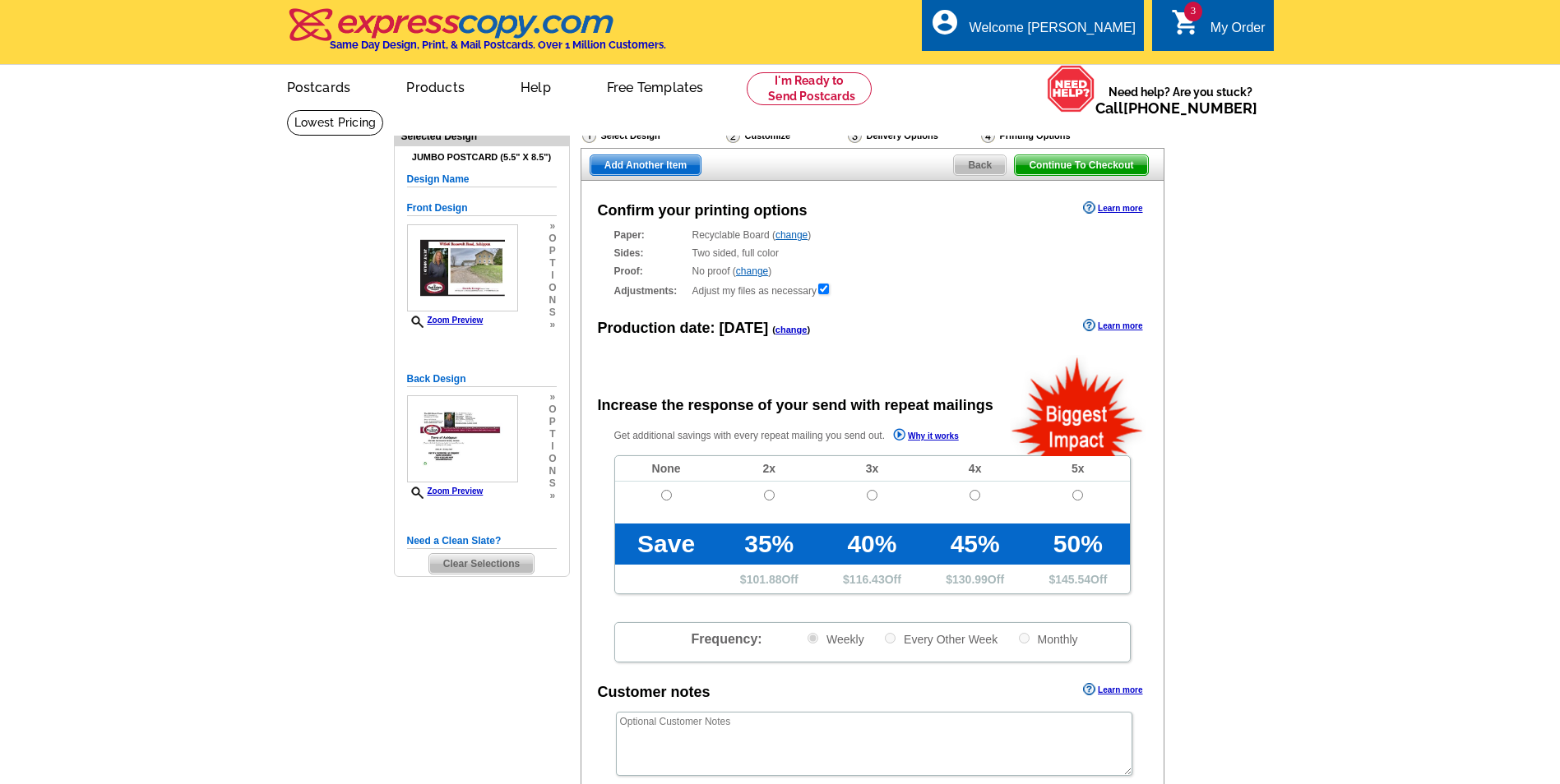
radio input "false"
click at [665, 493] on input "radio" at bounding box center [666, 495] width 10 height 10
radio input "true"
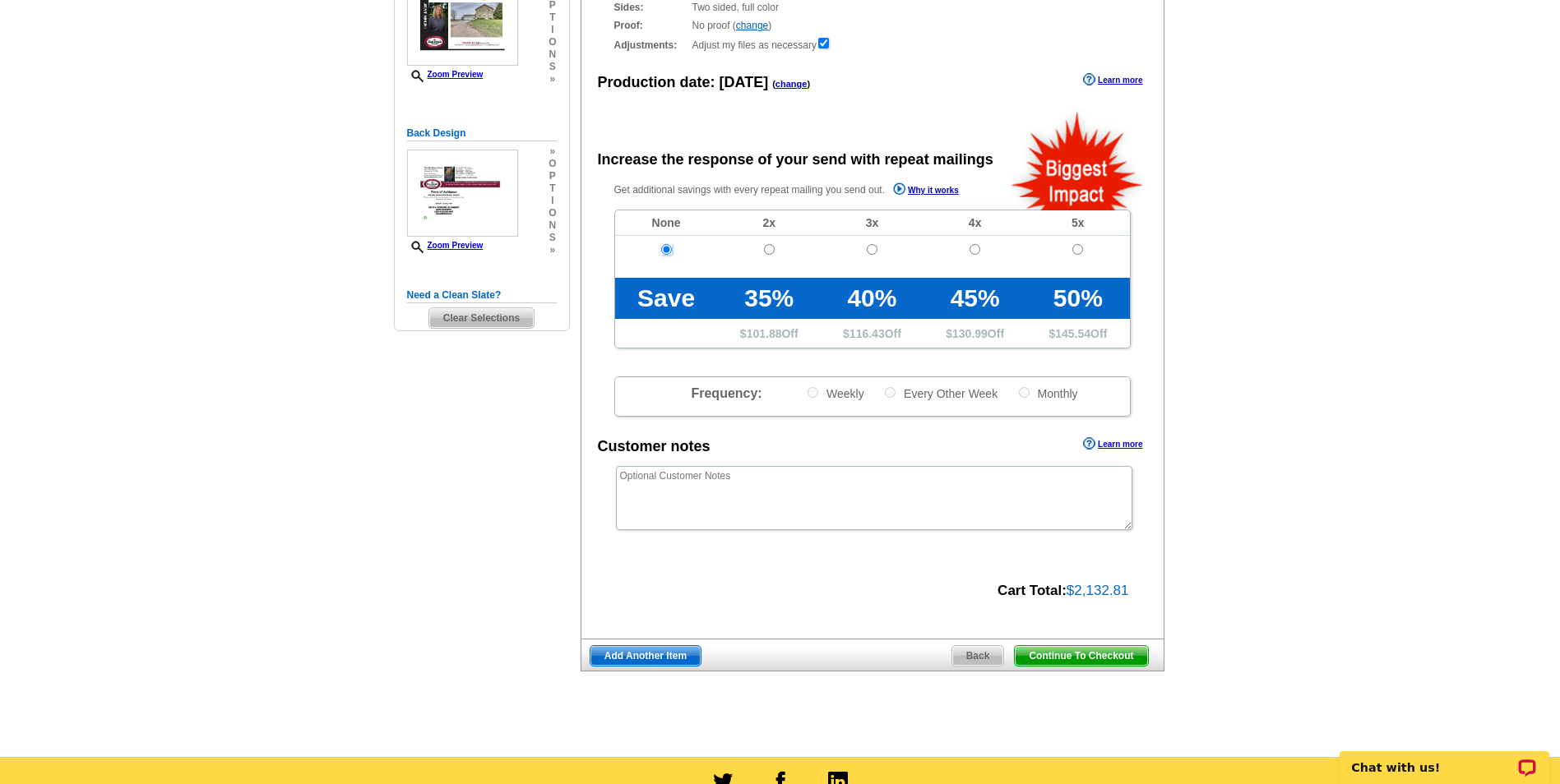
scroll to position [247, 0]
click at [1066, 659] on span "Continue To Checkout" at bounding box center [1081, 654] width 132 height 20
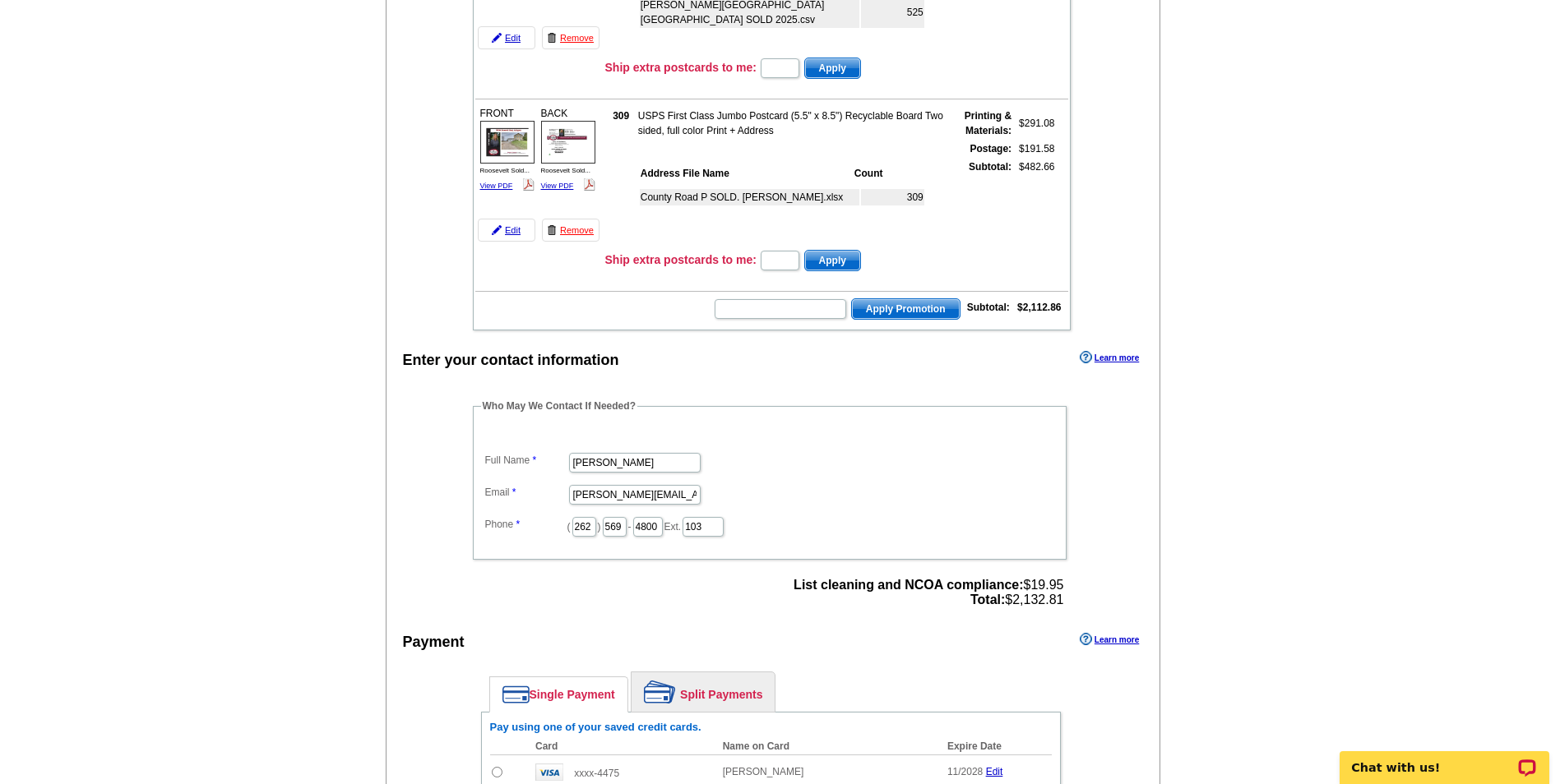
scroll to position [576, 0]
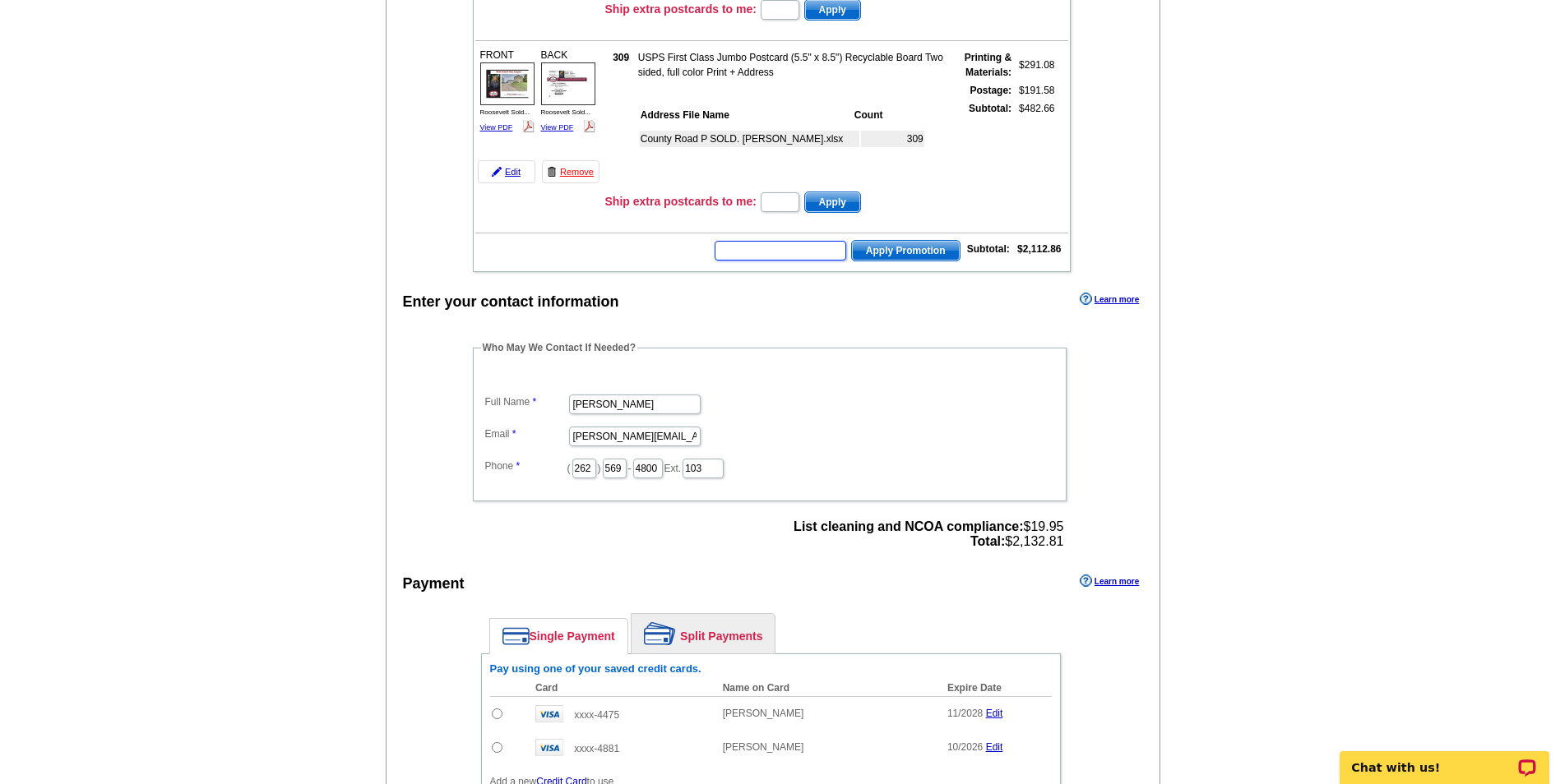
click at [761, 254] on input "text" at bounding box center [780, 251] width 131 height 20
type input "GB4024"
click at [913, 248] on span "Apply Promotion" at bounding box center [905, 251] width 108 height 20
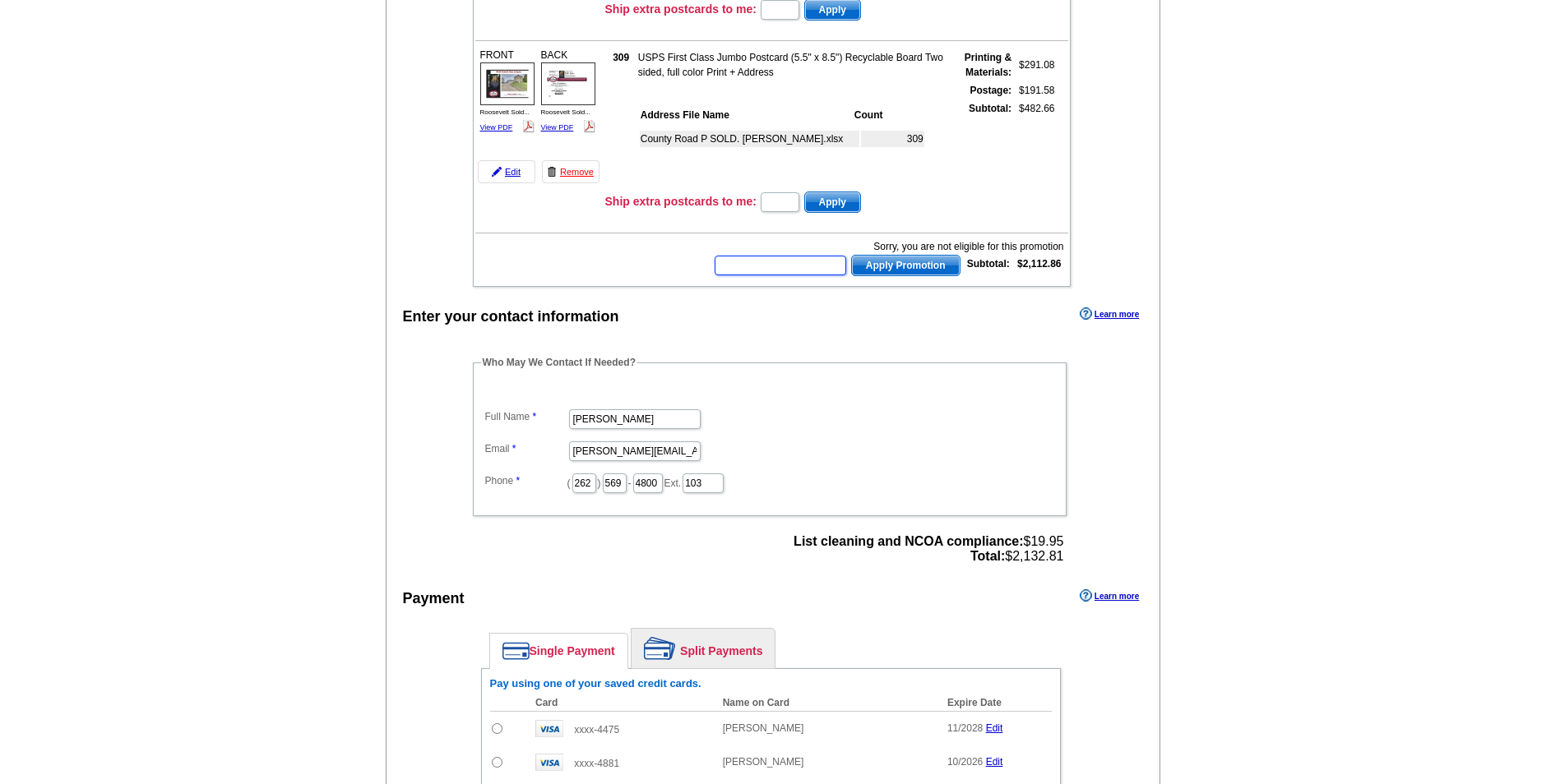
click at [749, 268] on input "text" at bounding box center [780, 265] width 131 height 20
type input "GROW0924"
click at [920, 266] on span "Apply Promotion" at bounding box center [905, 265] width 108 height 20
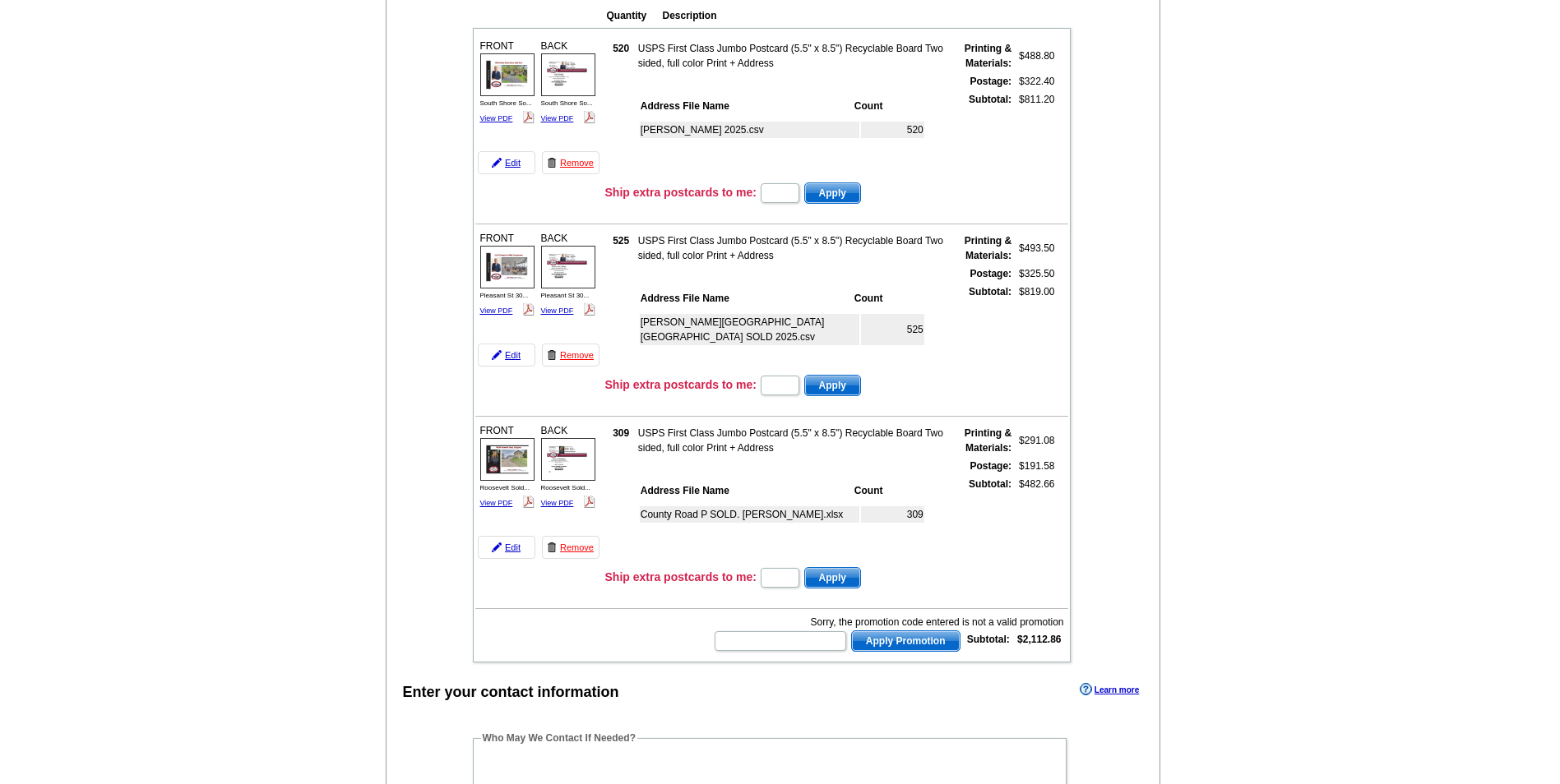
scroll to position [247, 0]
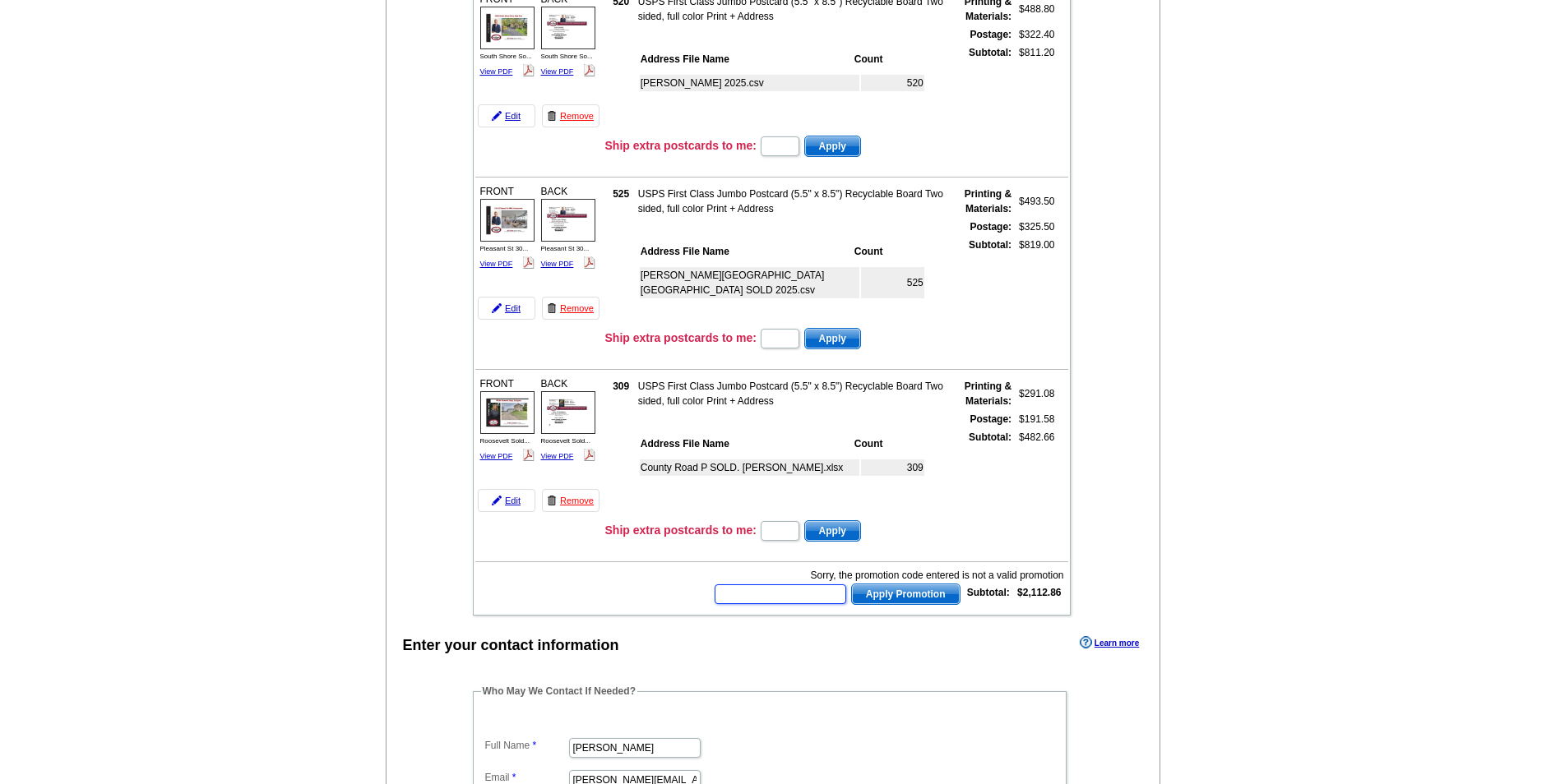
click at [741, 595] on input "text" at bounding box center [780, 594] width 131 height 20
type input "GROW0724"
click at [906, 592] on span "Apply Promotion" at bounding box center [905, 594] width 108 height 20
click at [778, 589] on input "text" at bounding box center [780, 594] width 131 height 20
type input "GROW0824"
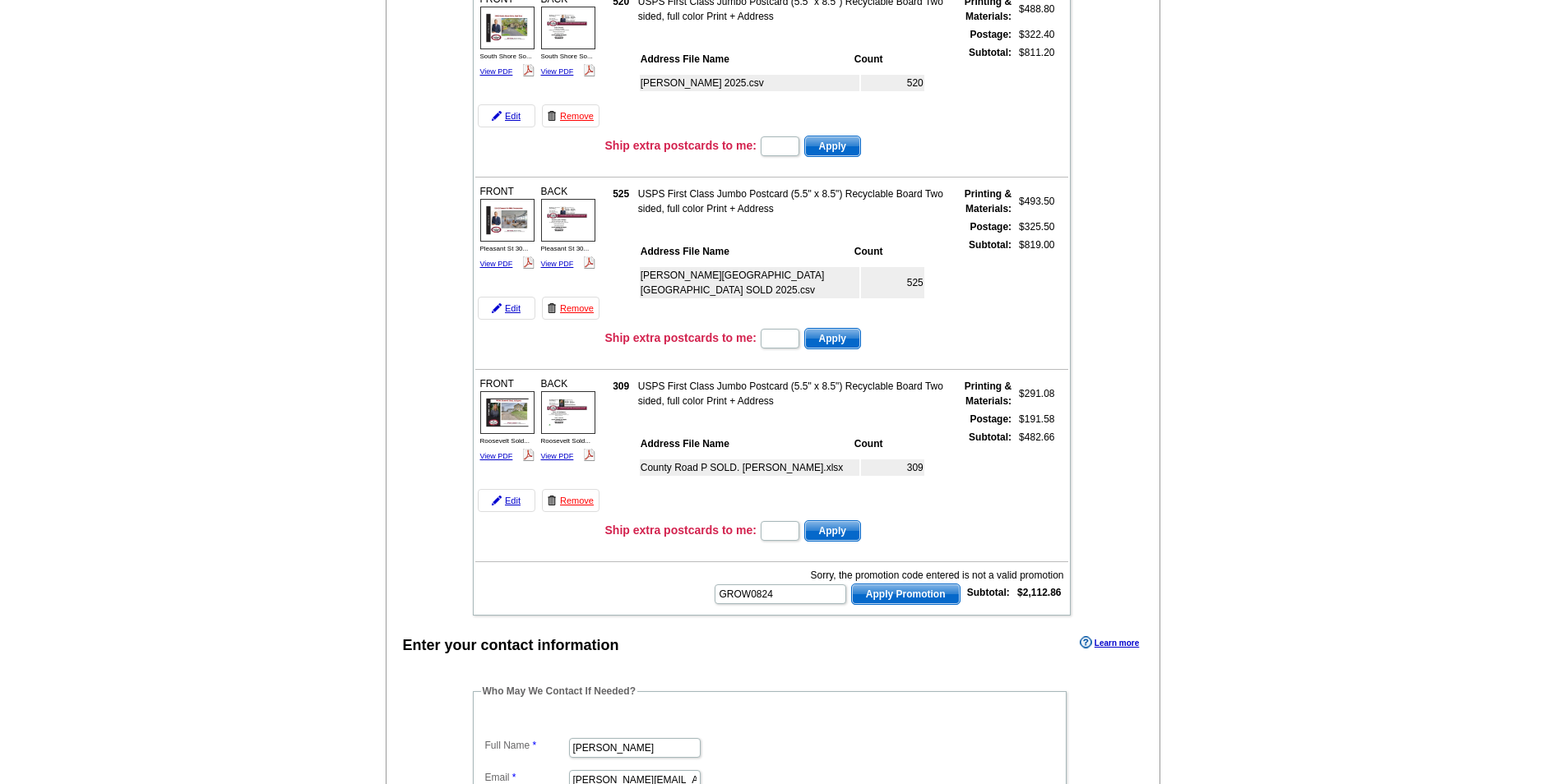
click at [871, 591] on span "Apply Promotion" at bounding box center [905, 594] width 108 height 20
click at [740, 599] on input "text" at bounding box center [780, 594] width 131 height 20
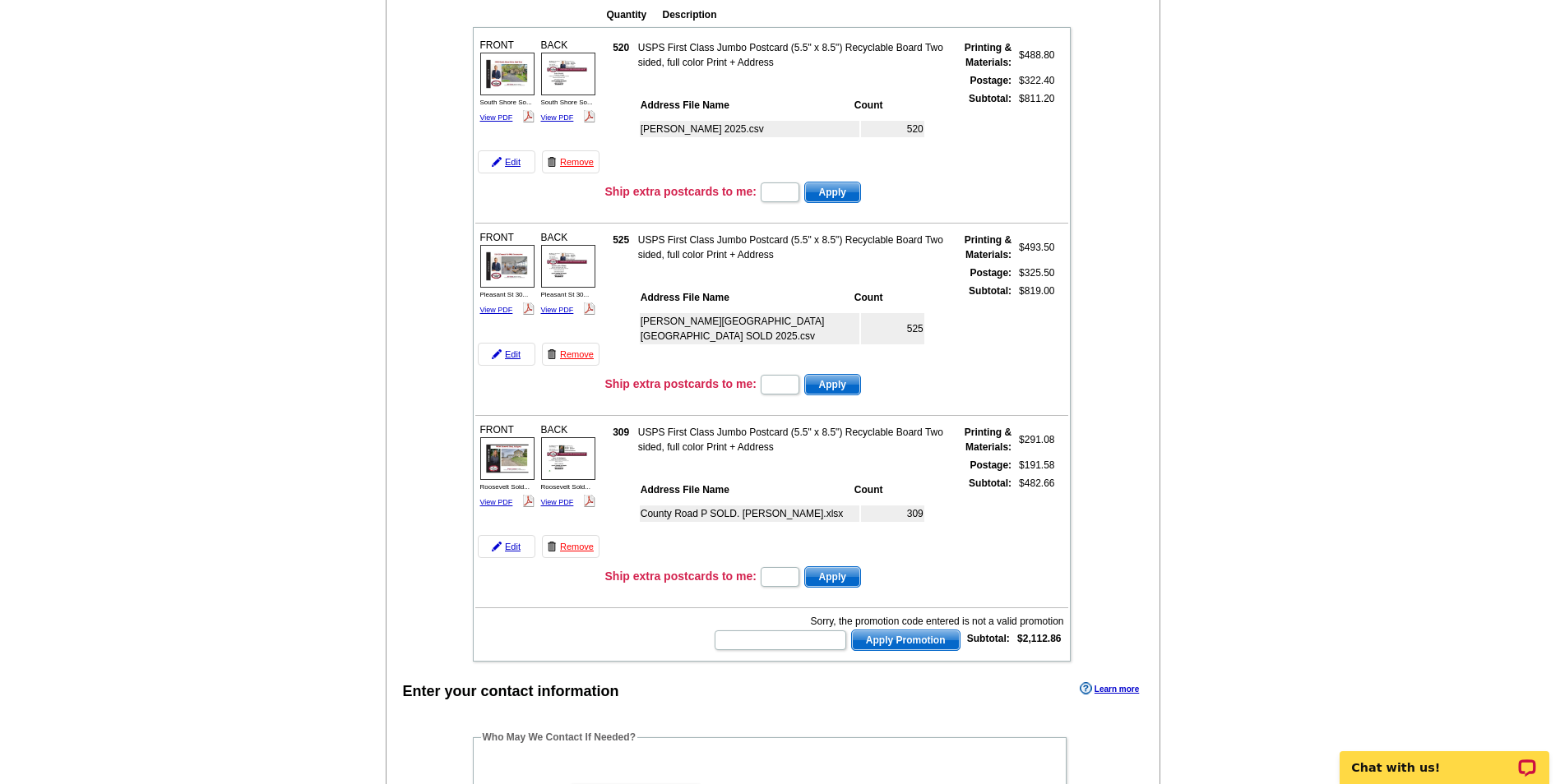
scroll to position [329, 0]
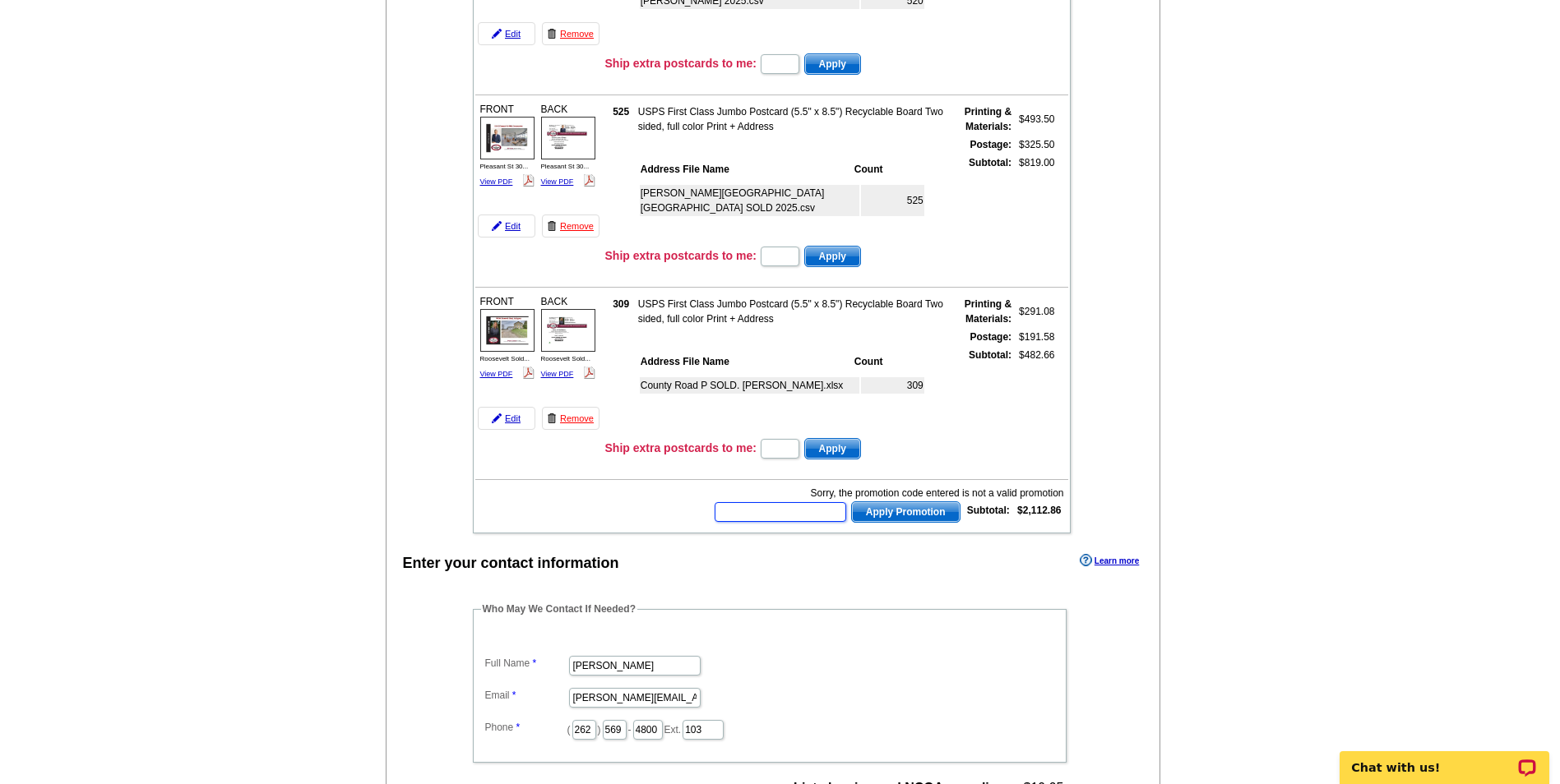
click at [736, 510] on input "text" at bounding box center [780, 512] width 131 height 20
type input "HURRY40"
click at [872, 513] on span "Apply Promotion" at bounding box center [905, 512] width 108 height 20
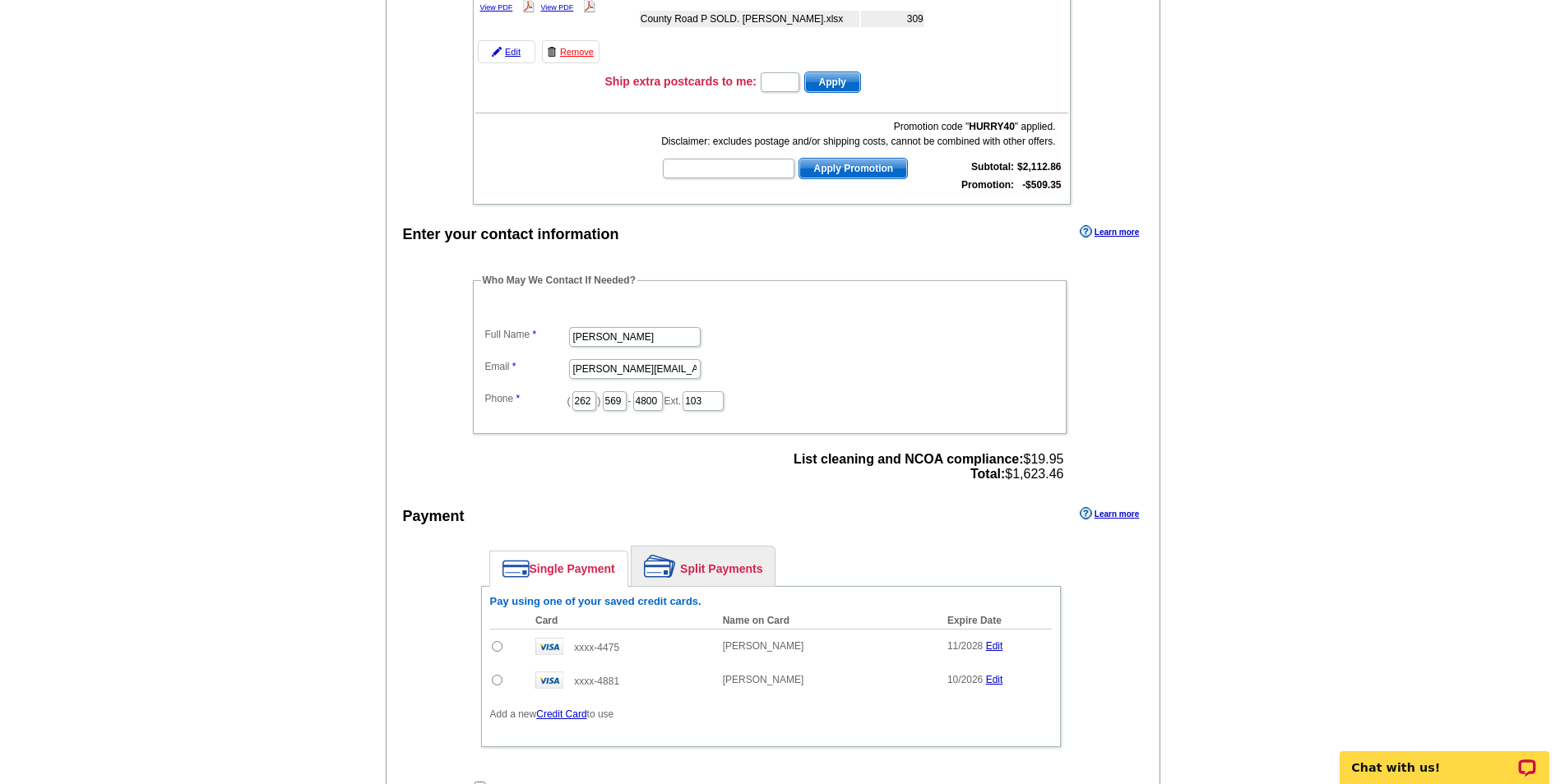
scroll to position [822, 0]
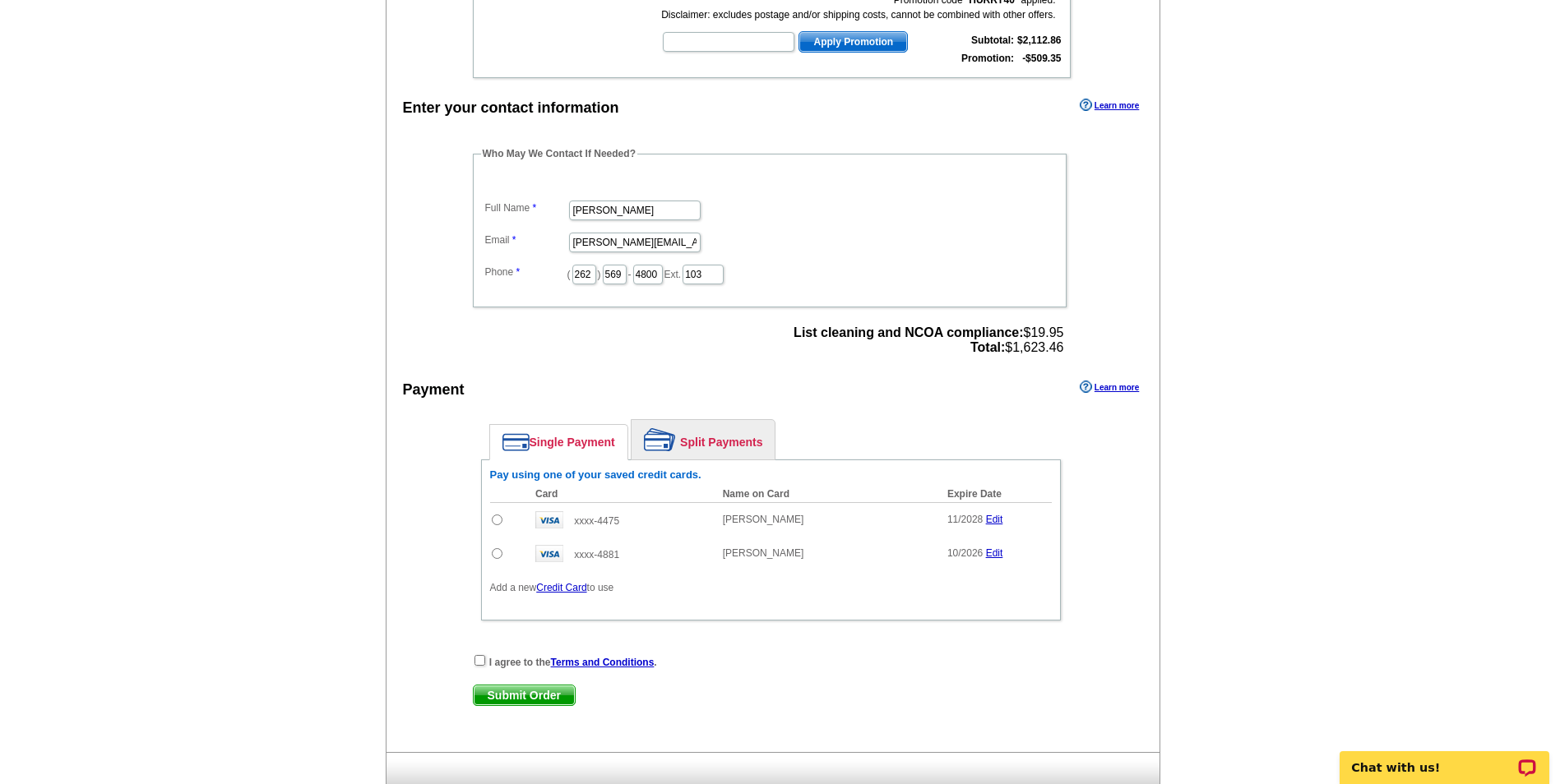
click at [495, 516] on input "radio" at bounding box center [497, 519] width 10 height 10
radio input "true"
click at [480, 665] on input "checkbox" at bounding box center [479, 660] width 10 height 10
checkbox input "true"
click at [533, 696] on span "Submit Order" at bounding box center [524, 695] width 101 height 20
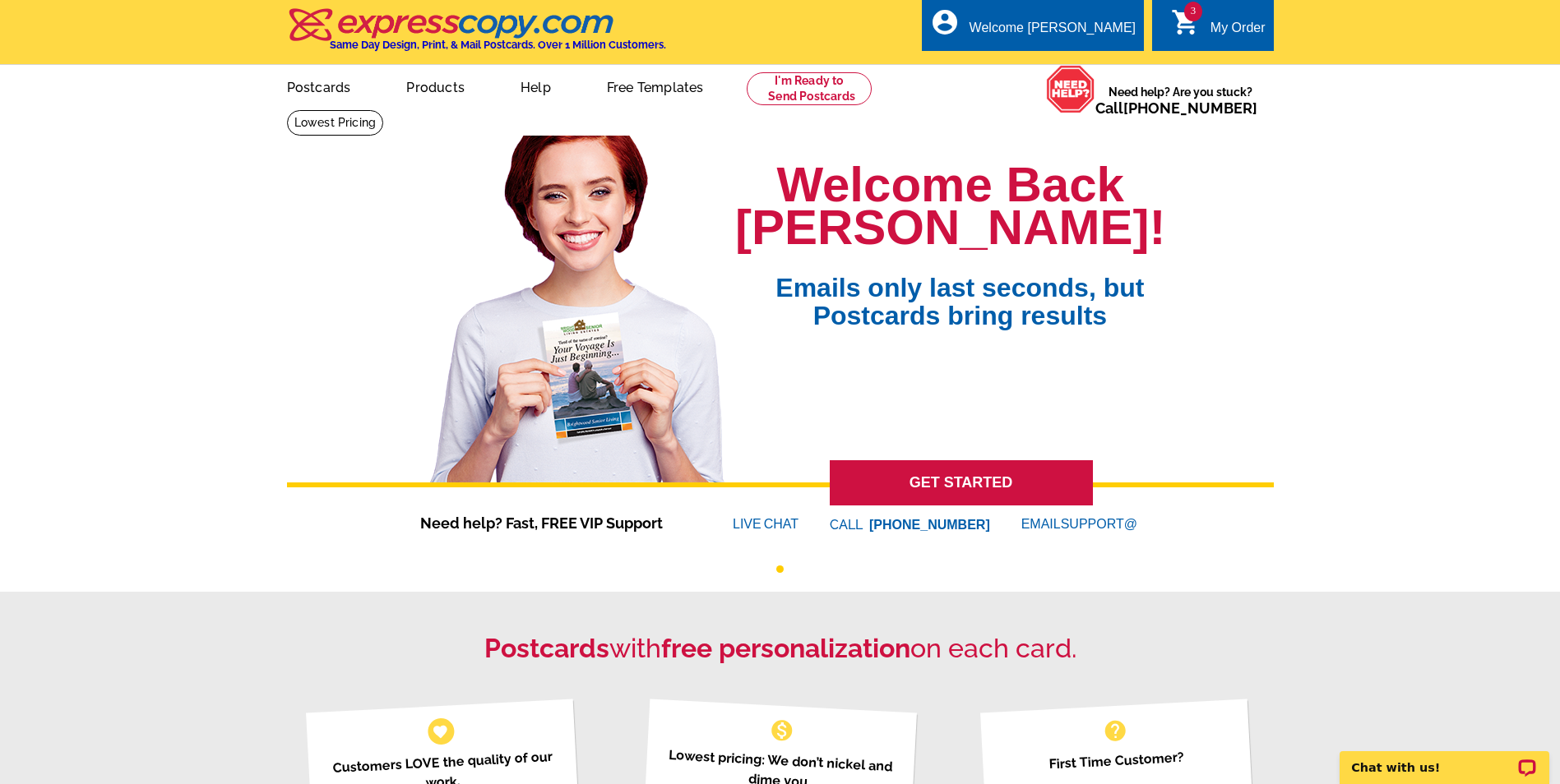
click at [1224, 30] on div "My Order" at bounding box center [1238, 32] width 55 height 23
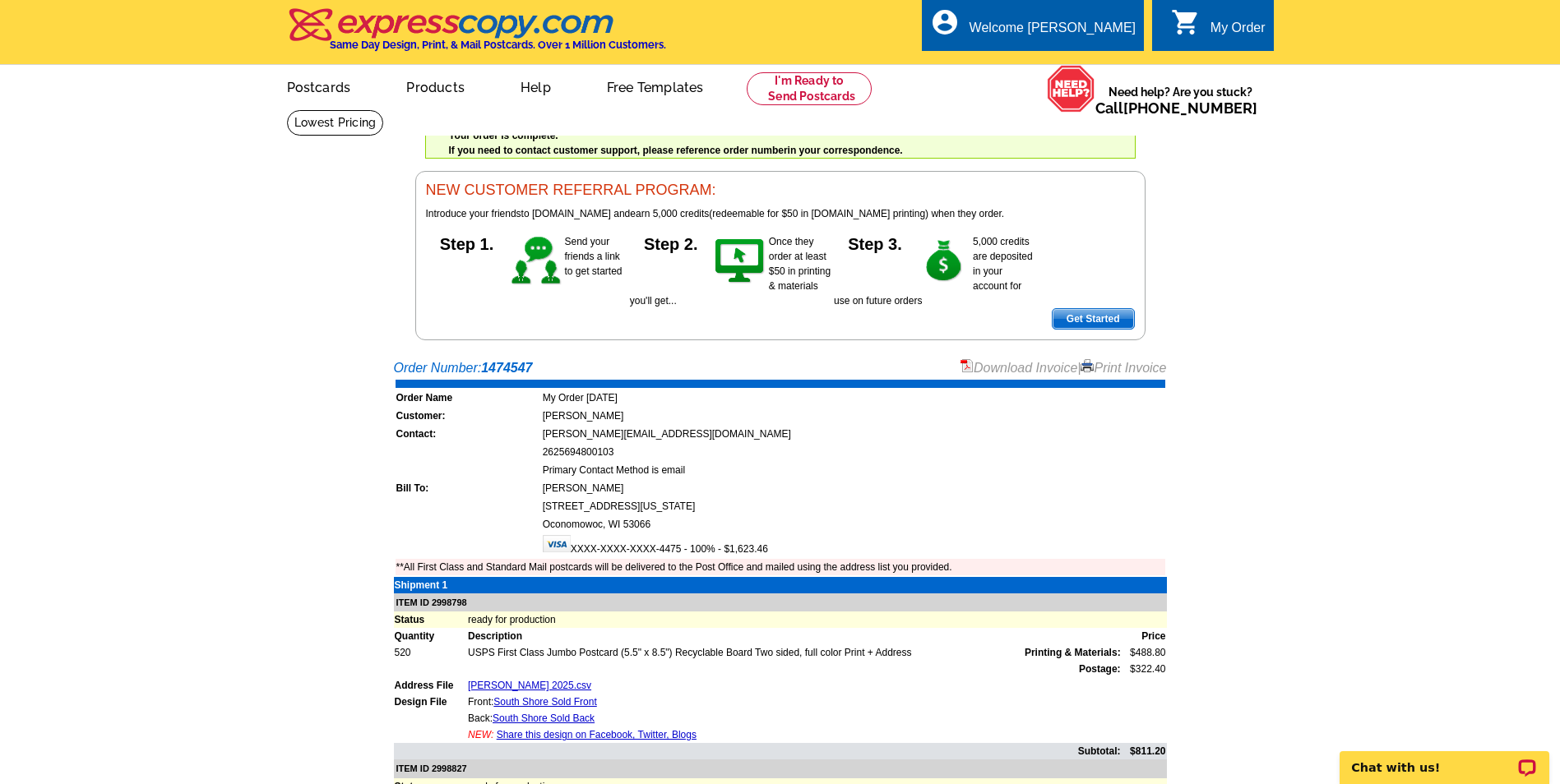
click at [1024, 374] on link "Download Invoice" at bounding box center [1019, 367] width 116 height 14
click at [1094, 64] on link "My Account" at bounding box center [1094, 64] width 70 height 15
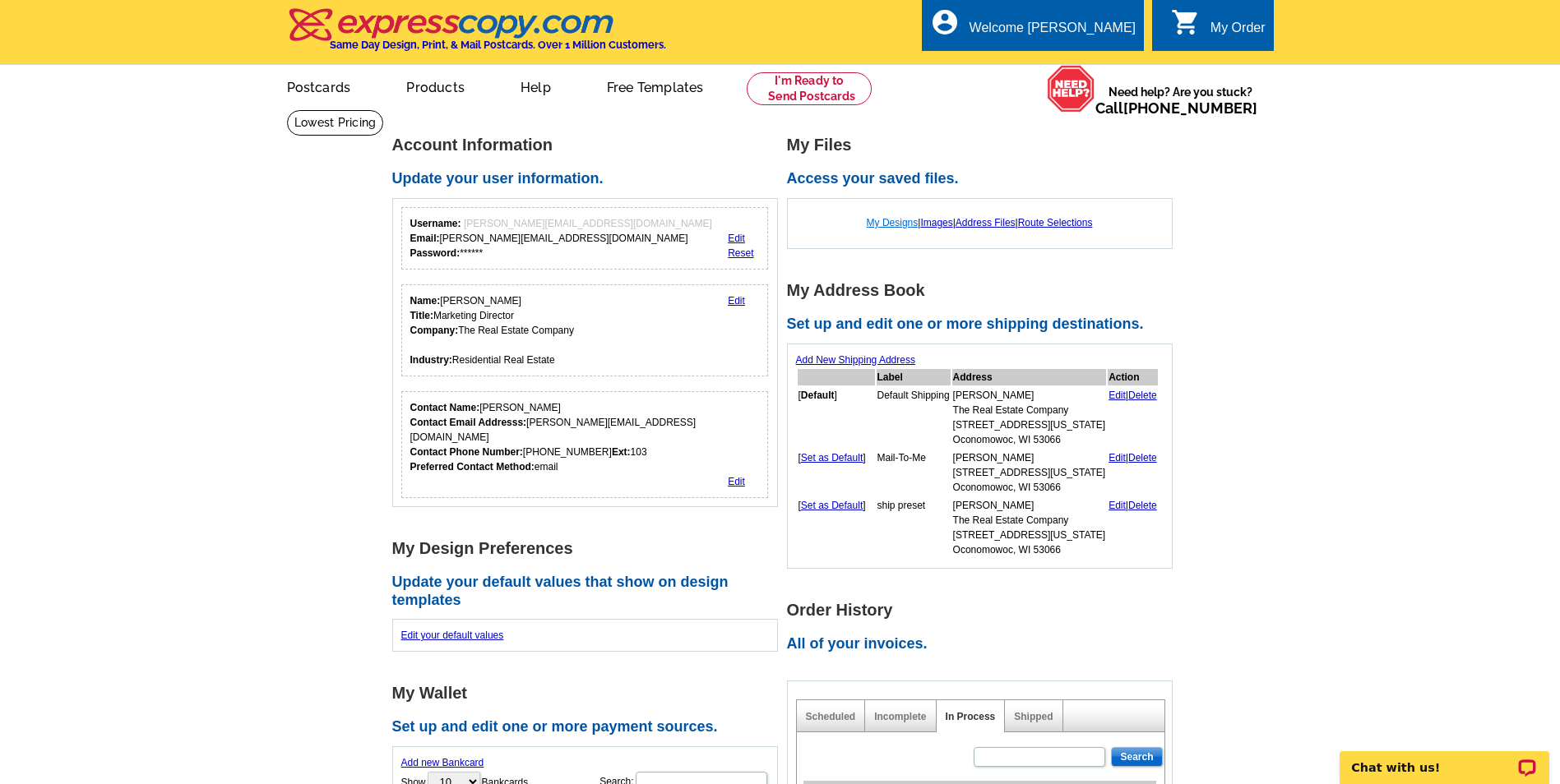
click at [887, 221] on link "My Designs" at bounding box center [892, 223] width 52 height 11
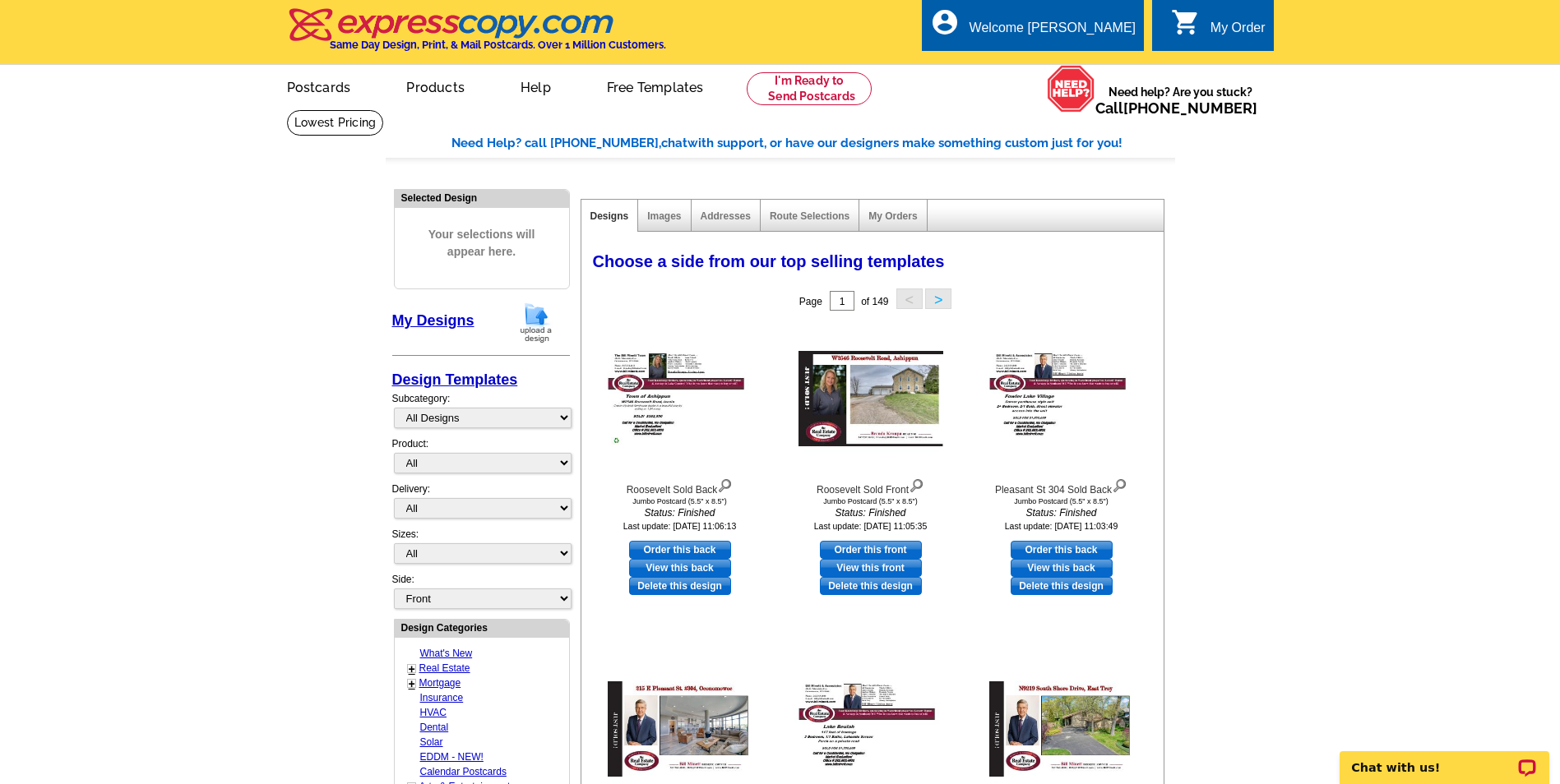
click at [542, 318] on img at bounding box center [536, 322] width 43 height 42
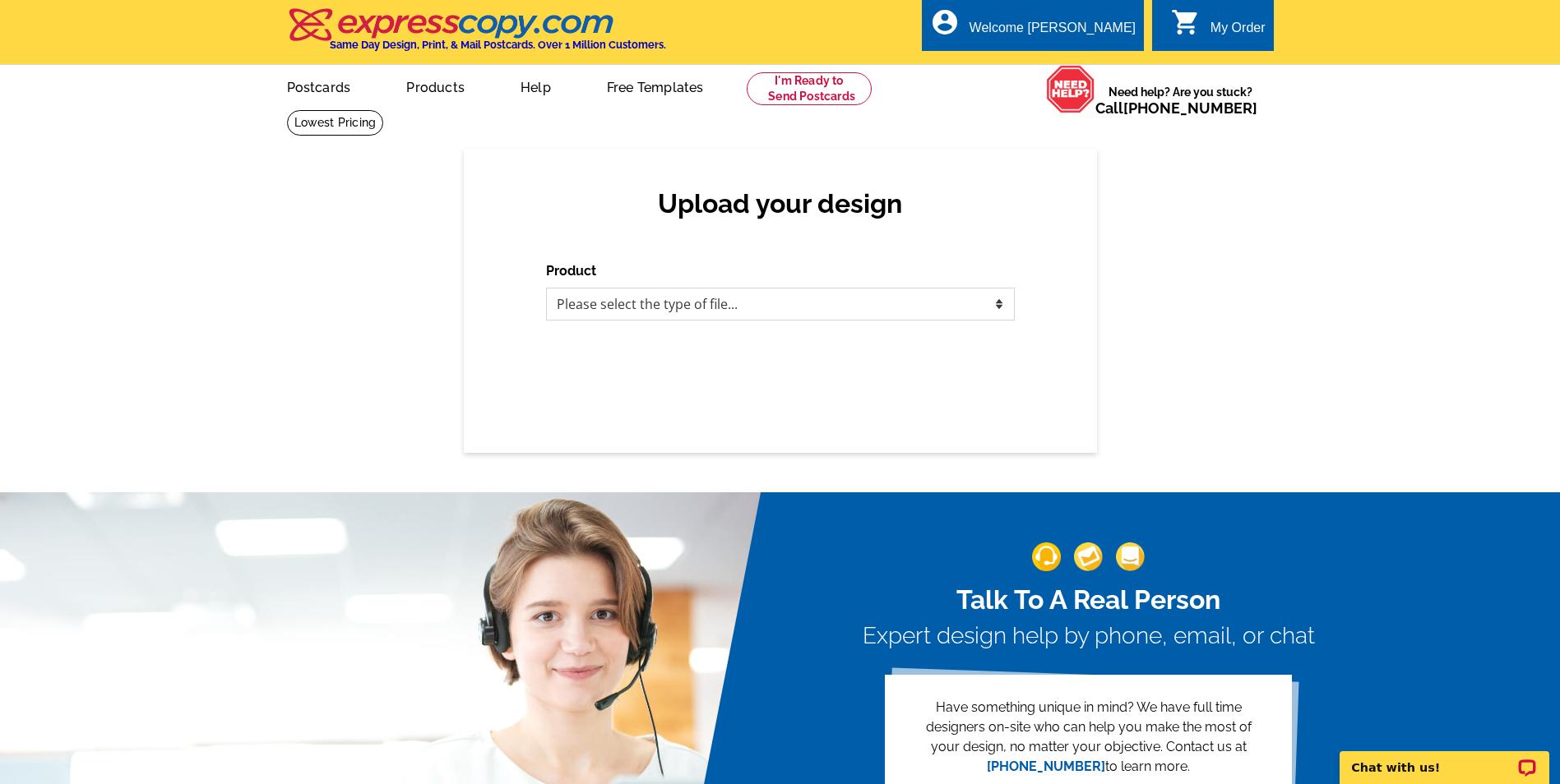
click at [626, 307] on select "Please select the type of file... Postcards Business Cards Letters and flyers G…" at bounding box center [780, 304] width 469 height 33
select select "1"
click at [546, 288] on select "Please select the type of file... Postcards Business Cards Letters and flyers G…" at bounding box center [780, 304] width 469 height 33
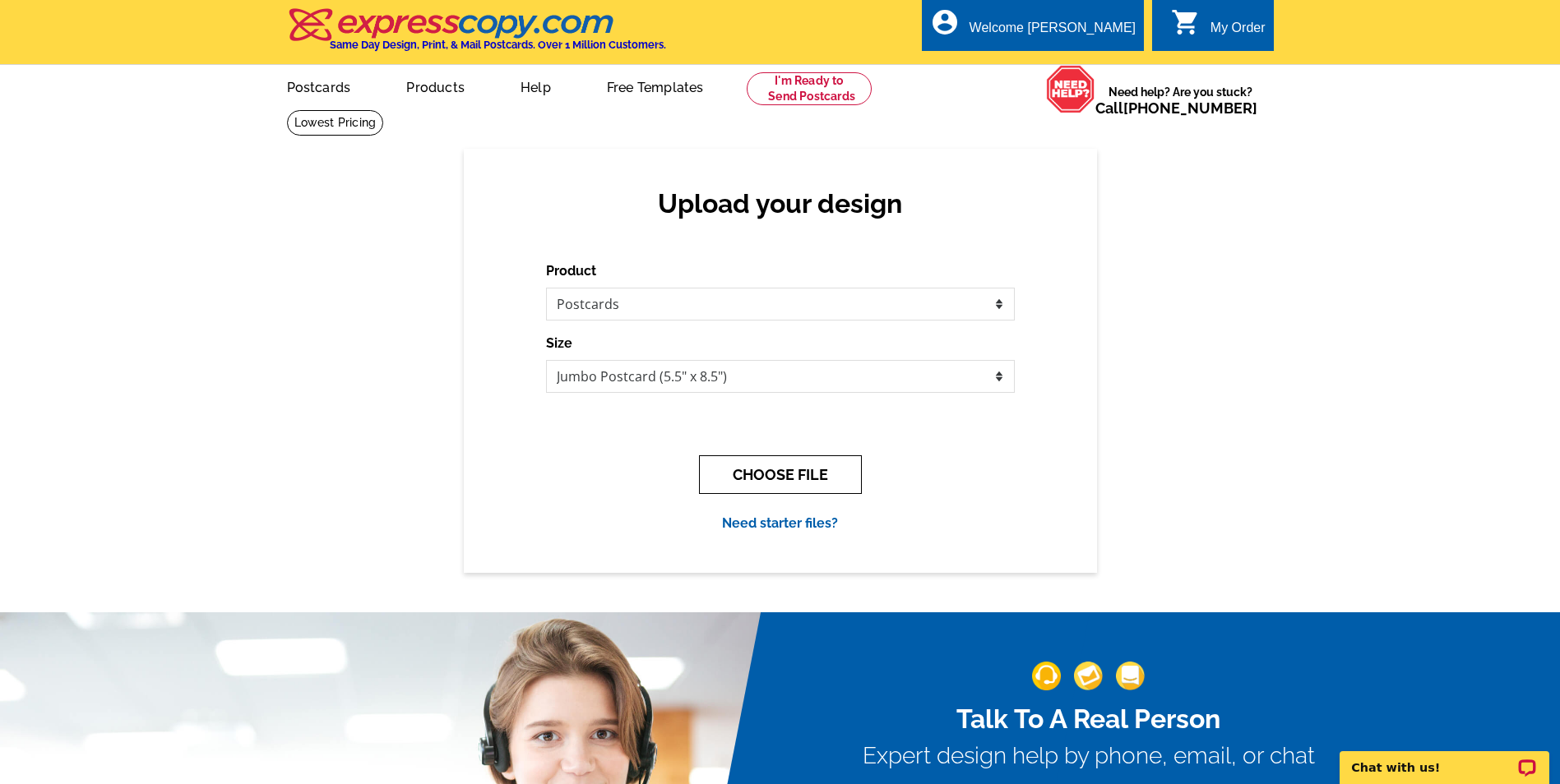
click at [763, 477] on button "CHOOSE FILE" at bounding box center [780, 474] width 162 height 38
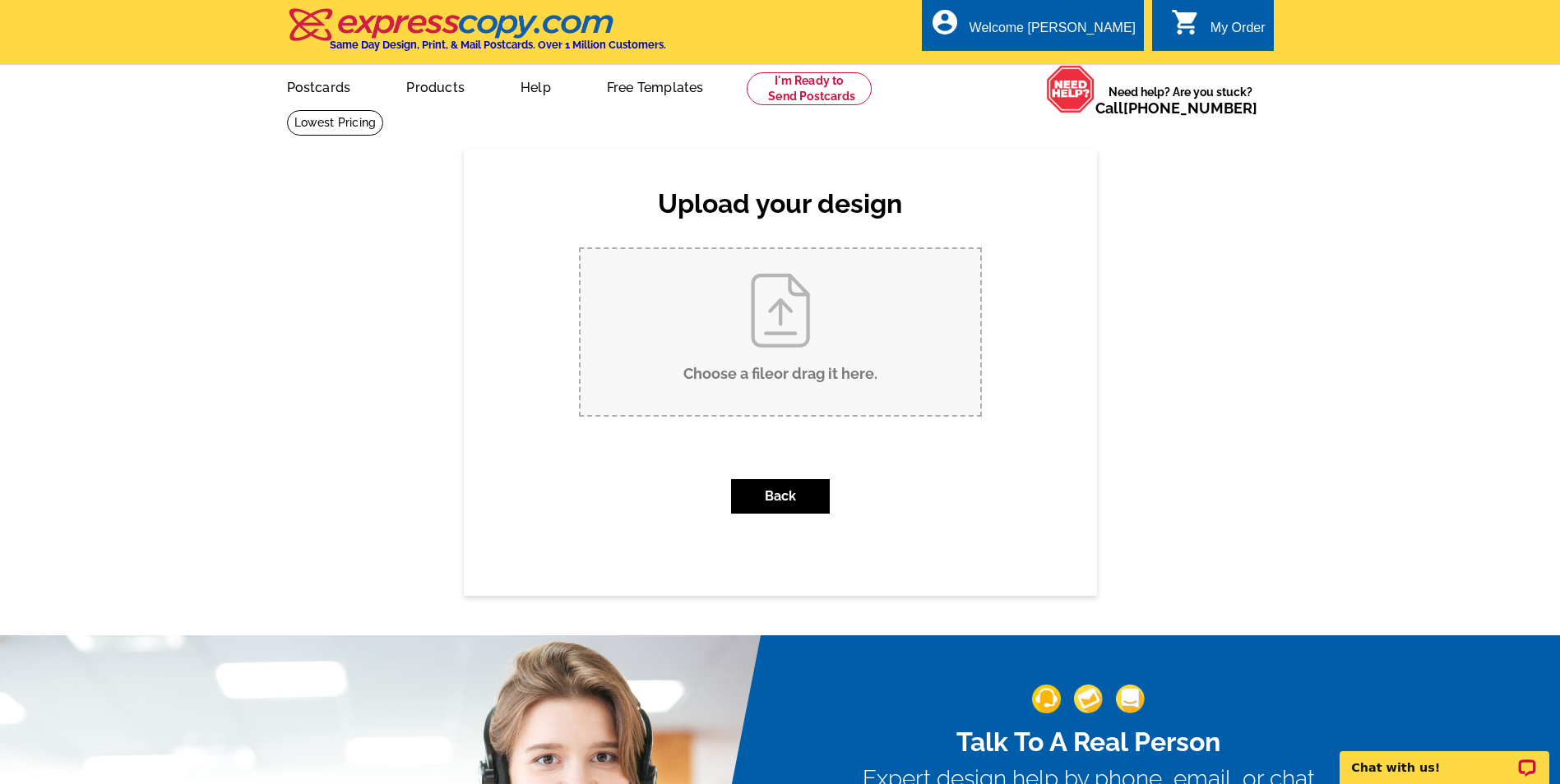
click at [771, 325] on input "Choose a file or drag it here ." at bounding box center [780, 331] width 400 height 166
type input "C:\fakepath\Lara Lane Sold Bill Front.pdf"
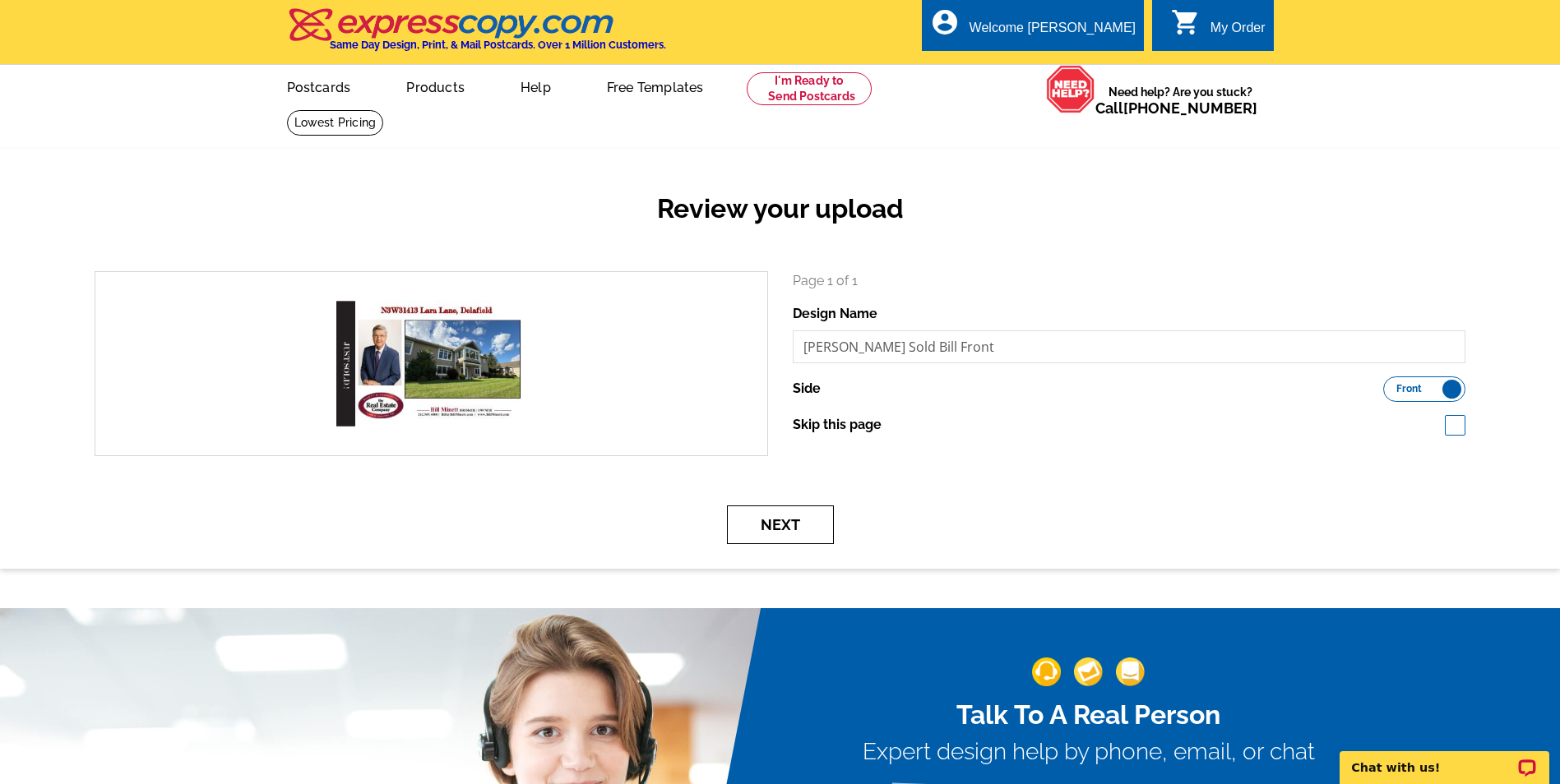
click at [776, 532] on button "Next" at bounding box center [780, 525] width 107 height 38
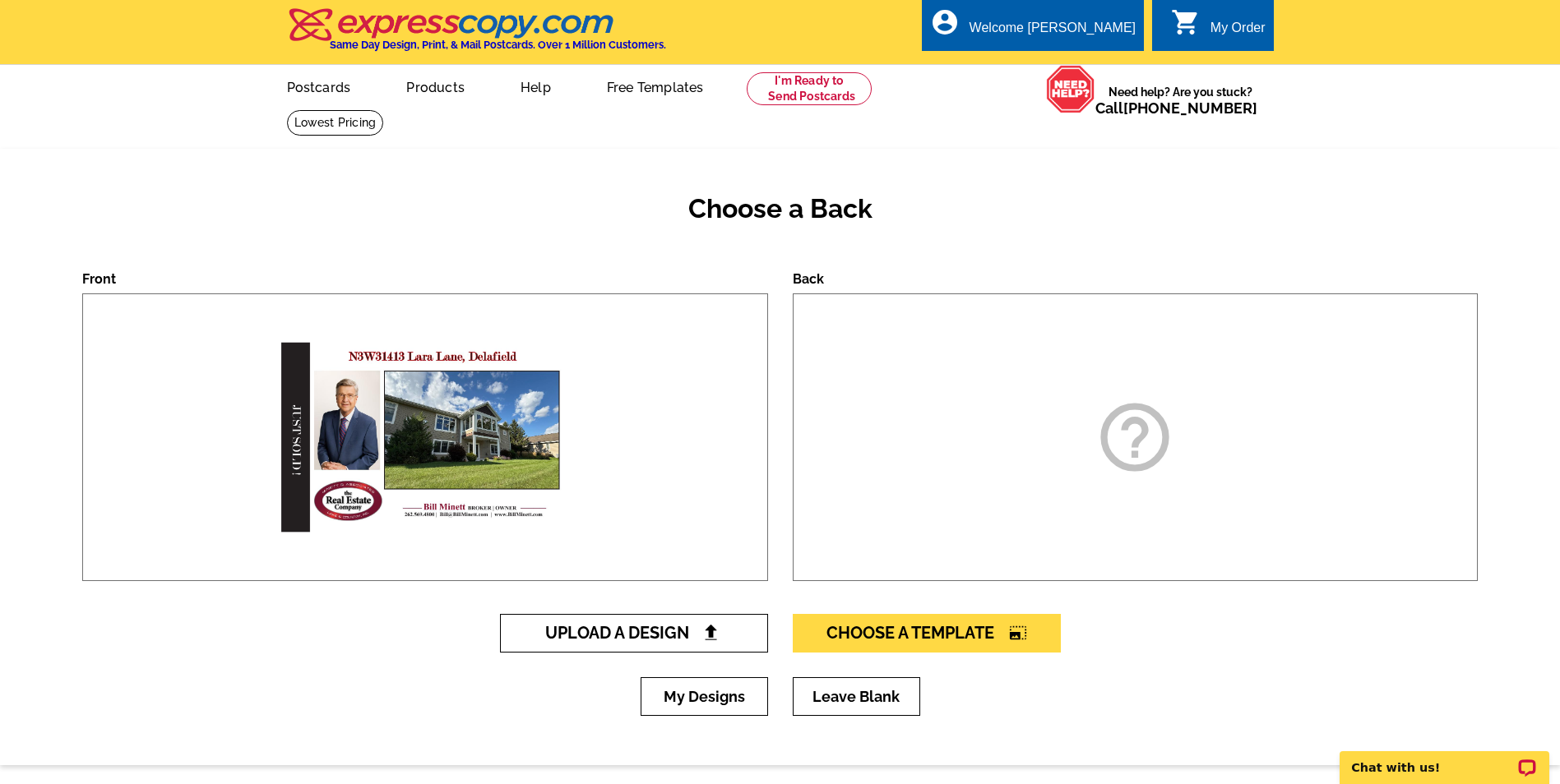
click at [651, 637] on span "Upload A Design" at bounding box center [634, 633] width 177 height 20
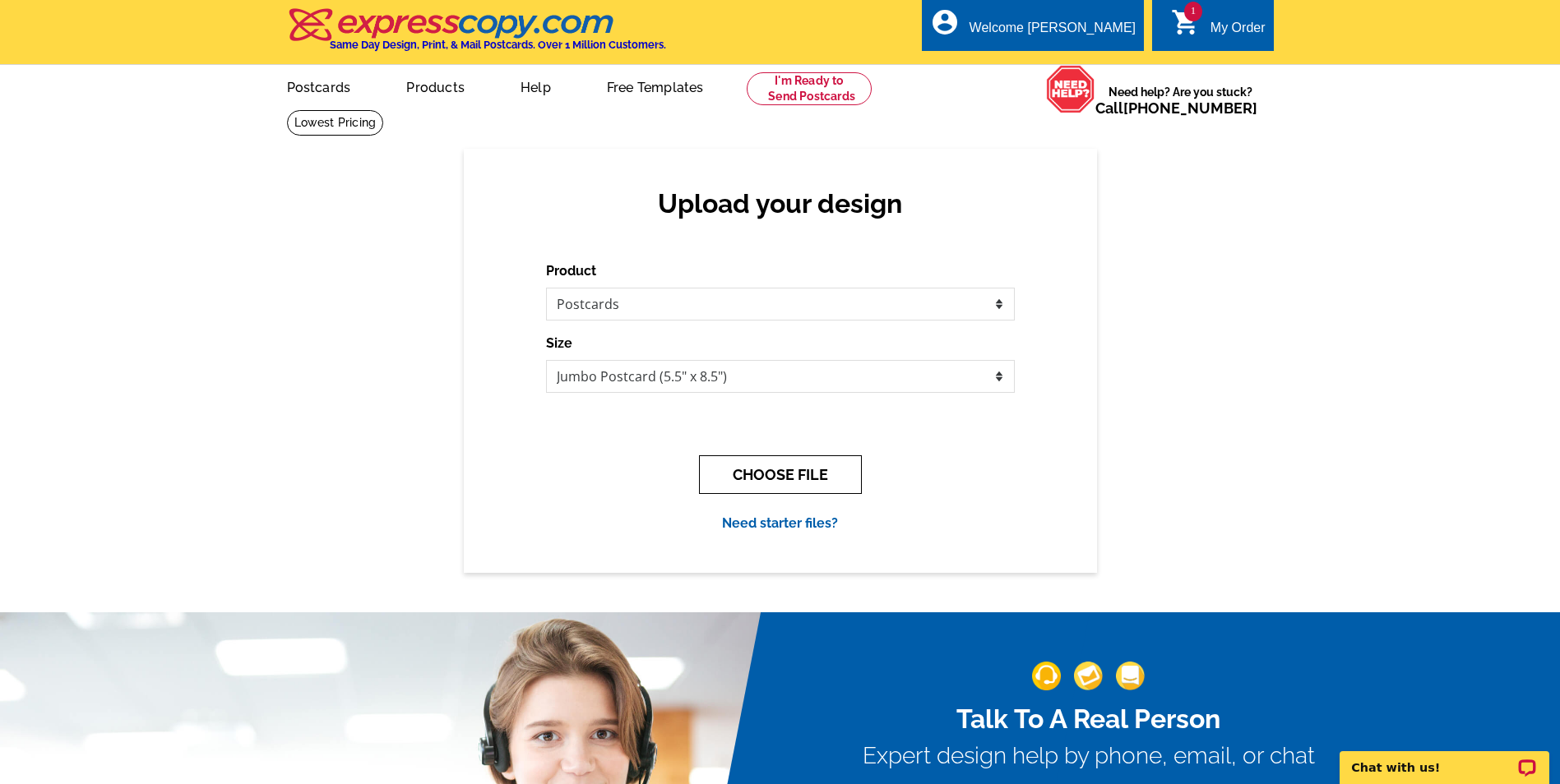
click at [787, 473] on button "CHOOSE FILE" at bounding box center [780, 474] width 162 height 38
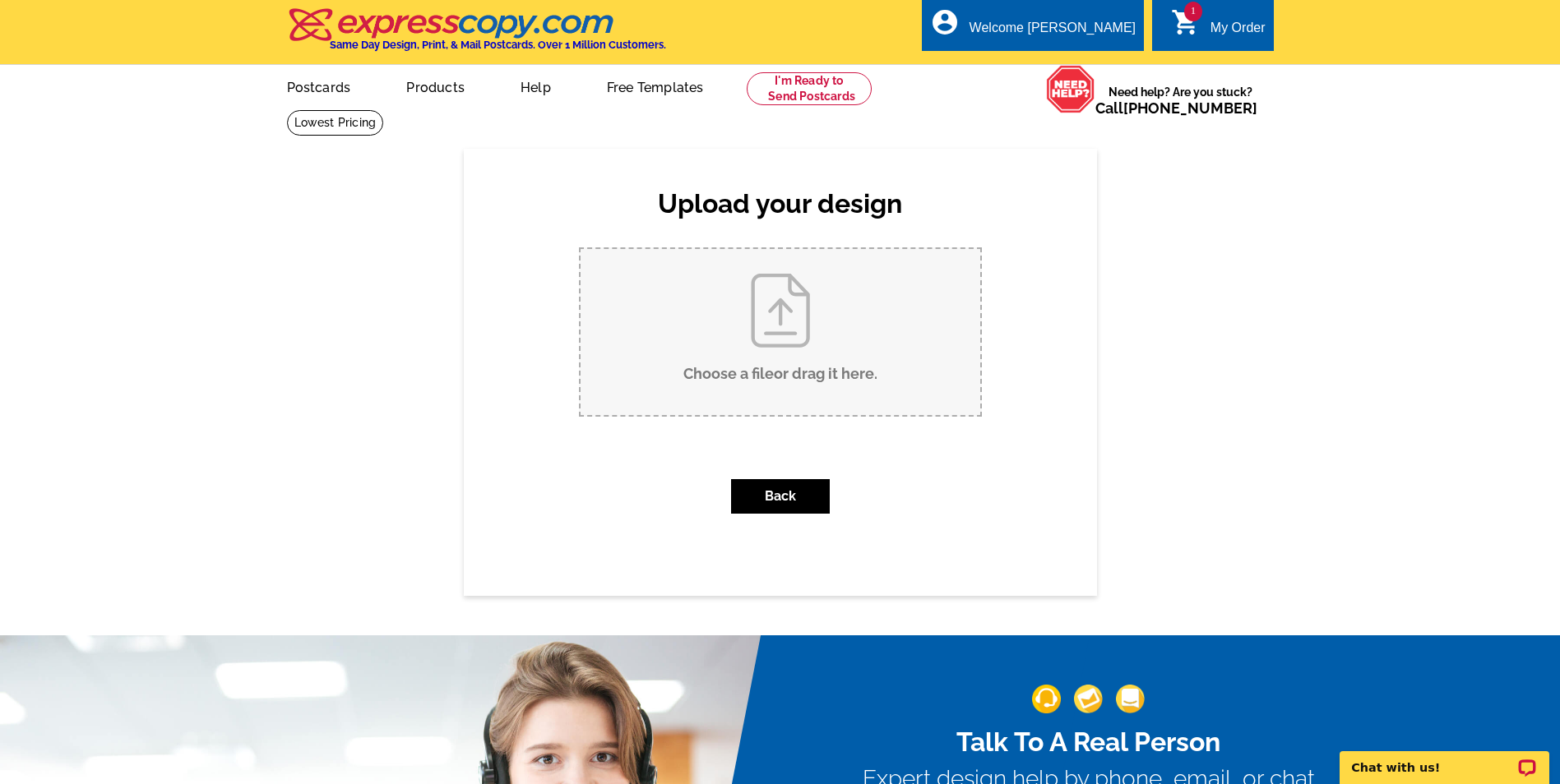
click at [767, 310] on input "Choose a file or drag it here ." at bounding box center [780, 331] width 400 height 166
type input "C:\fakepath\Lara Lane Sold Bill Back.pdf"
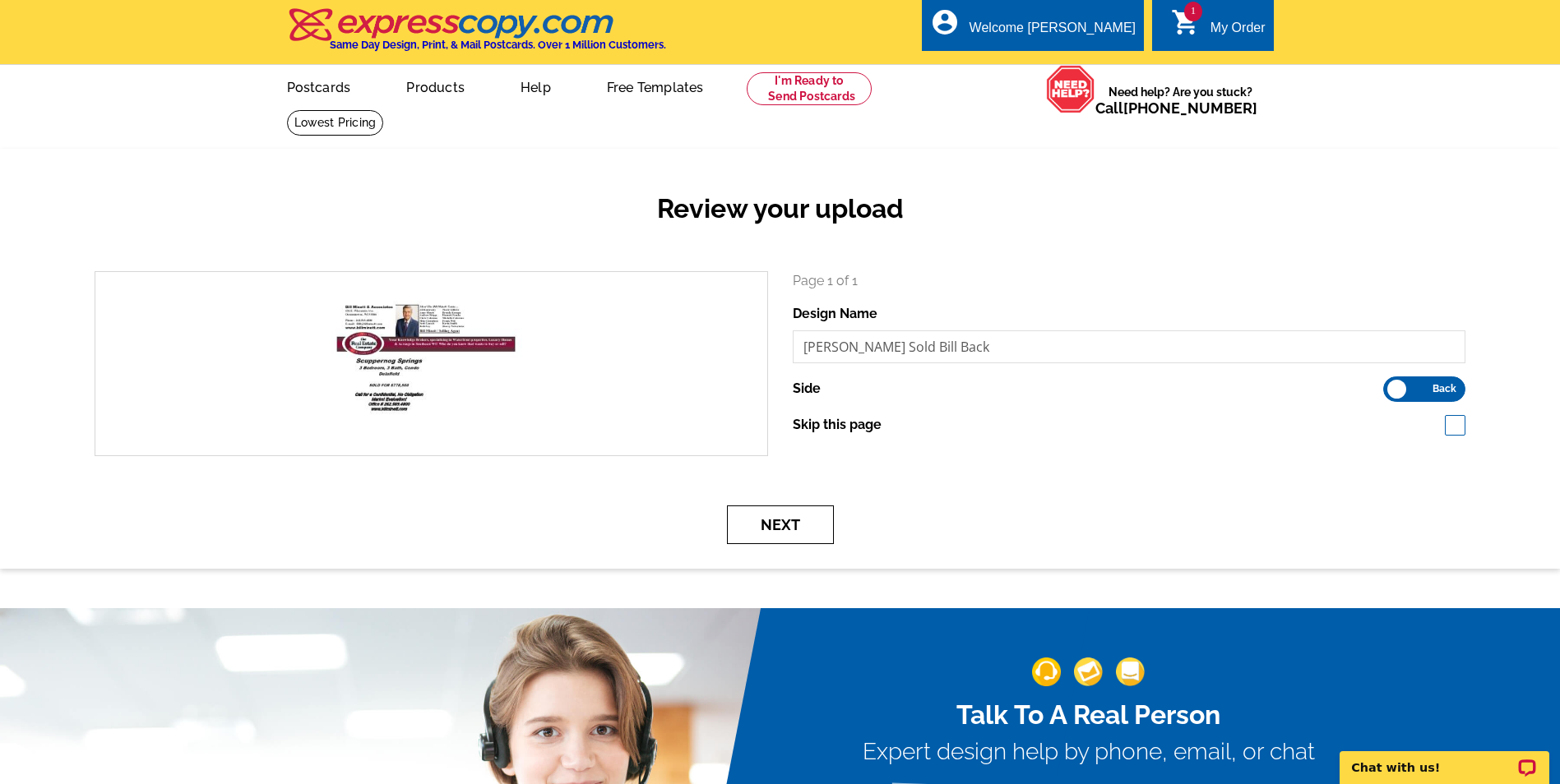
click at [799, 530] on button "Next" at bounding box center [780, 525] width 107 height 38
